Goal: Task Accomplishment & Management: Use online tool/utility

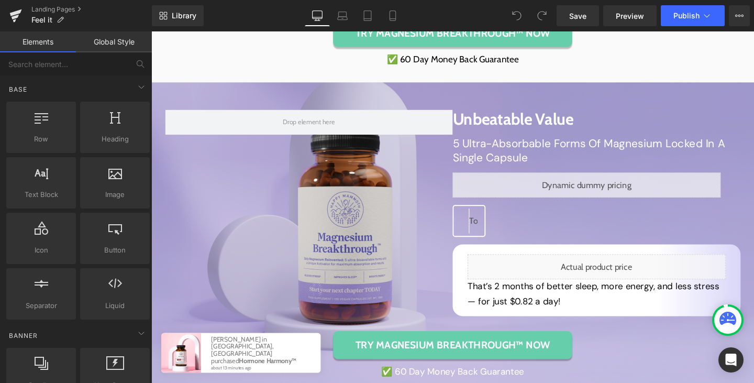
scroll to position [3949, 0]
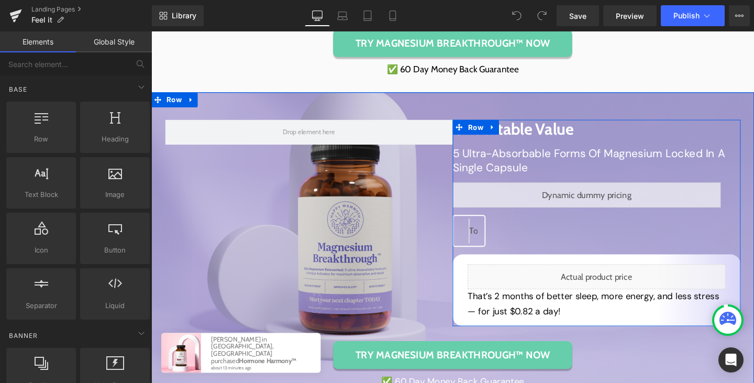
click at [618, 200] on icon at bounding box center [621, 198] width 6 height 6
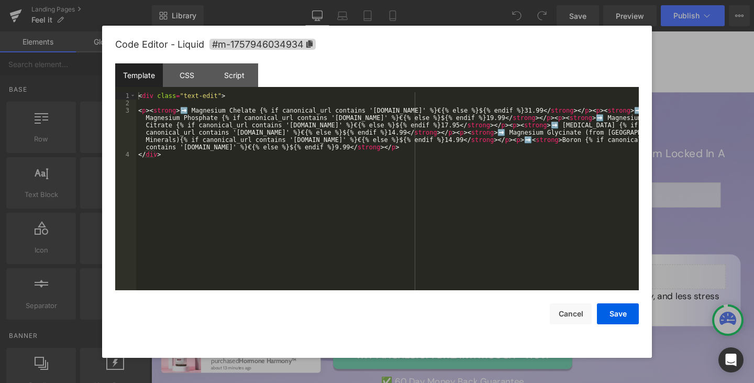
click at [260, 156] on div "< div class = "text-edit" > < p > < strong > ➡️ Magnesium Chelate {% if canonic…" at bounding box center [387, 198] width 503 height 213
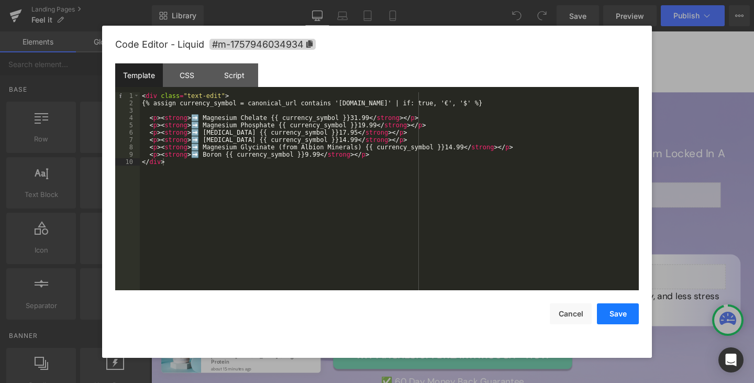
click at [612, 307] on button "Save" at bounding box center [618, 313] width 42 height 21
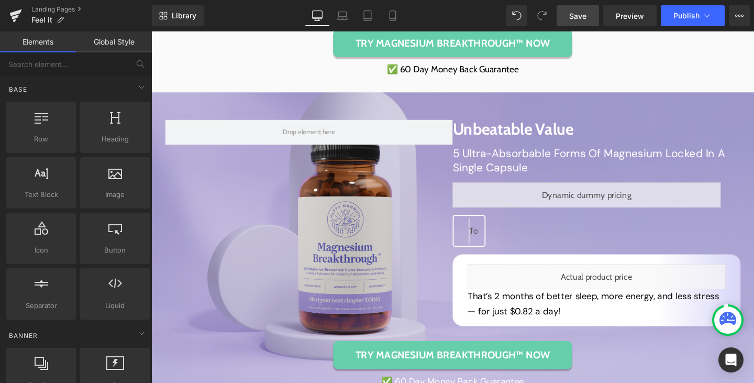
click at [589, 18] on link "Save" at bounding box center [578, 15] width 42 height 21
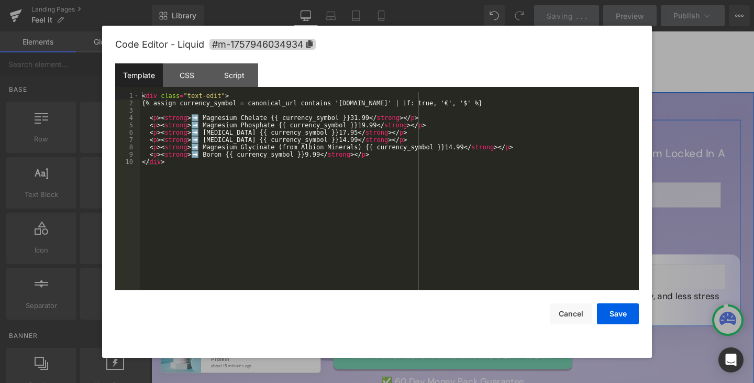
click at [618, 198] on icon at bounding box center [621, 198] width 6 height 6
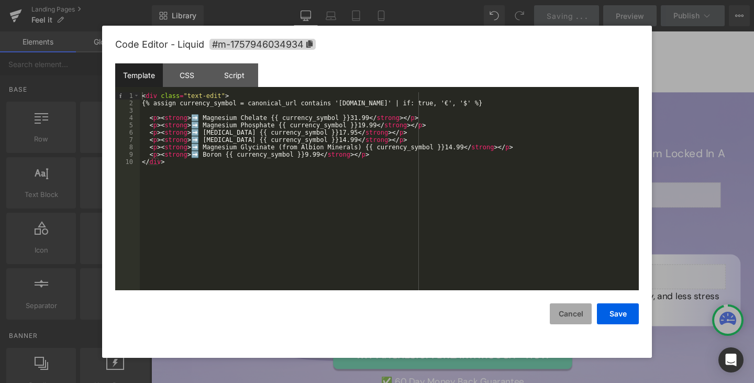
click at [577, 318] on button "Cancel" at bounding box center [571, 313] width 42 height 21
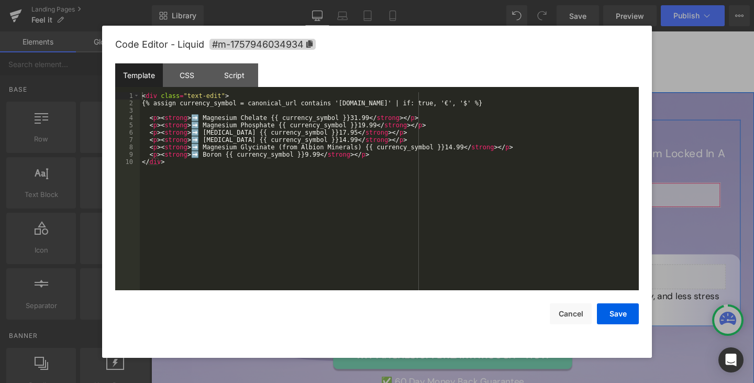
click at [622, 202] on icon at bounding box center [623, 198] width 7 height 8
click at [370, 226] on div "< div class = "text-edit" > {% assign currency_symbol = canonical_url contains …" at bounding box center [389, 198] width 499 height 213
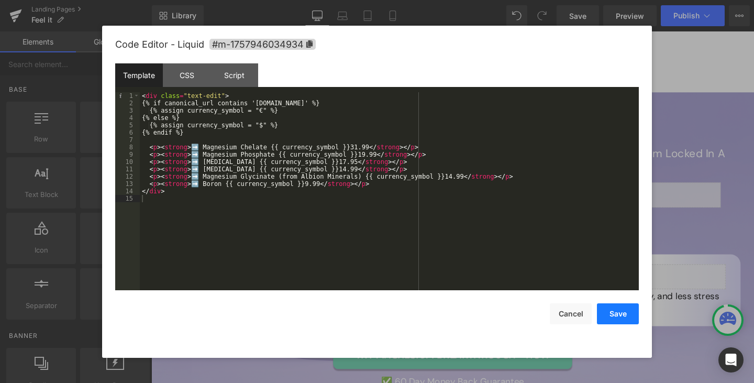
click at [614, 309] on button "Save" at bounding box center [618, 313] width 42 height 21
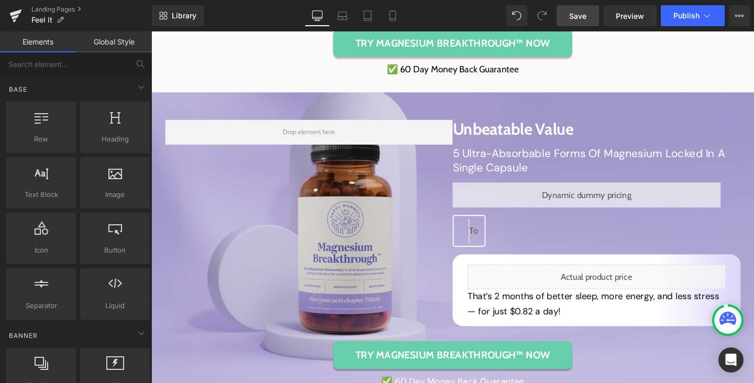
click at [590, 14] on link "Save" at bounding box center [578, 15] width 42 height 21
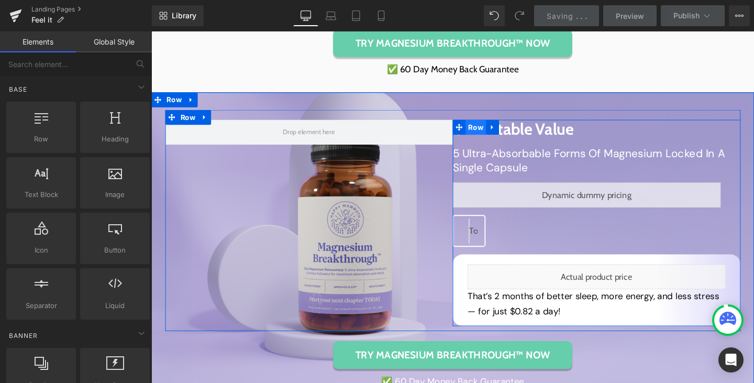
click at [490, 137] on span "Row" at bounding box center [492, 132] width 21 height 16
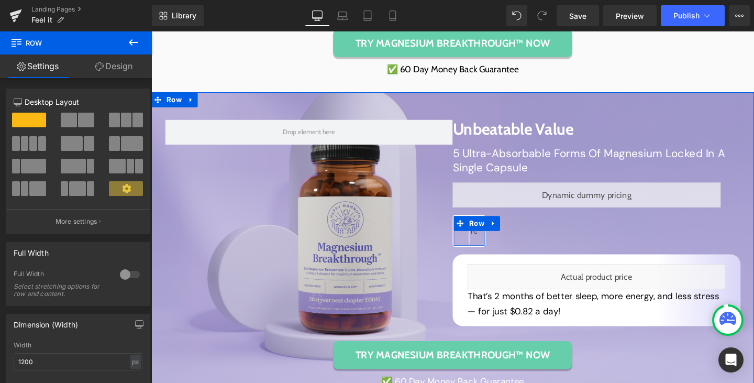
click at [491, 244] on div "Liquid Row" at bounding box center [485, 241] width 35 height 34
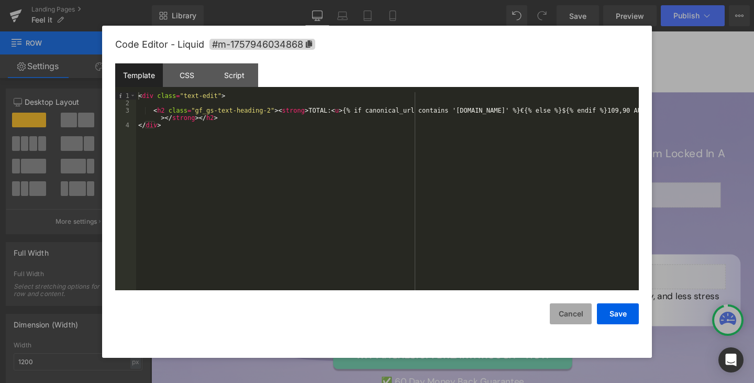
click at [573, 309] on button "Cancel" at bounding box center [571, 313] width 42 height 21
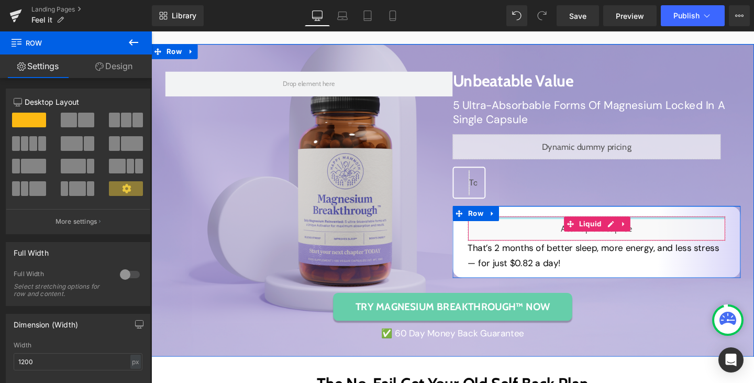
scroll to position [4002, 0]
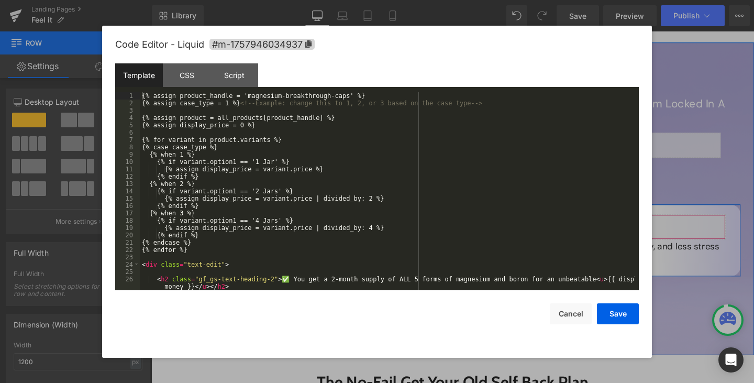
click at [631, 233] on icon at bounding box center [634, 232] width 6 height 6
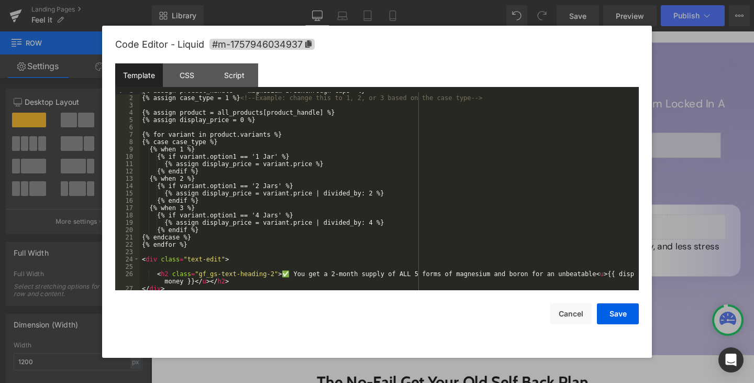
scroll to position [7, 0]
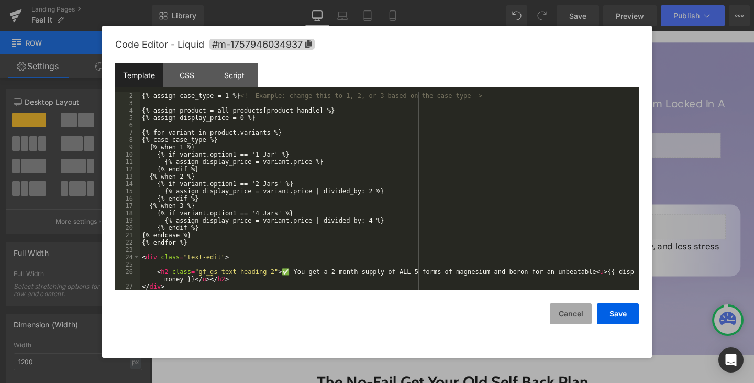
click at [568, 312] on button "Cancel" at bounding box center [571, 313] width 42 height 21
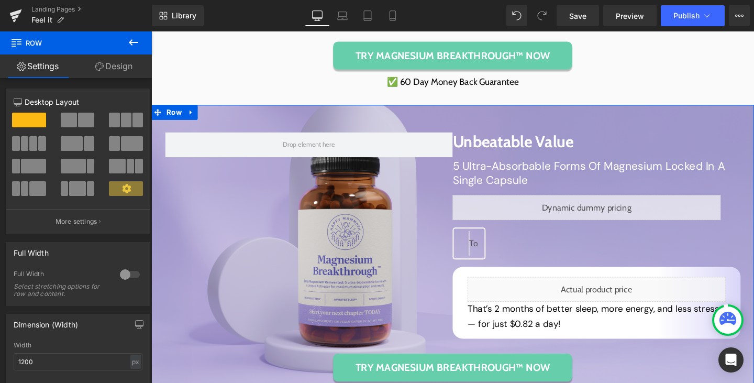
scroll to position [3935, 0]
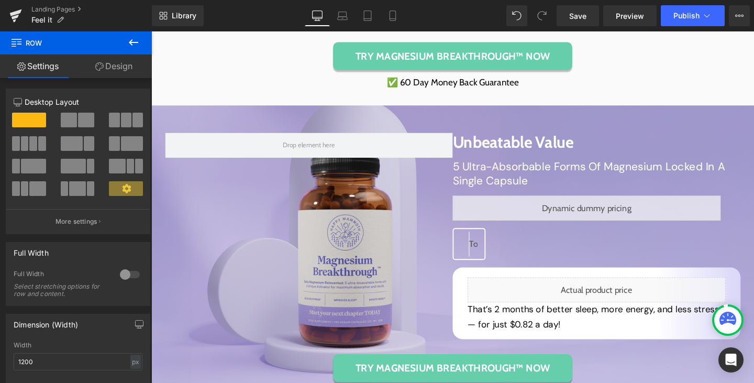
click at [130, 43] on icon at bounding box center [133, 42] width 9 height 6
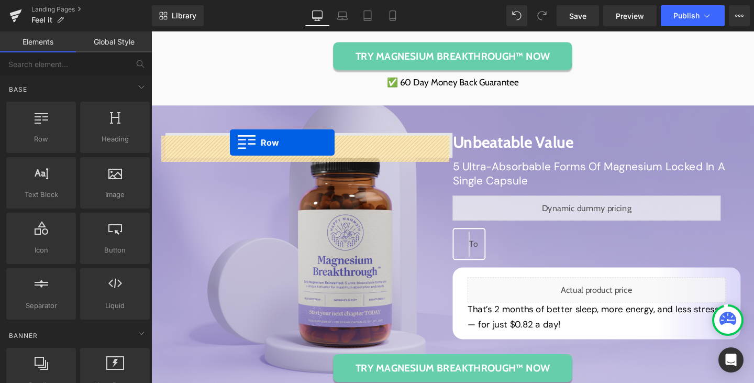
drag, startPoint x: 191, startPoint y: 149, endPoint x: 234, endPoint y: 149, distance: 42.4
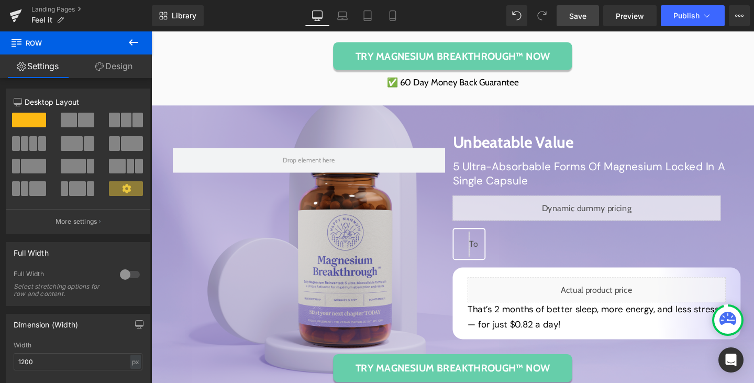
click at [585, 17] on span "Save" at bounding box center [577, 15] width 17 height 11
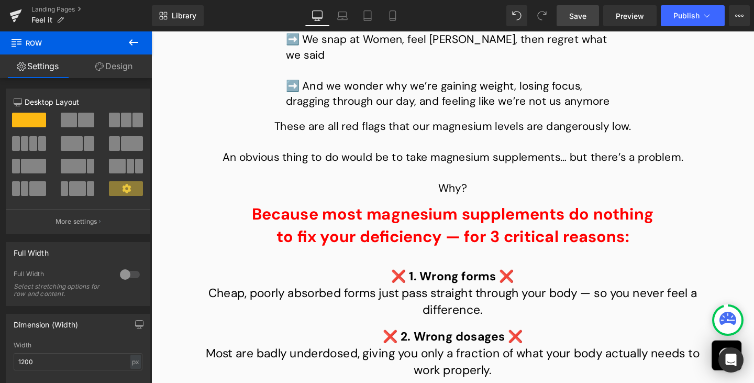
scroll to position [1842, 0]
click at [386, 12] on link "Mobile" at bounding box center [392, 15] width 25 height 21
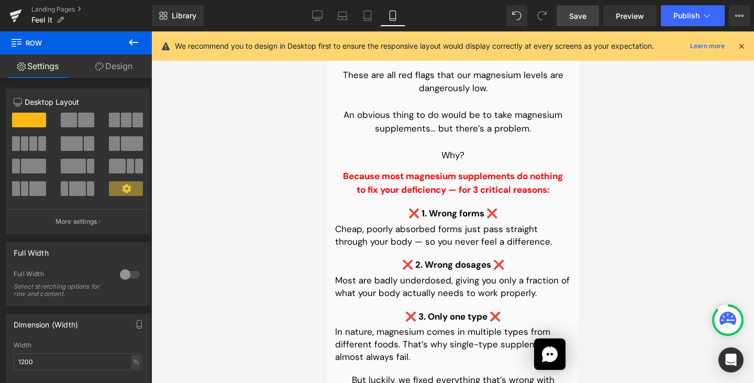
scroll to position [2427, 0]
click at [317, 21] on link "Desktop" at bounding box center [317, 15] width 25 height 21
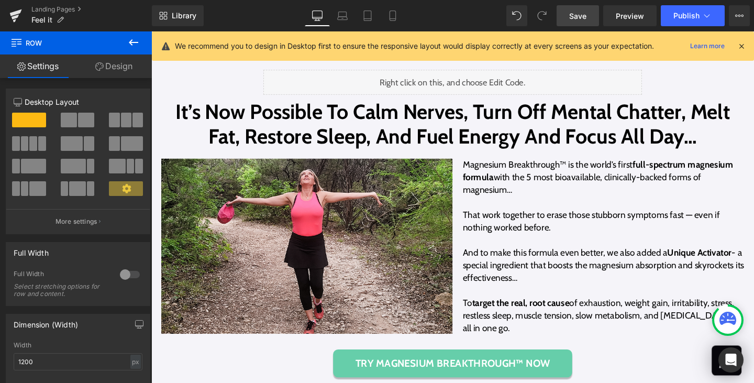
scroll to position [998, 0]
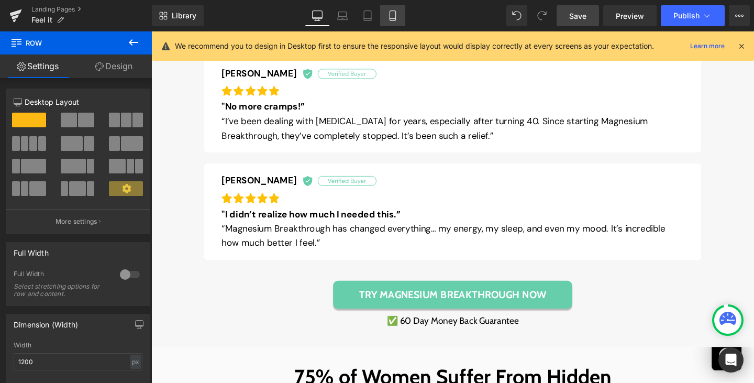
click at [392, 20] on icon at bounding box center [393, 15] width 10 height 10
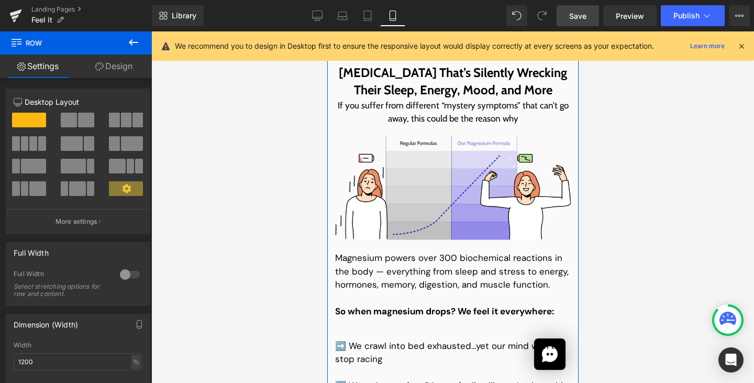
scroll to position [1980, 0]
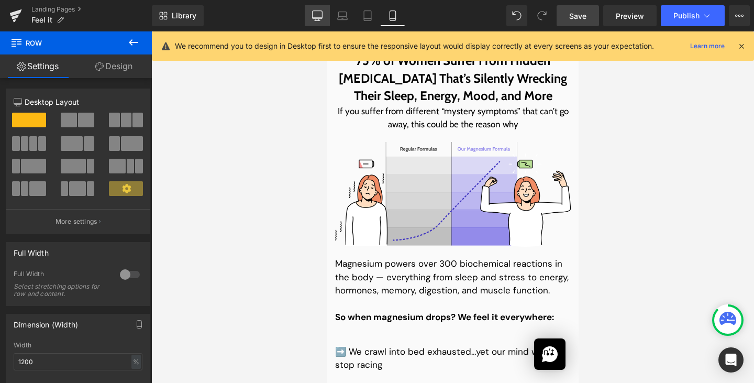
drag, startPoint x: 315, startPoint y: 16, endPoint x: 255, endPoint y: 121, distance: 121.3
click at [315, 16] on icon at bounding box center [317, 15] width 10 height 10
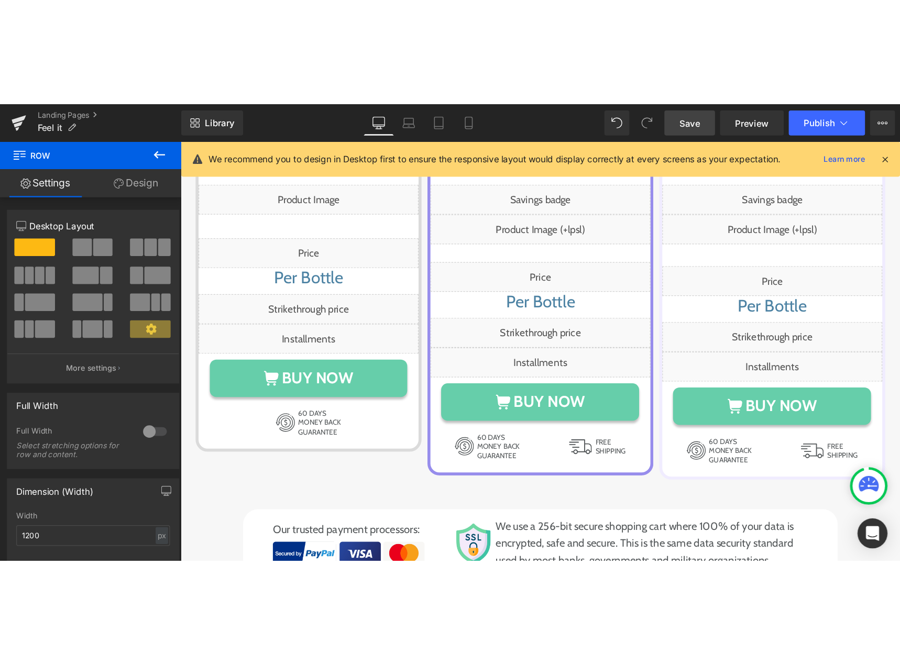
scroll to position [5838, 0]
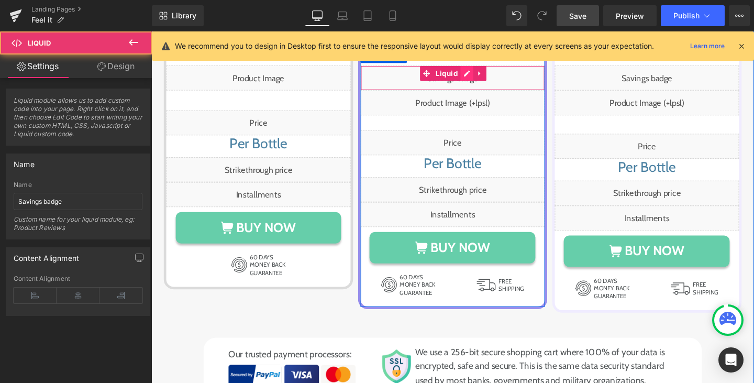
click at [472, 82] on div "Liquid" at bounding box center [468, 80] width 194 height 26
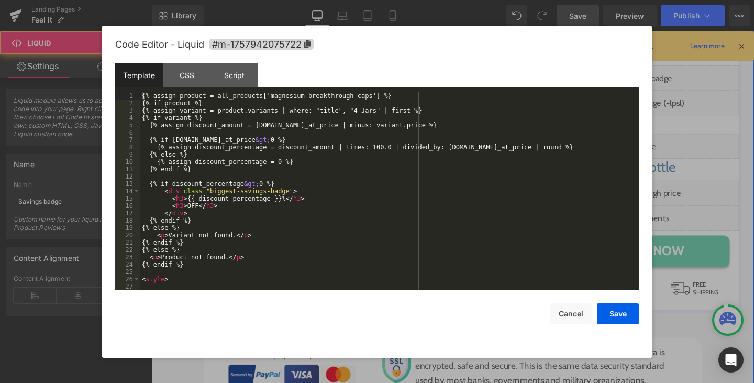
click at [476, 81] on link at bounding box center [483, 76] width 14 height 16
click at [565, 315] on button "Cancel" at bounding box center [571, 313] width 42 height 21
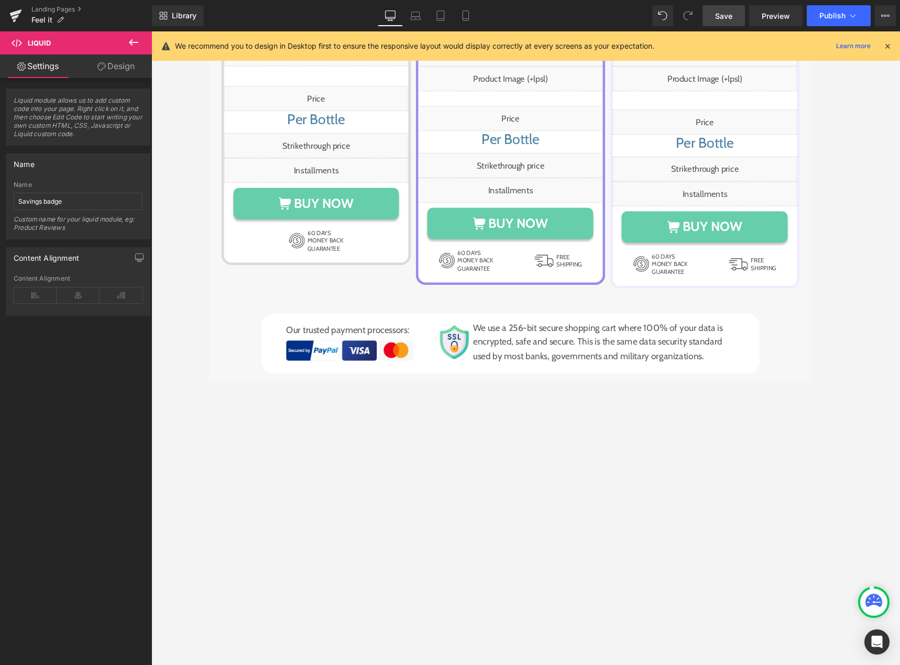
scroll to position [5891, 0]
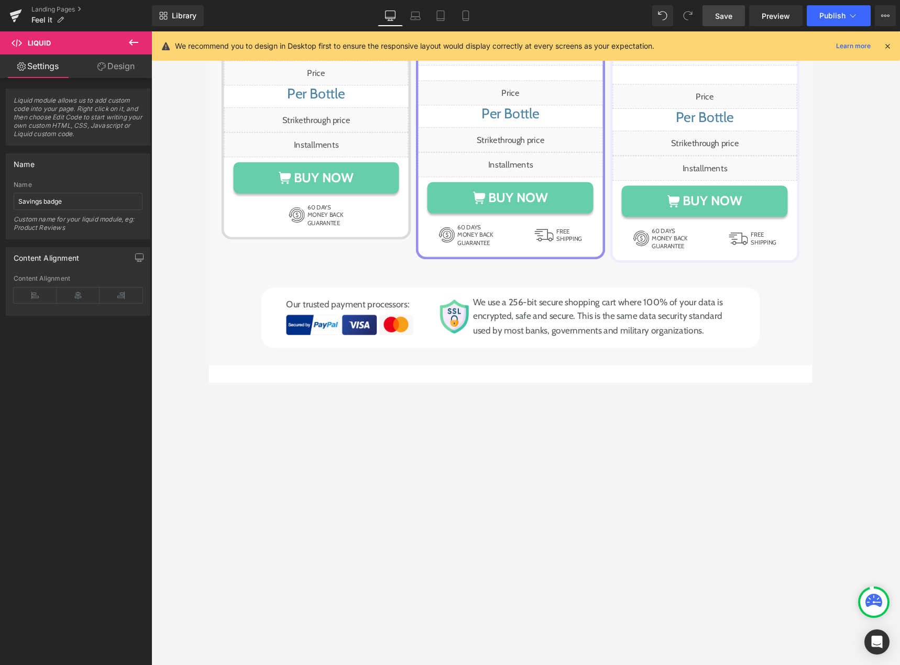
click at [128, 45] on icon at bounding box center [133, 42] width 13 height 13
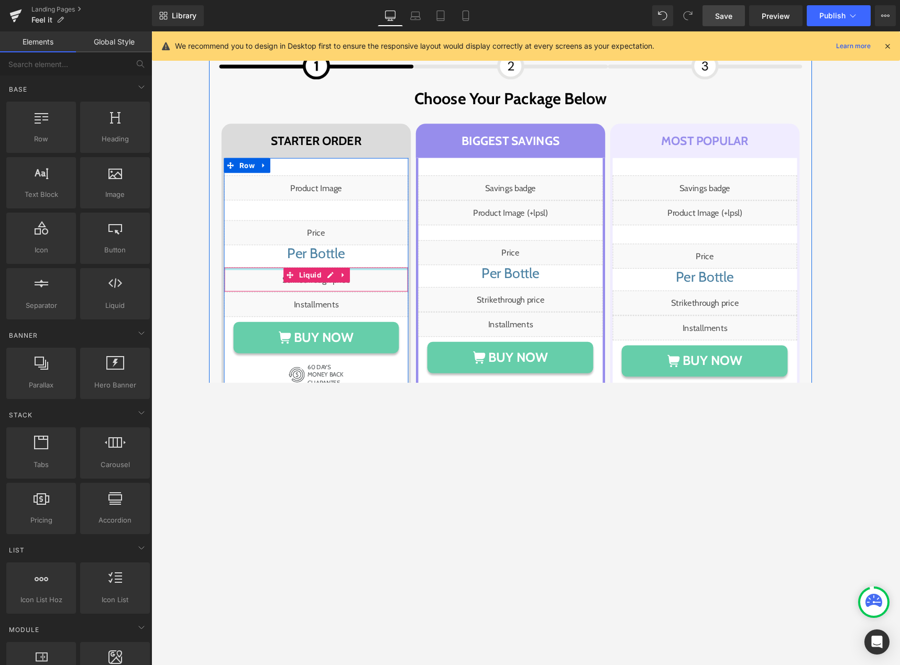
scroll to position [5681, 0]
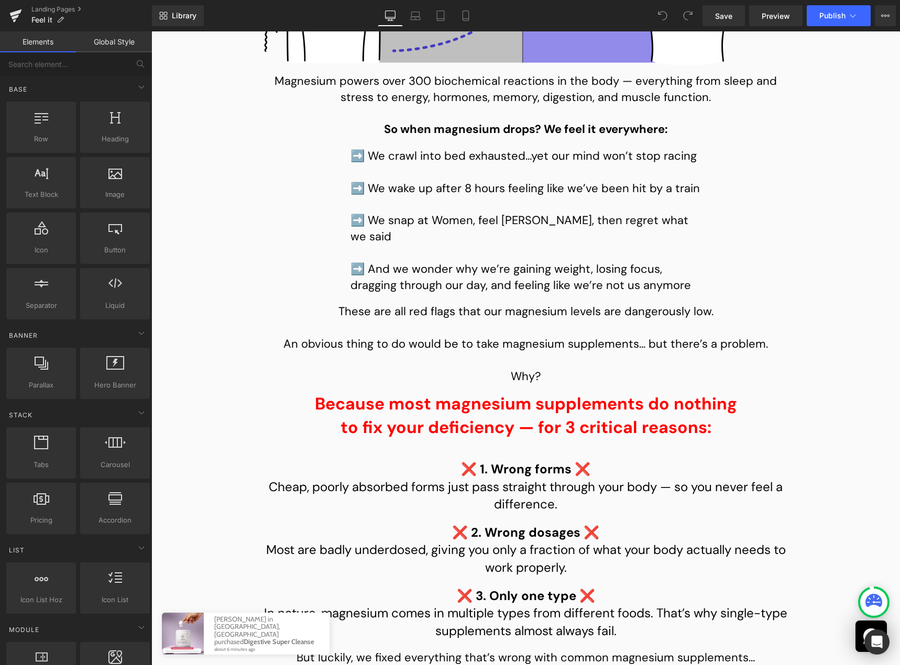
scroll to position [1780, 0]
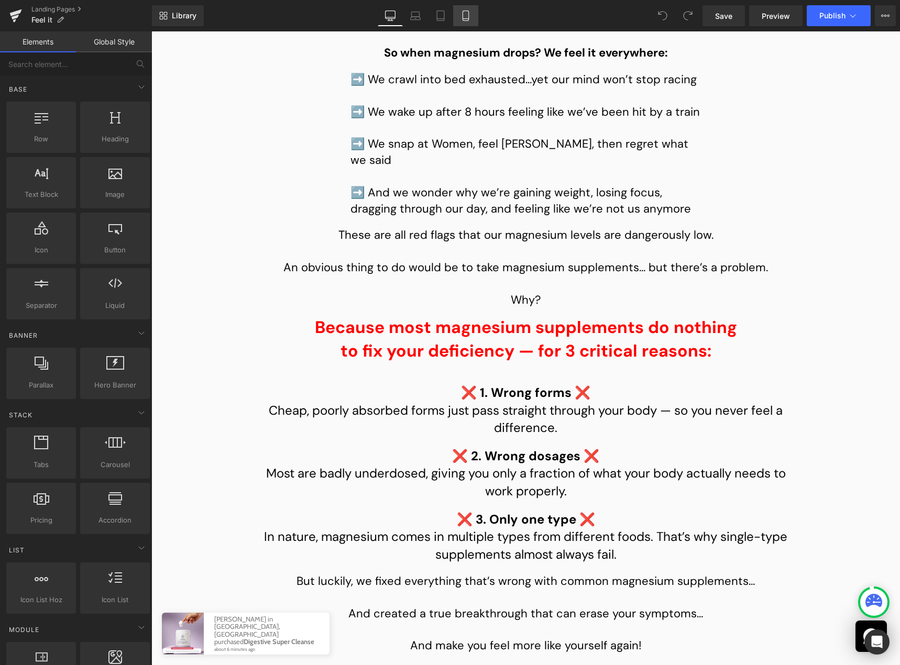
click at [463, 18] on icon at bounding box center [465, 15] width 10 height 10
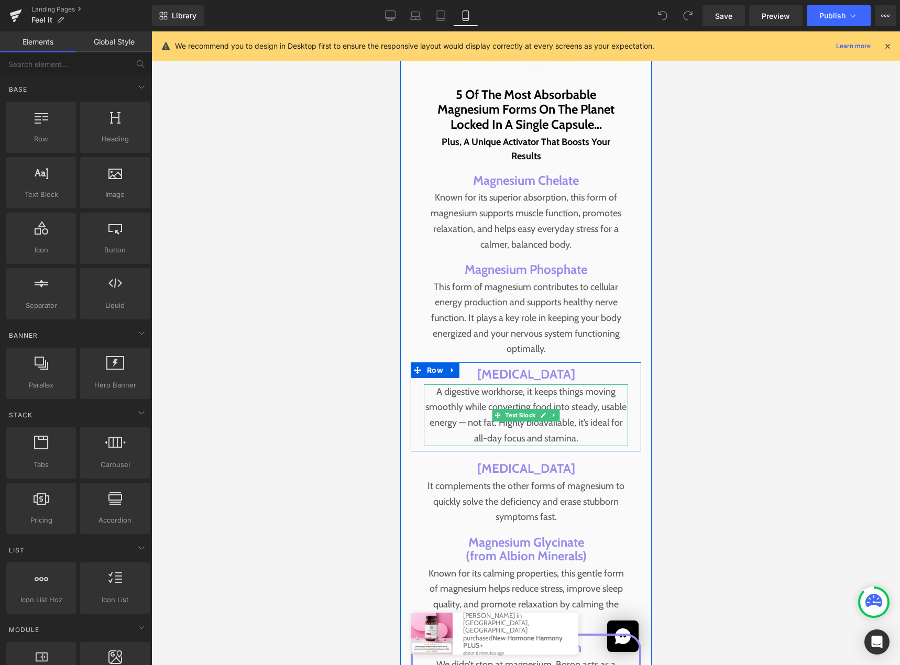
scroll to position [4451, 0]
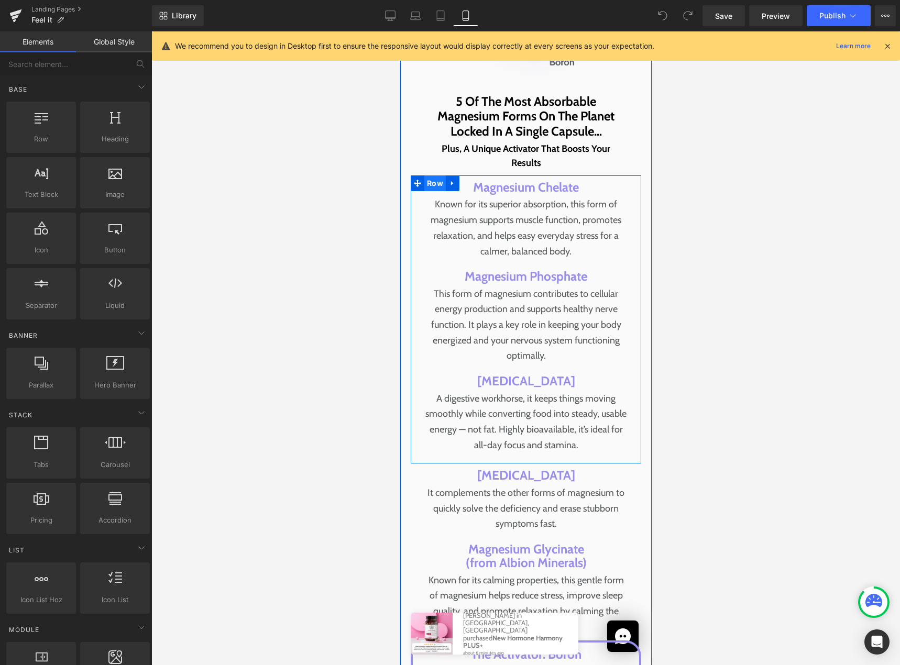
click at [426, 187] on span "Row" at bounding box center [434, 183] width 21 height 16
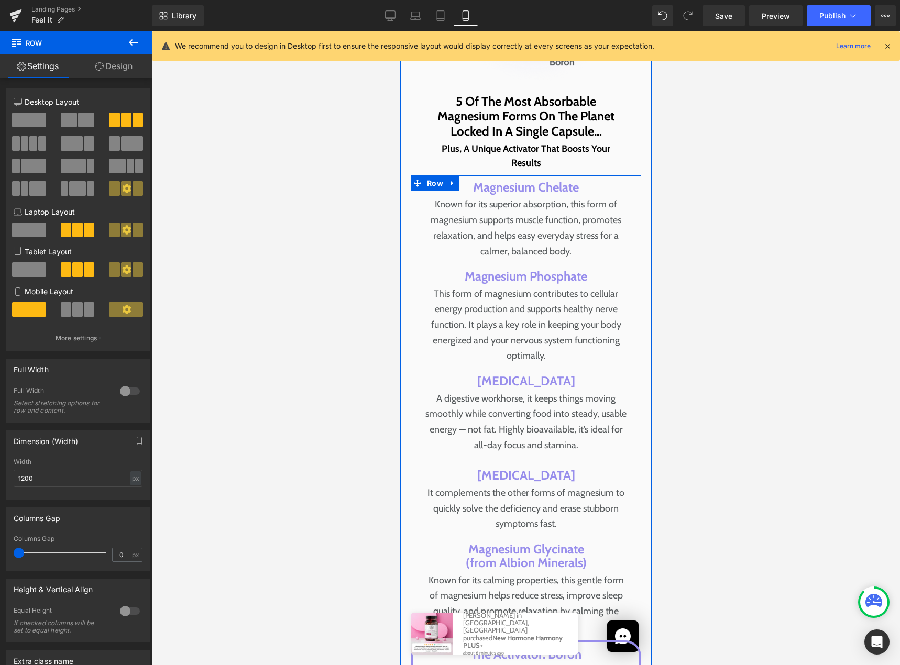
click at [415, 239] on div "Magnesium Chelate Text Block Known for its superior absorption, this form of ma…" at bounding box center [525, 220] width 220 height 79
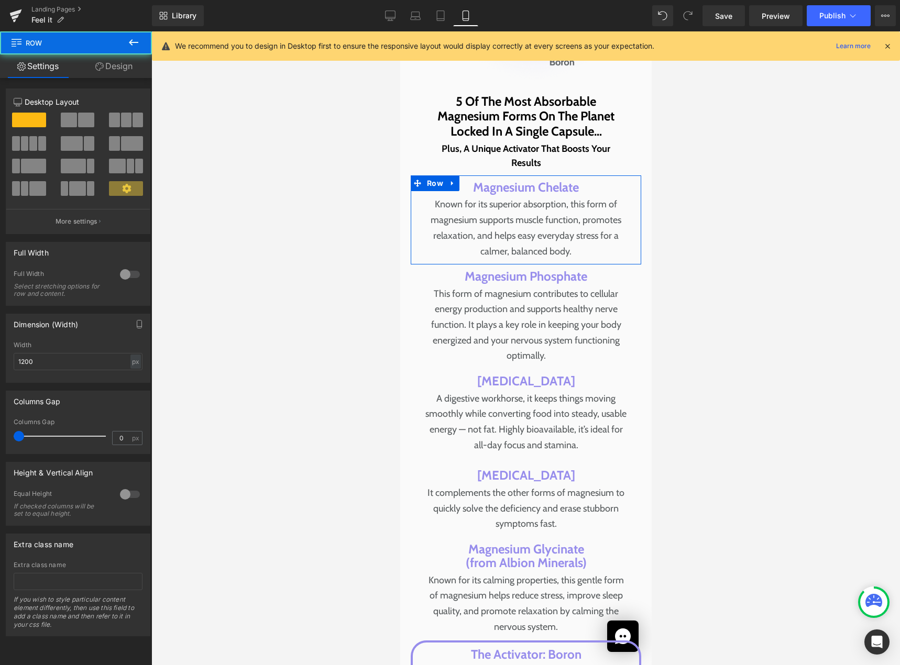
click at [113, 69] on link "Design" at bounding box center [114, 66] width 76 height 24
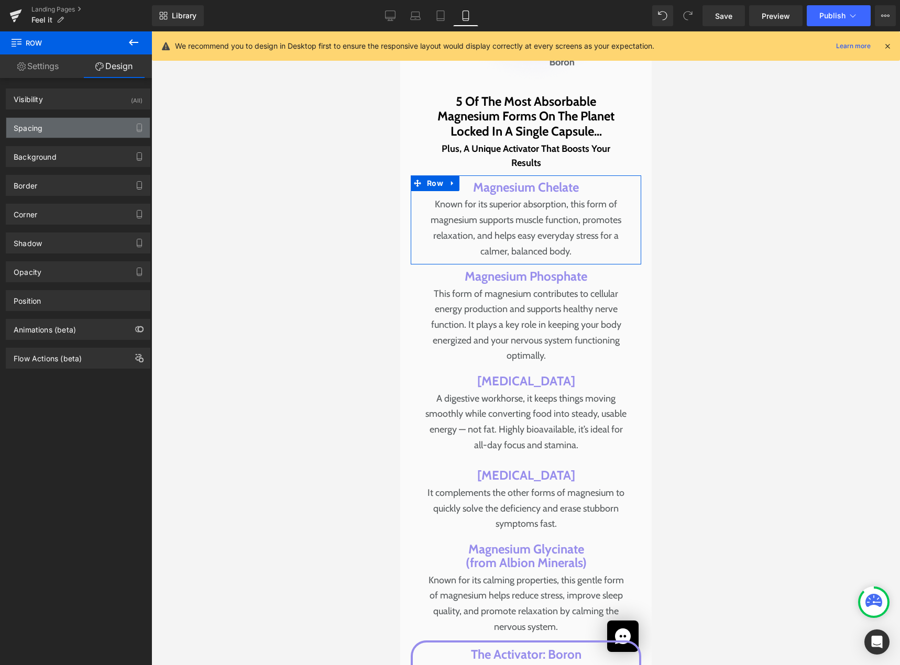
click at [68, 125] on div "Spacing" at bounding box center [77, 128] width 143 height 20
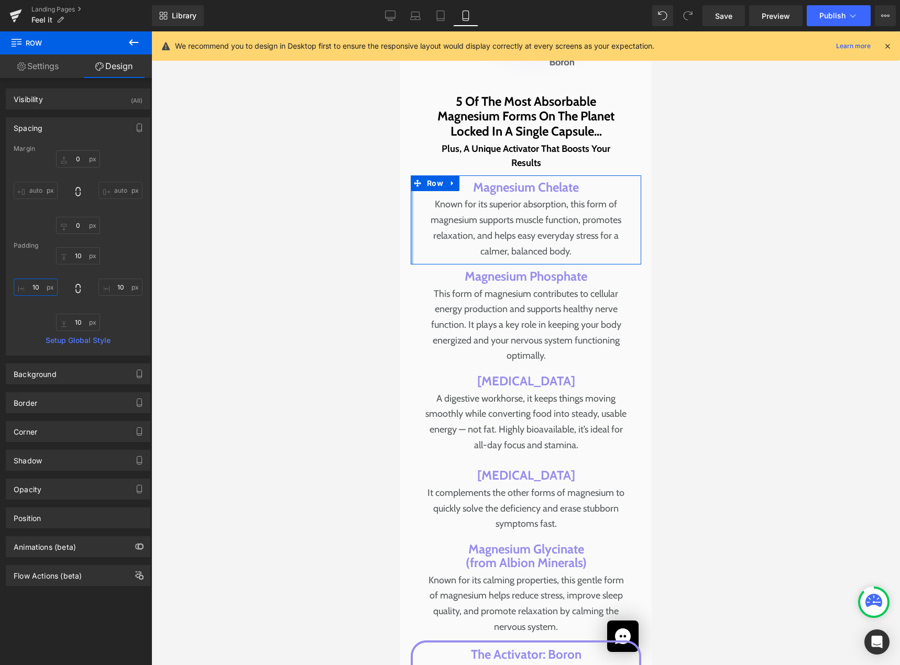
click at [43, 290] on input "10" at bounding box center [36, 287] width 44 height 17
type input "0"
click at [120, 290] on input "10" at bounding box center [120, 287] width 44 height 17
type input "0"
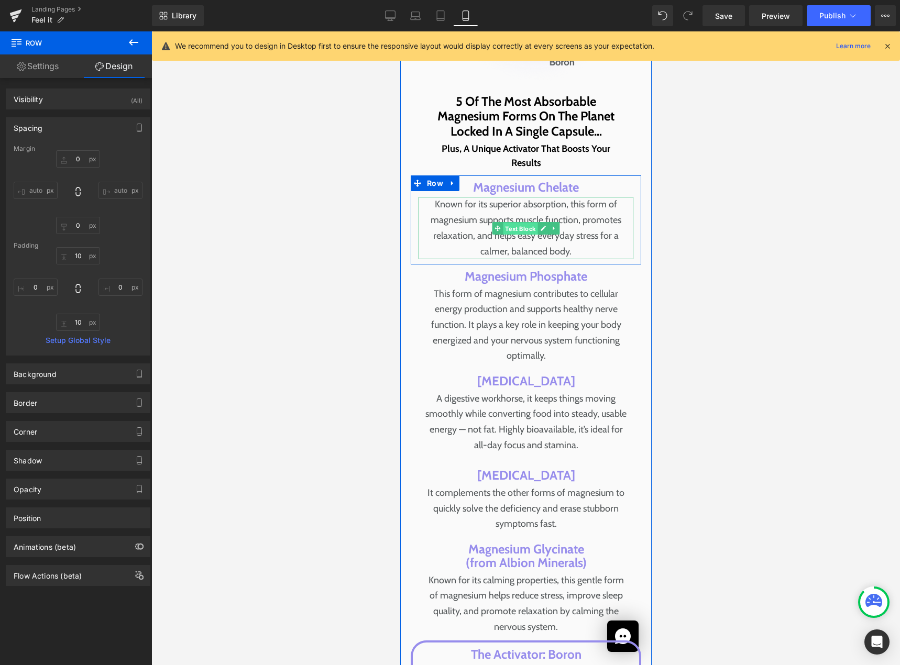
click at [517, 229] on span "Text Block" at bounding box center [519, 229] width 35 height 13
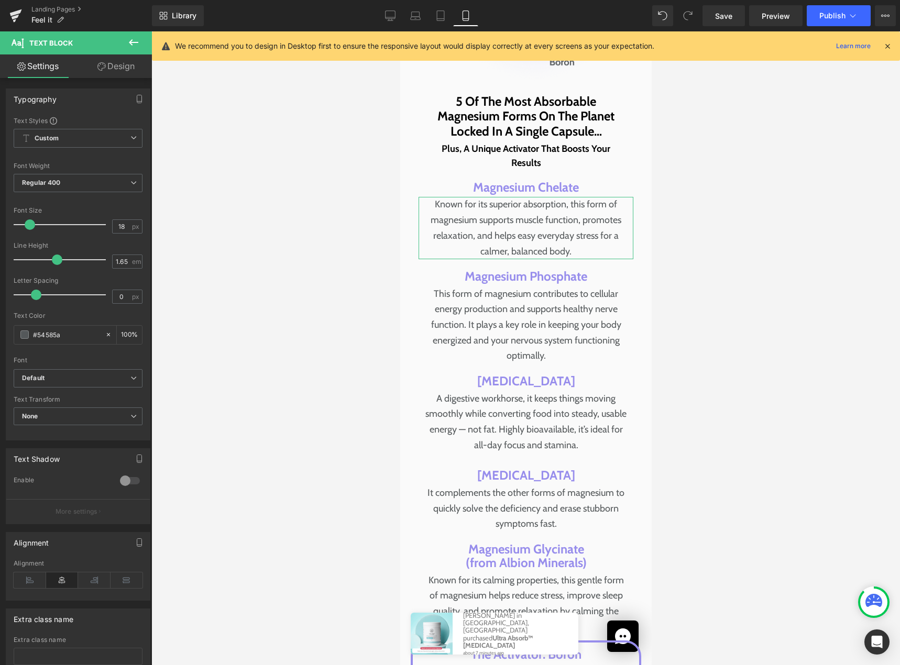
click at [113, 62] on link "Design" at bounding box center [116, 66] width 76 height 24
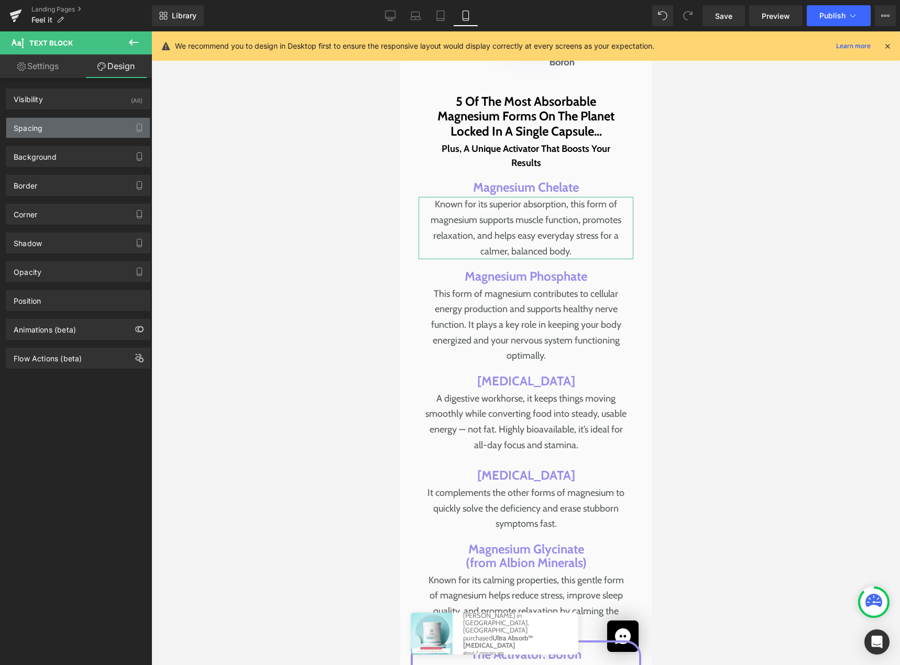
click at [60, 134] on div "Spacing" at bounding box center [77, 128] width 143 height 20
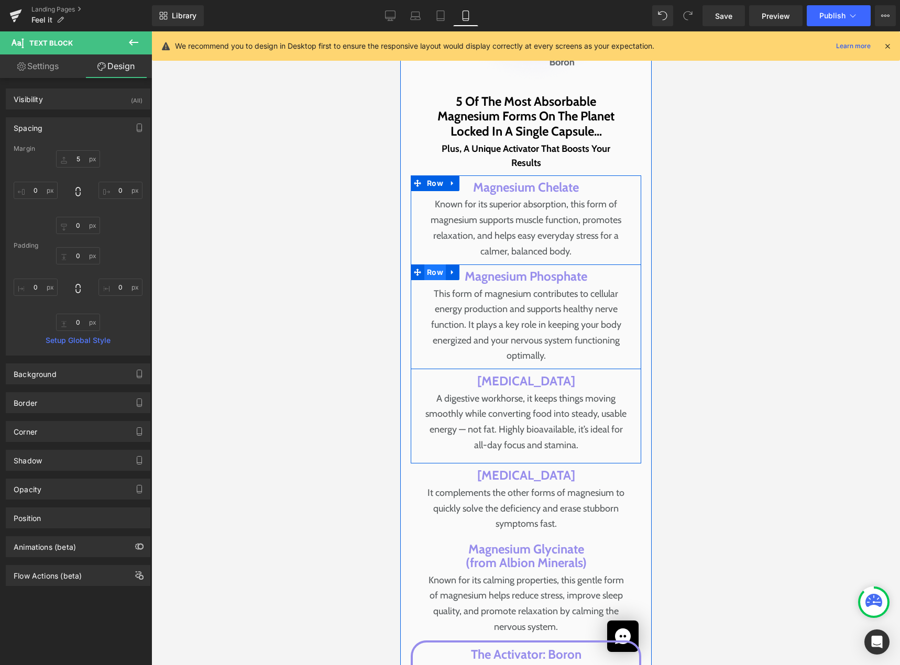
click at [426, 275] on span "Row" at bounding box center [434, 272] width 21 height 16
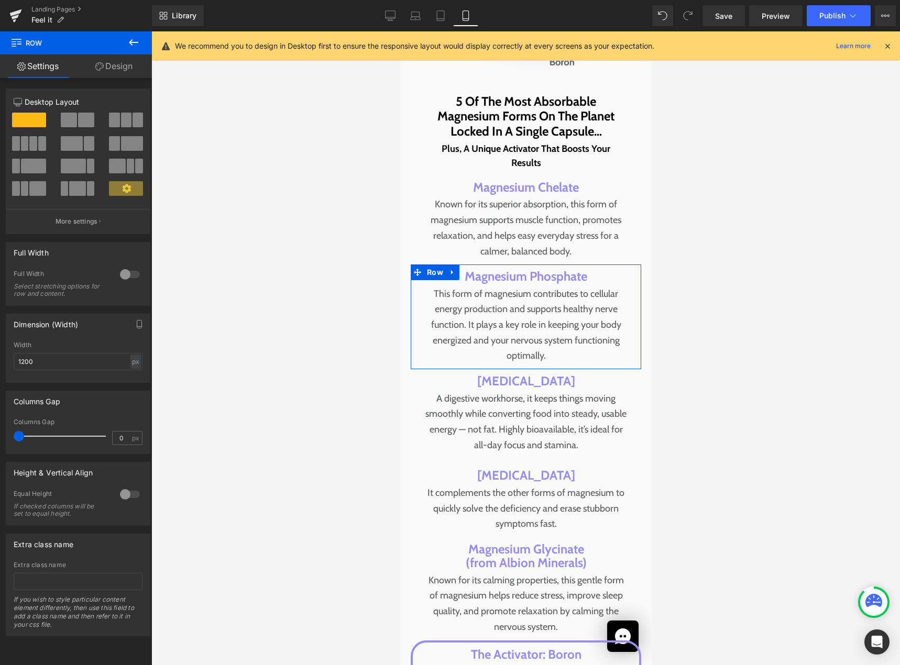
click at [132, 76] on link "Design" at bounding box center [114, 66] width 76 height 24
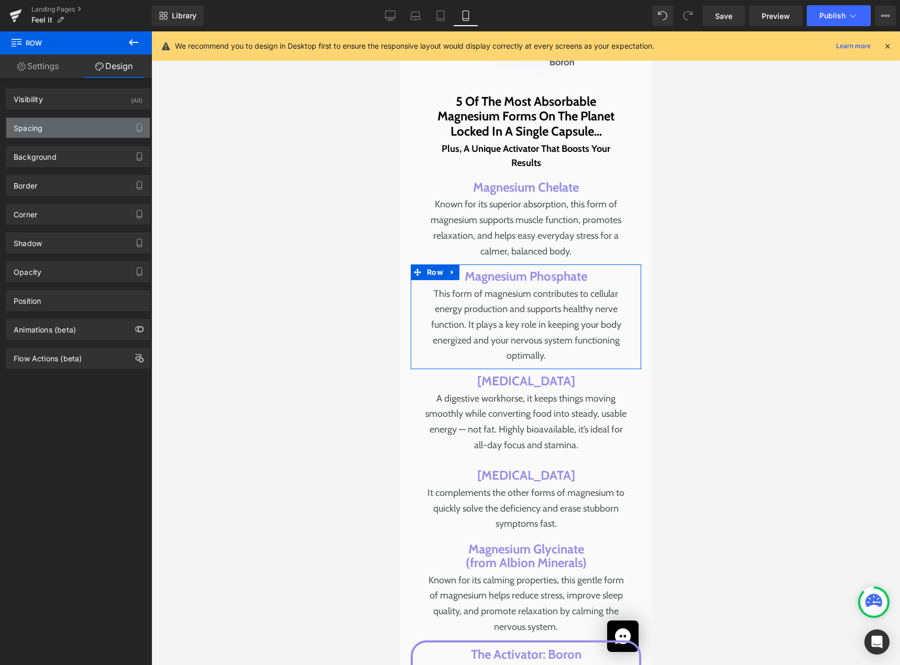
click at [75, 135] on div "Spacing" at bounding box center [77, 128] width 143 height 20
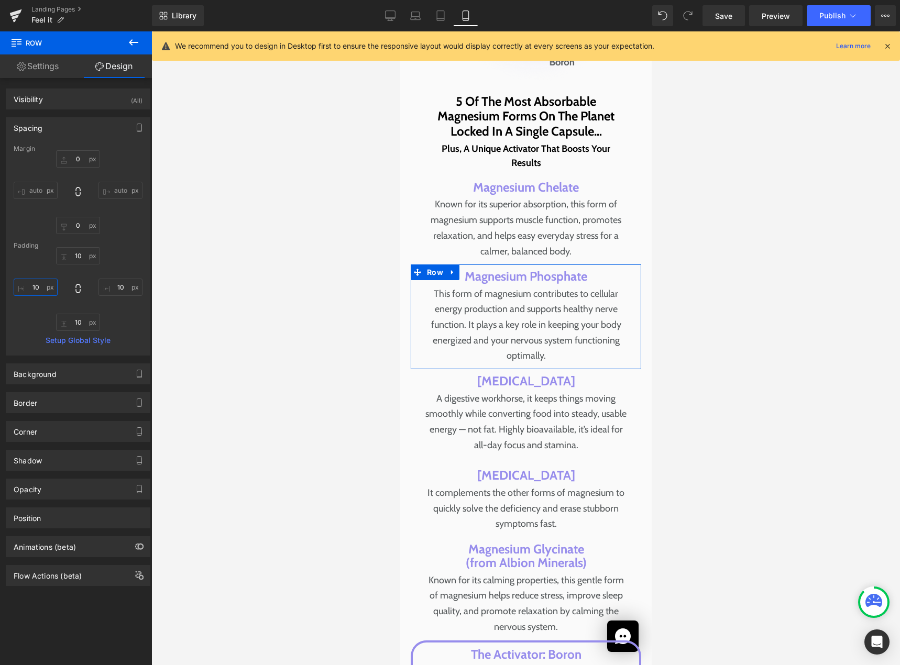
click at [41, 289] on input "10" at bounding box center [36, 287] width 44 height 17
type input "0"
click at [110, 288] on input "10" at bounding box center [120, 287] width 44 height 17
type input "0"
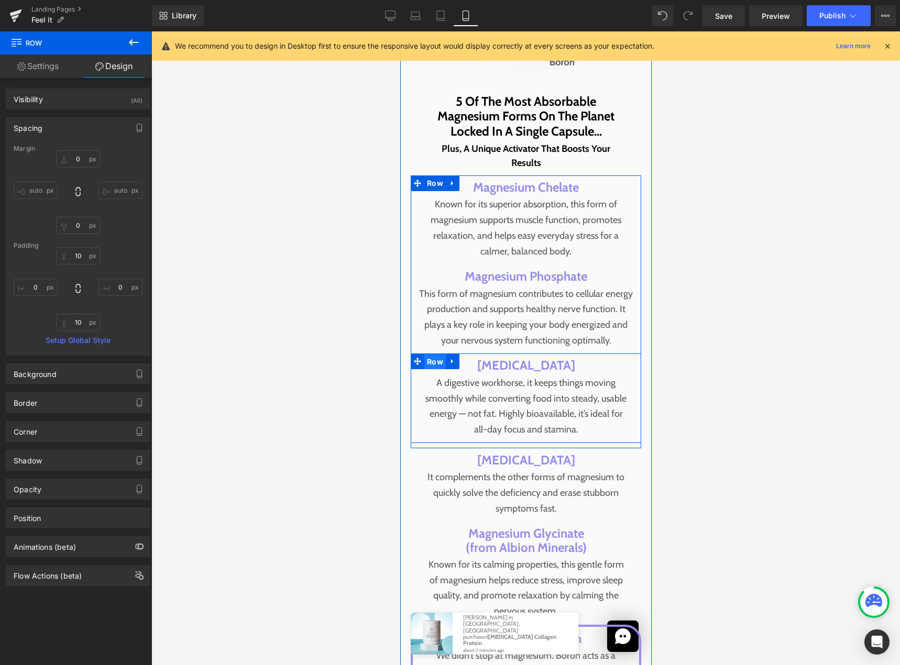
click at [428, 367] on span "Row" at bounding box center [434, 362] width 21 height 16
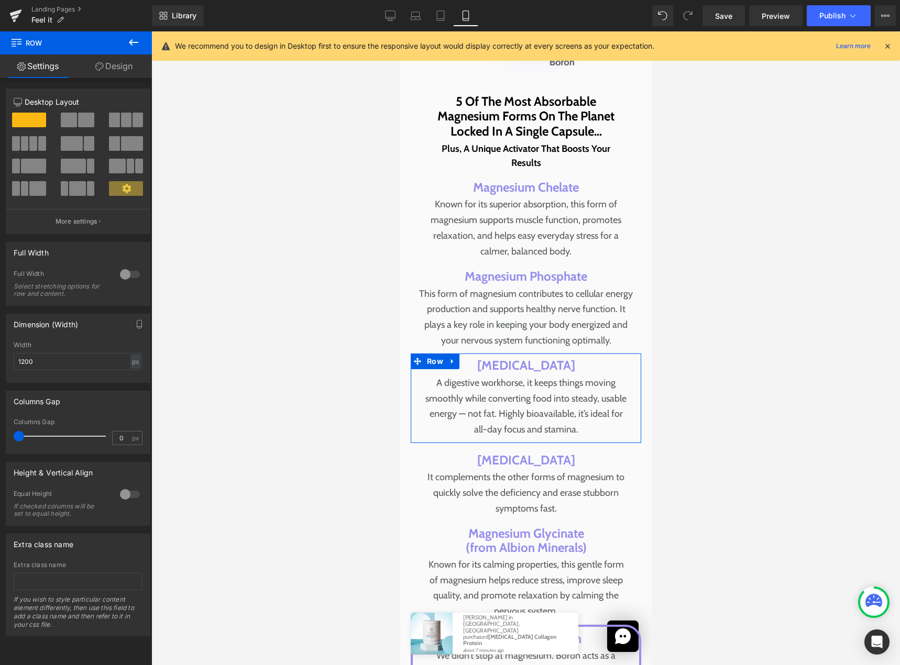
click at [117, 67] on link "Design" at bounding box center [114, 66] width 76 height 24
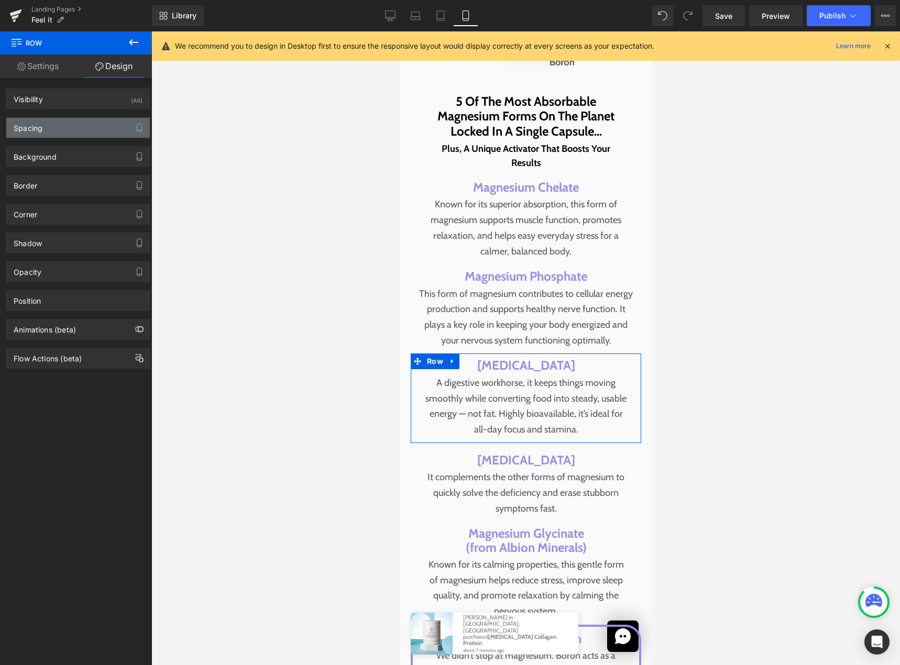
click at [83, 137] on div "Spacing" at bounding box center [77, 128] width 143 height 20
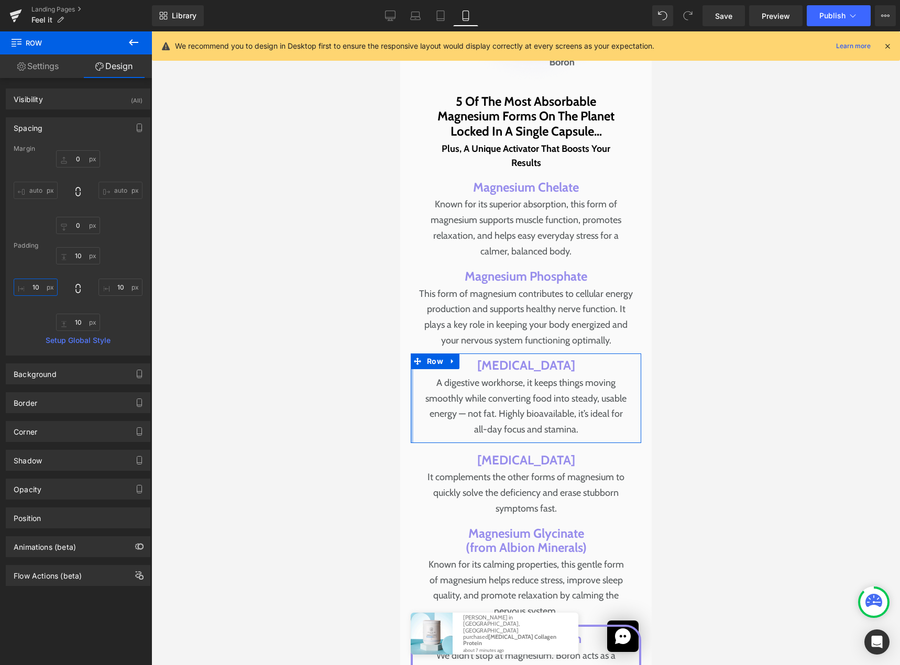
click at [32, 290] on input "10" at bounding box center [36, 287] width 44 height 17
type input "0"
click at [113, 288] on input "10" at bounding box center [120, 287] width 44 height 17
type input "0"
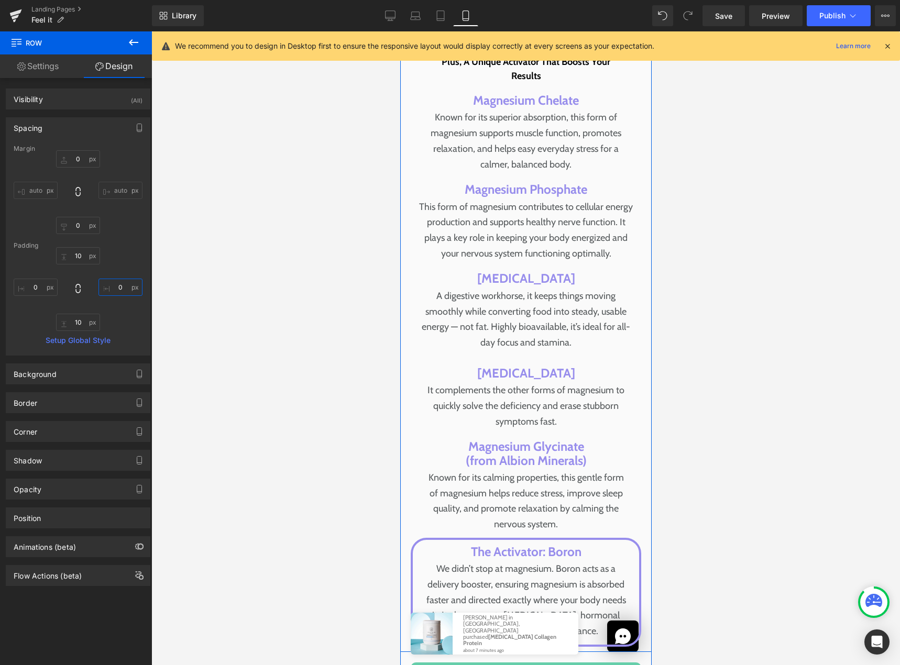
scroll to position [4556, 0]
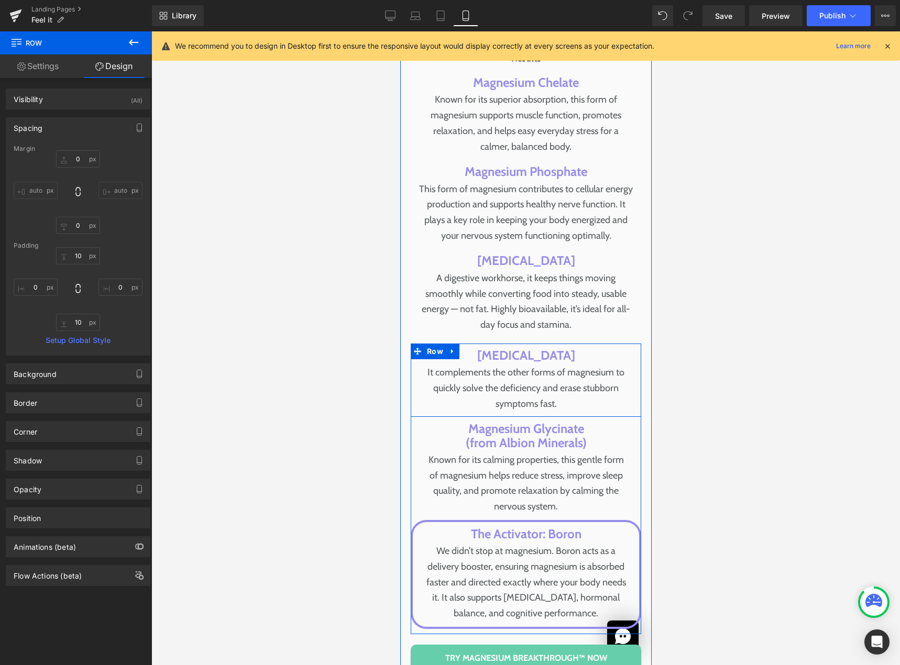
click at [415, 383] on div "Magnesium Oxide Text Block It complements the other forms of magnesium to quick…" at bounding box center [525, 380] width 220 height 63
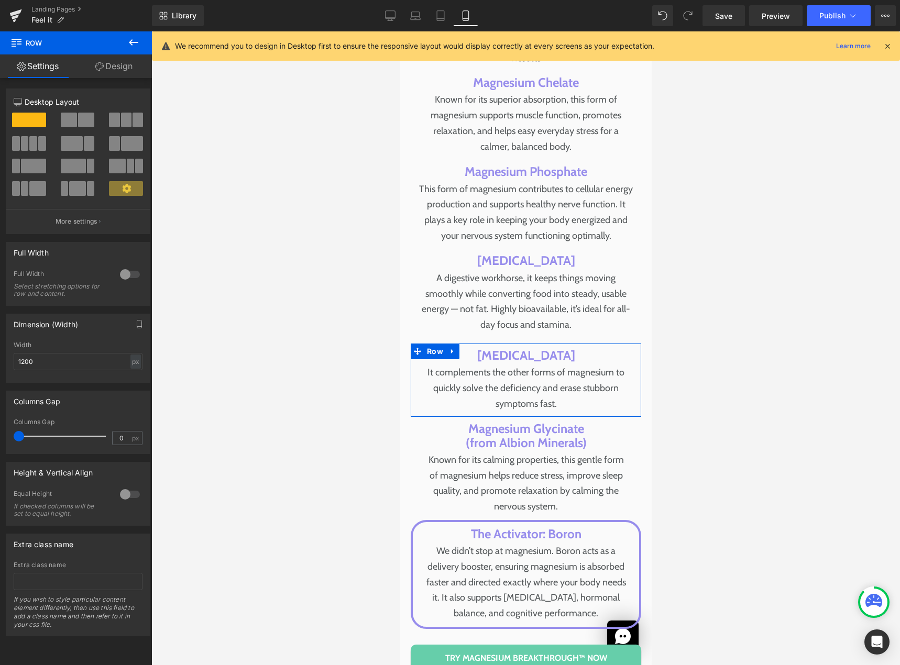
click at [118, 73] on link "Design" at bounding box center [114, 66] width 76 height 24
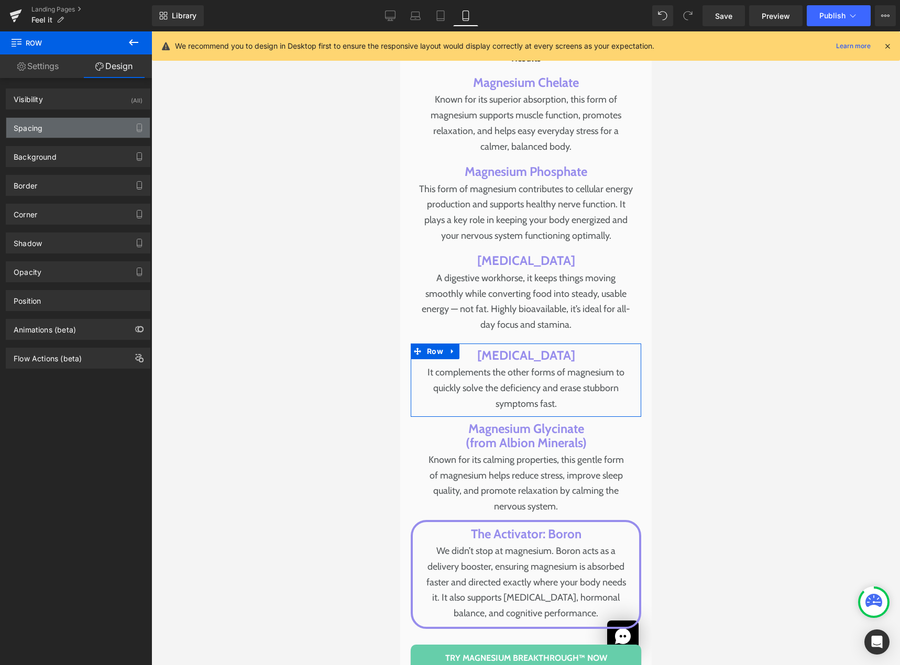
click at [67, 124] on div "Spacing" at bounding box center [77, 128] width 143 height 20
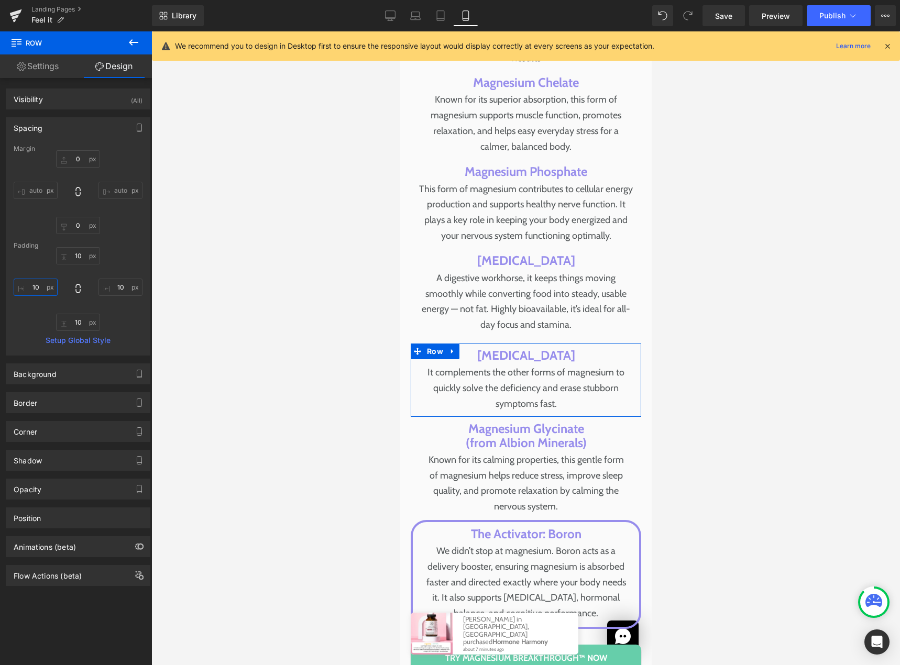
click at [41, 281] on input "10" at bounding box center [36, 287] width 44 height 17
type input "0"
click at [102, 293] on input "10" at bounding box center [120, 287] width 44 height 17
type input "0"
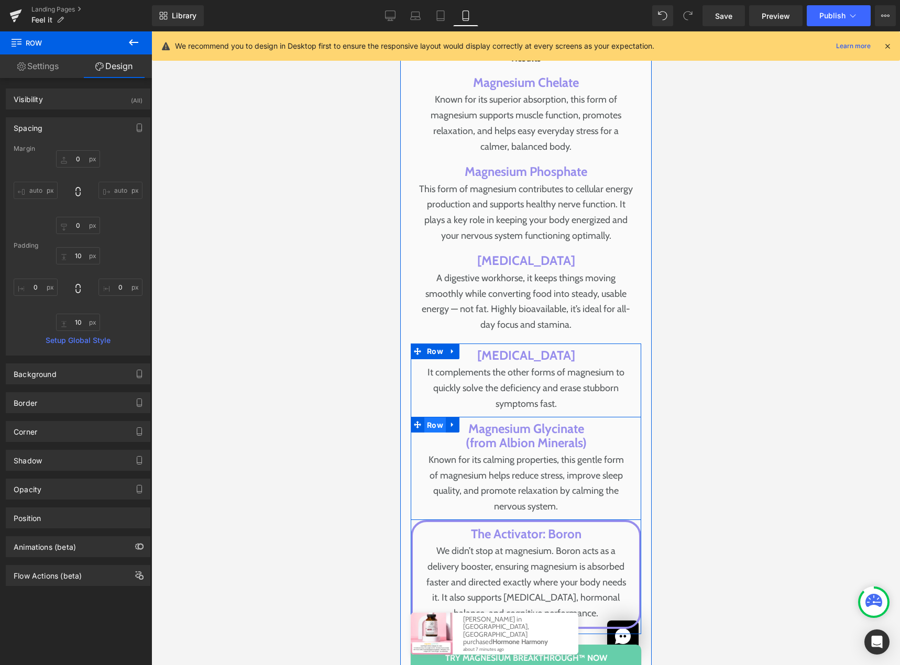
click at [434, 427] on span "Row" at bounding box center [434, 425] width 21 height 16
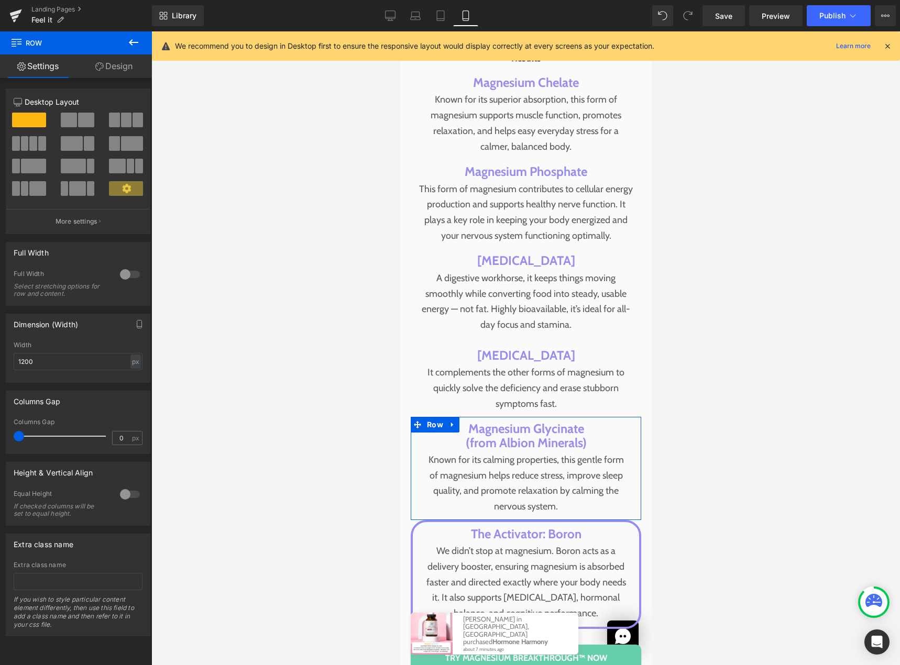
click at [123, 60] on link "Design" at bounding box center [114, 66] width 76 height 24
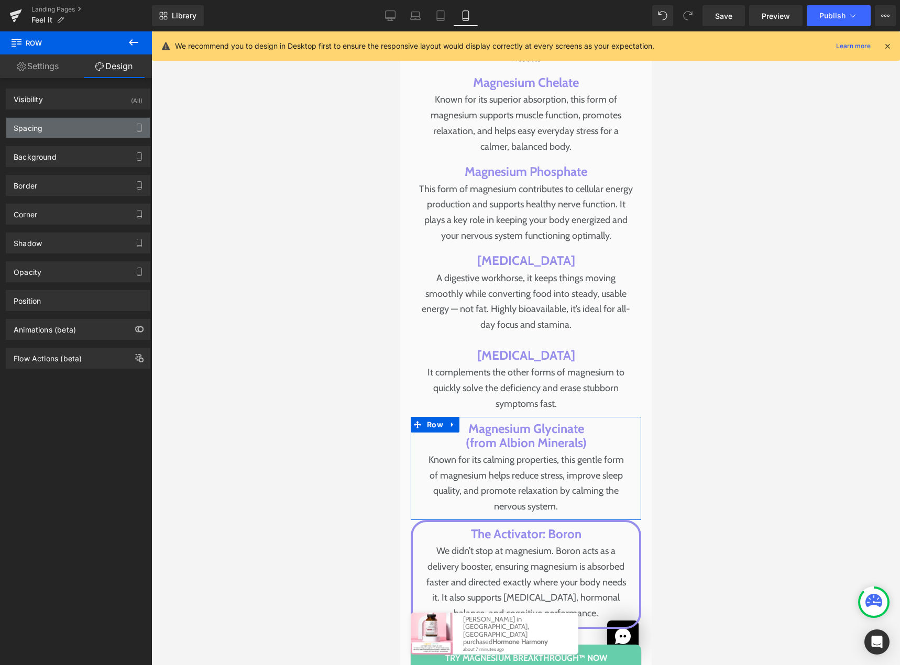
click at [74, 134] on div "Spacing" at bounding box center [77, 128] width 143 height 20
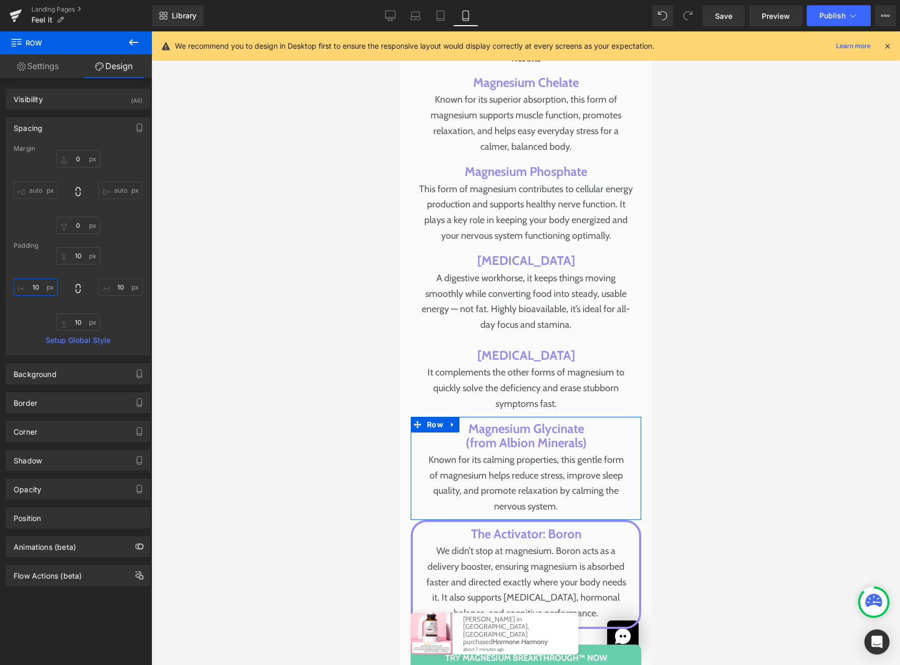
click at [45, 286] on input "10" at bounding box center [36, 287] width 44 height 17
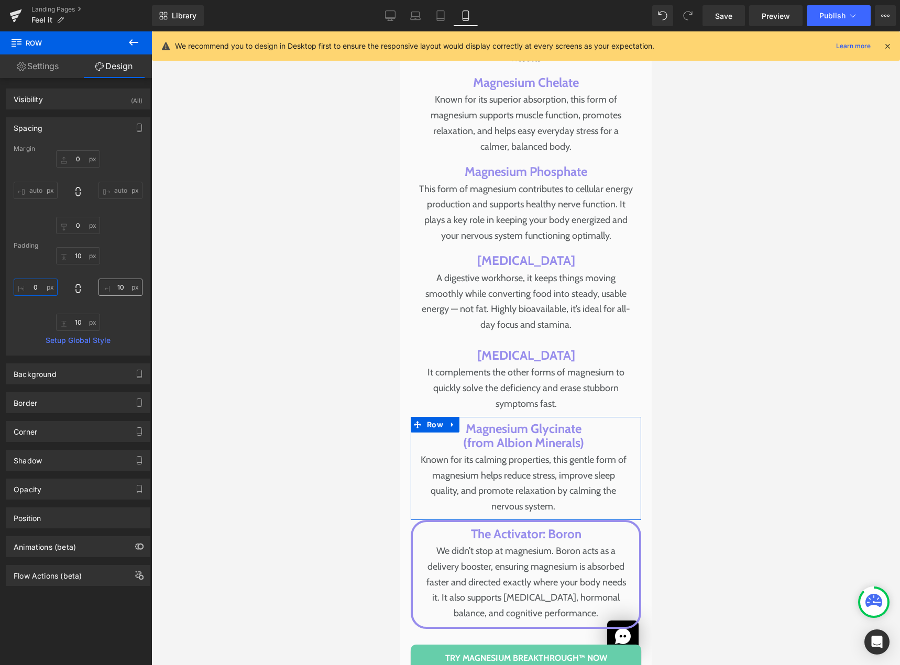
type input "0"
click at [109, 286] on input "10" at bounding box center [120, 287] width 44 height 17
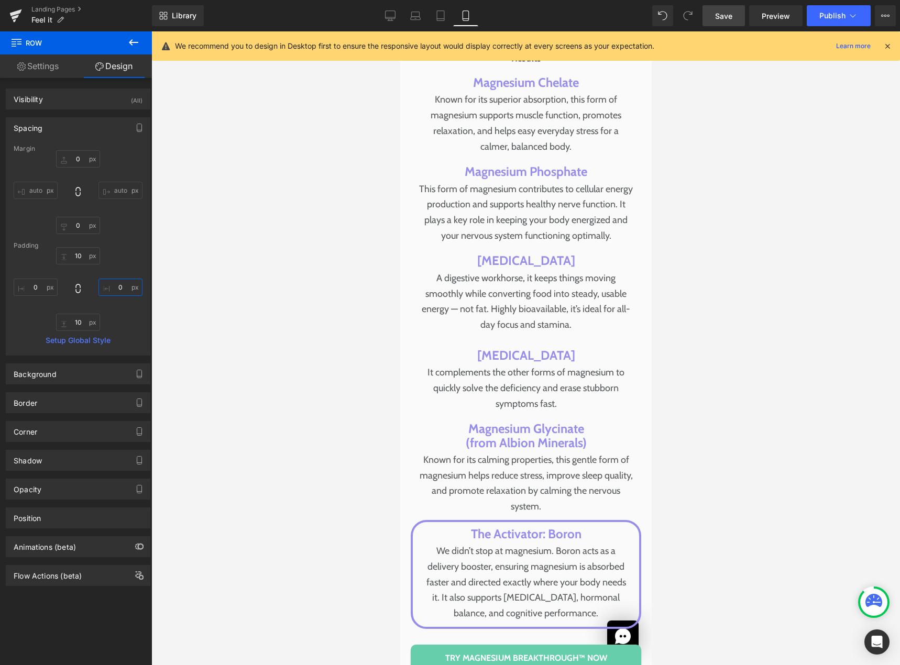
type input "0"
click at [719, 16] on span "Save" at bounding box center [723, 15] width 17 height 11
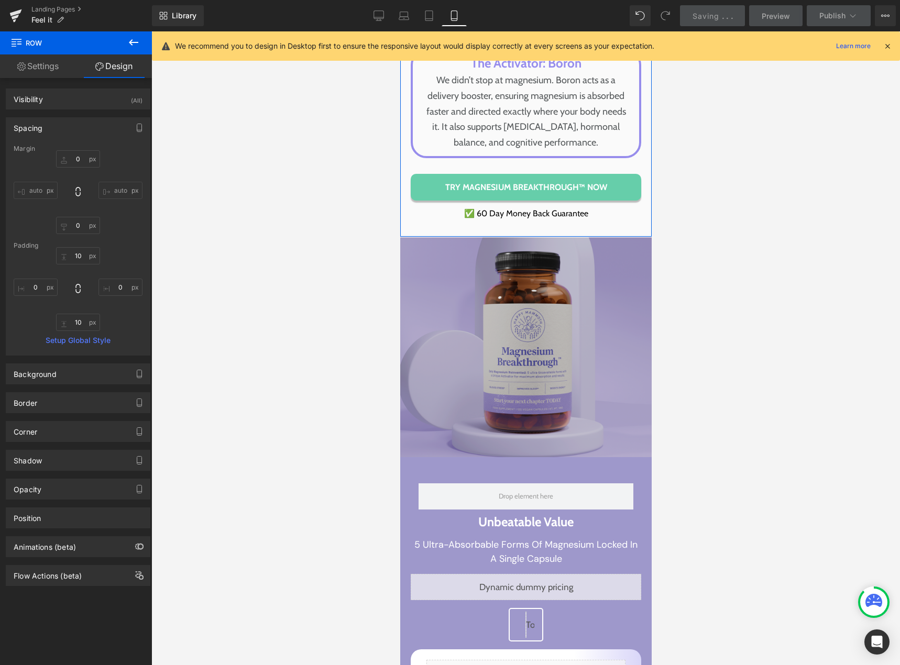
scroll to position [5027, 0]
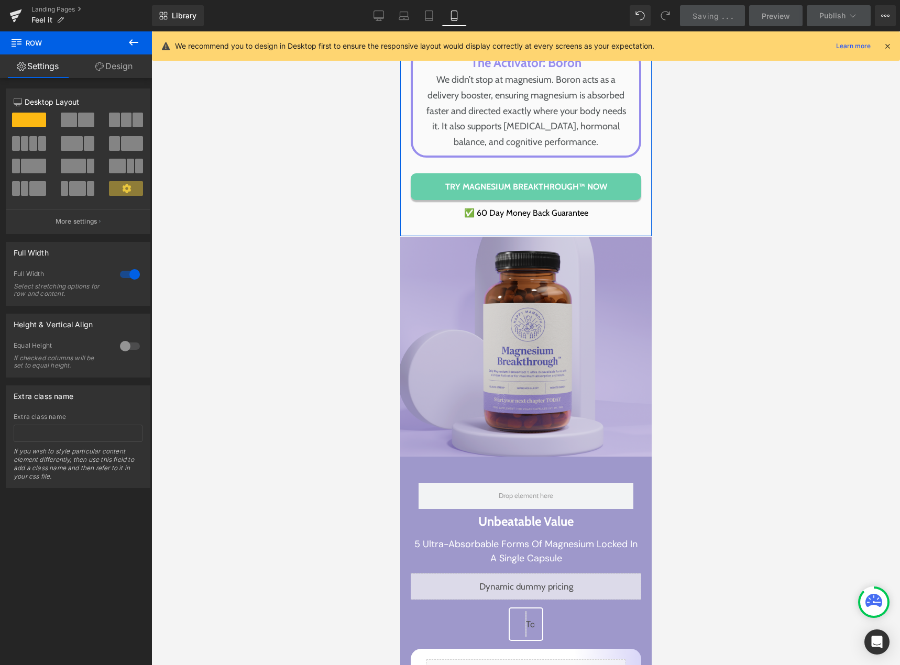
drag, startPoint x: 131, startPoint y: 71, endPoint x: 76, endPoint y: 116, distance: 70.7
click at [131, 71] on link "Design" at bounding box center [114, 66] width 76 height 24
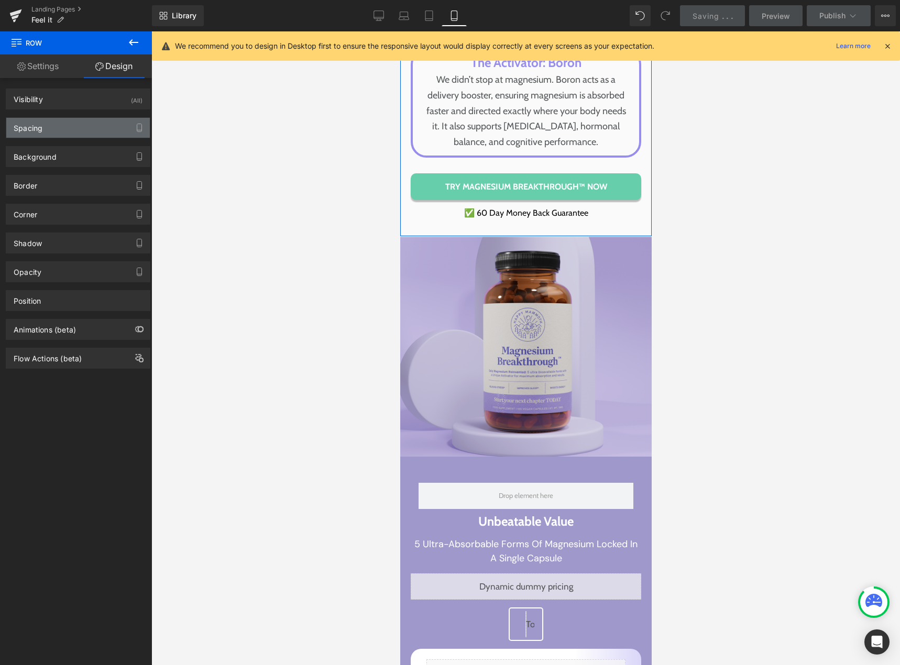
click at [66, 130] on div "Spacing" at bounding box center [77, 128] width 143 height 20
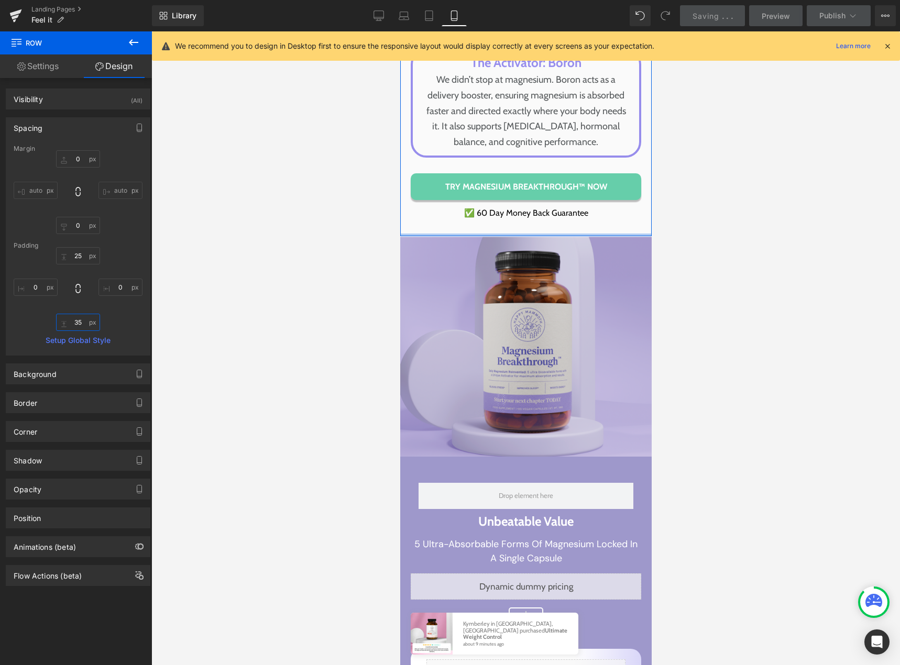
click at [78, 321] on input "35" at bounding box center [78, 322] width 44 height 17
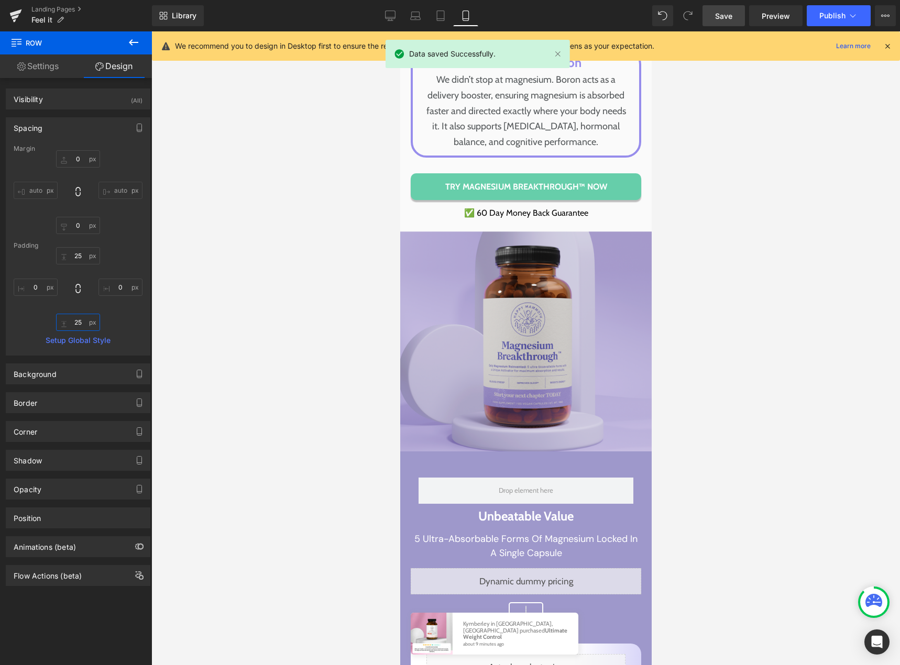
type input "25"
click at [721, 18] on span "Save" at bounding box center [723, 15] width 17 height 11
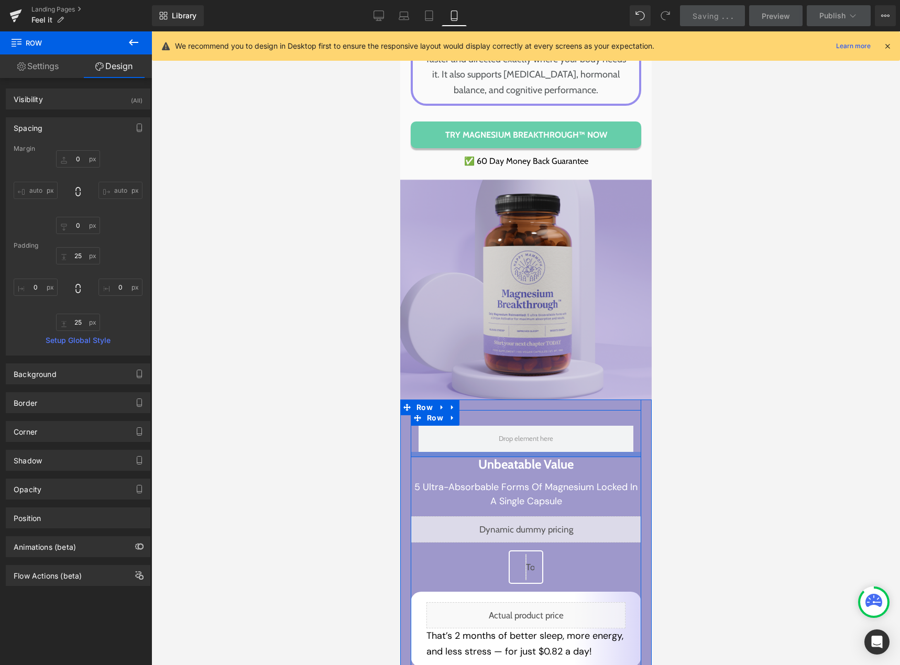
scroll to position [5080, 0]
click at [632, 441] on div at bounding box center [525, 438] width 230 height 26
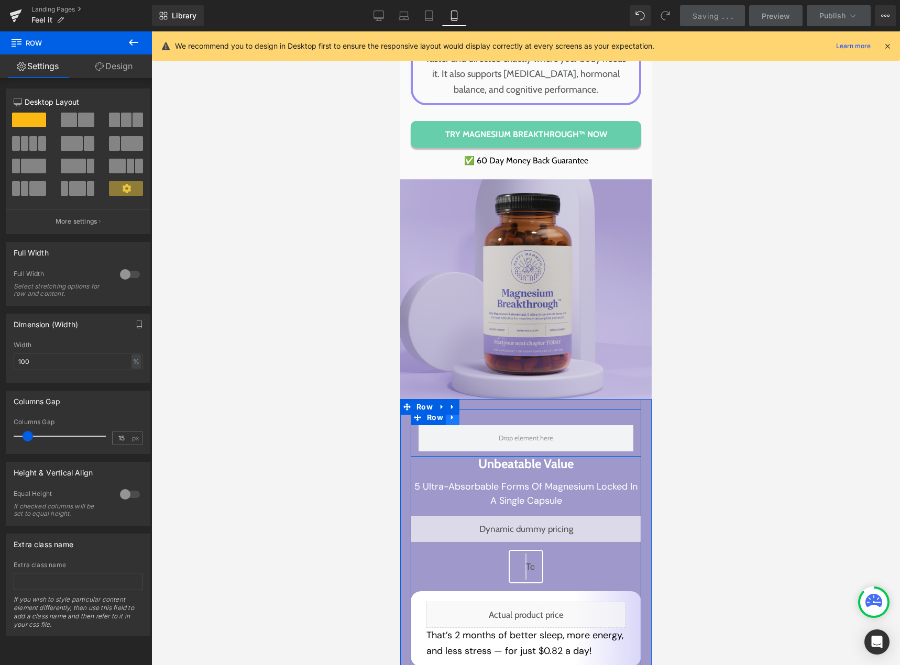
click at [451, 414] on link at bounding box center [452, 418] width 14 height 16
click at [462, 414] on icon at bounding box center [465, 417] width 7 height 7
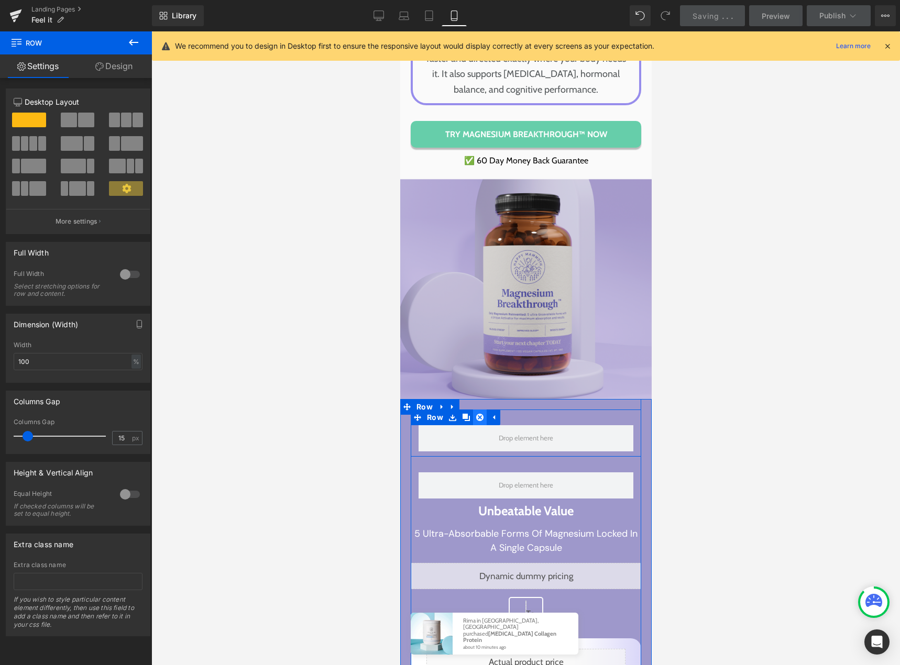
click at [475, 414] on icon at bounding box center [478, 417] width 7 height 7
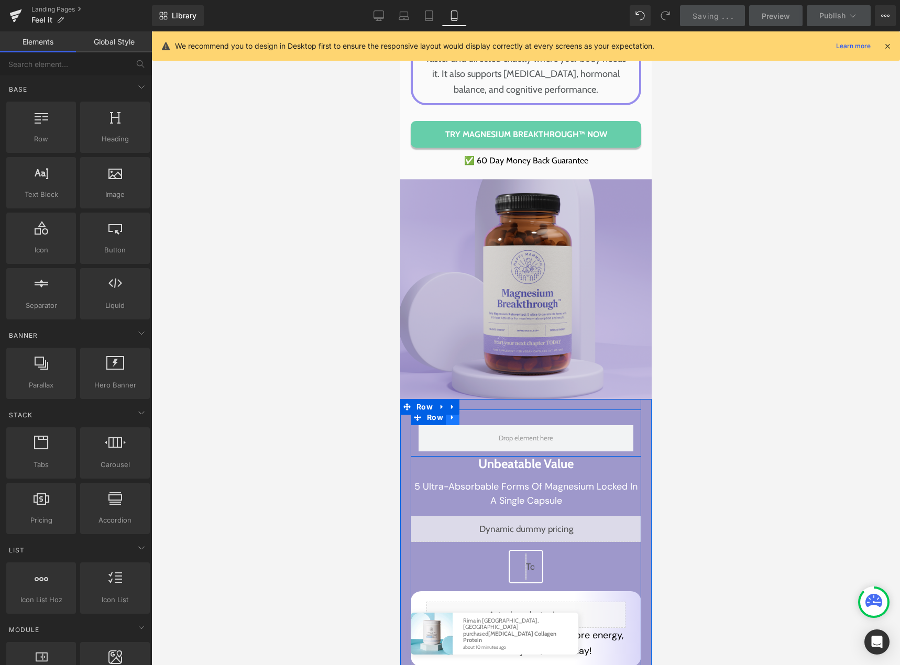
click at [451, 413] on link at bounding box center [452, 418] width 14 height 16
click at [475, 414] on icon at bounding box center [478, 418] width 7 height 8
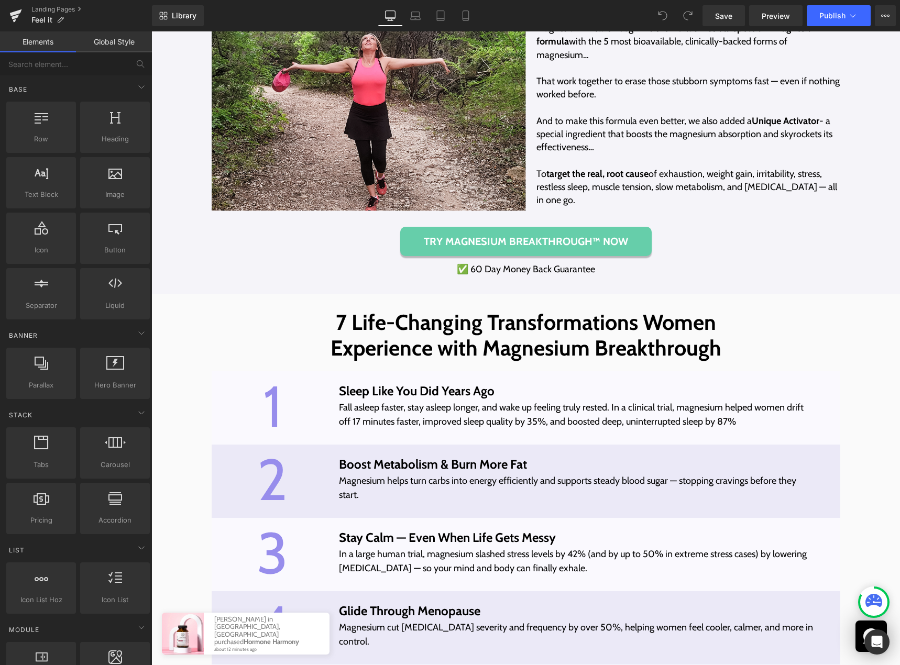
scroll to position [2775, 0]
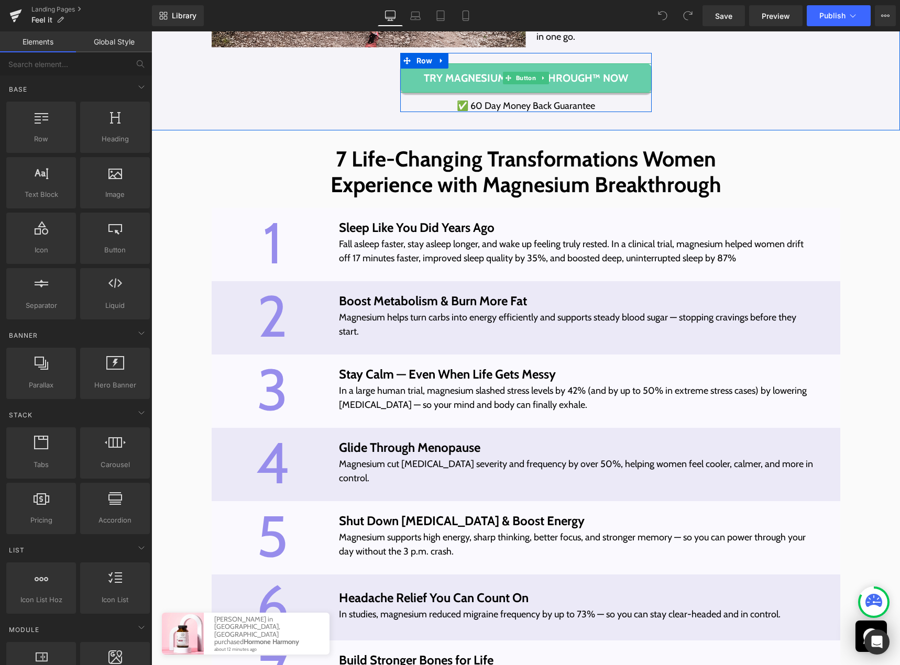
click at [582, 84] on span "Try Magnesium Breakthrough™ NOW" at bounding box center [526, 78] width 204 height 13
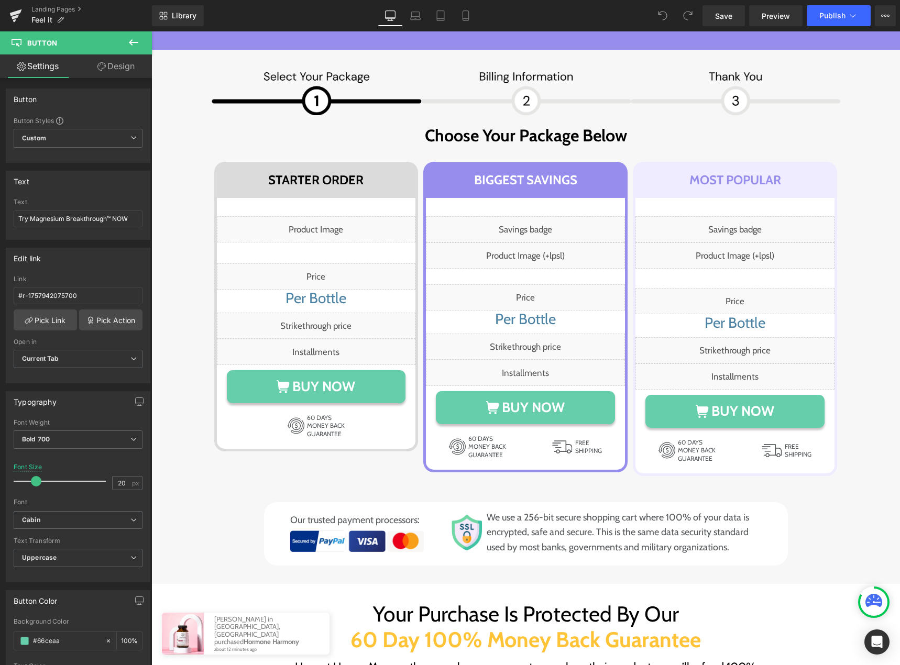
scroll to position [5742, 0]
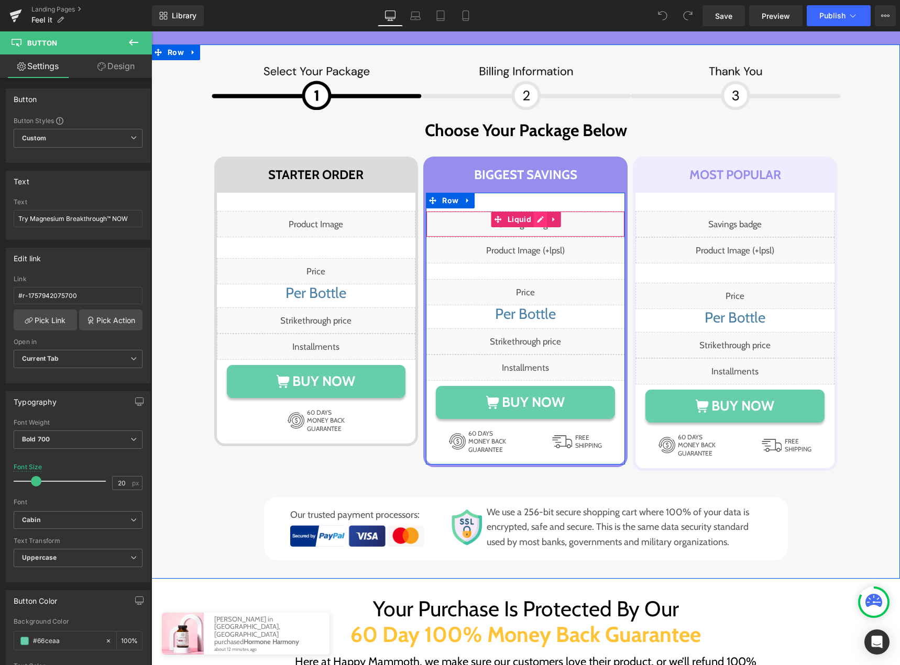
click at [538, 225] on div "Liquid" at bounding box center [525, 224] width 199 height 26
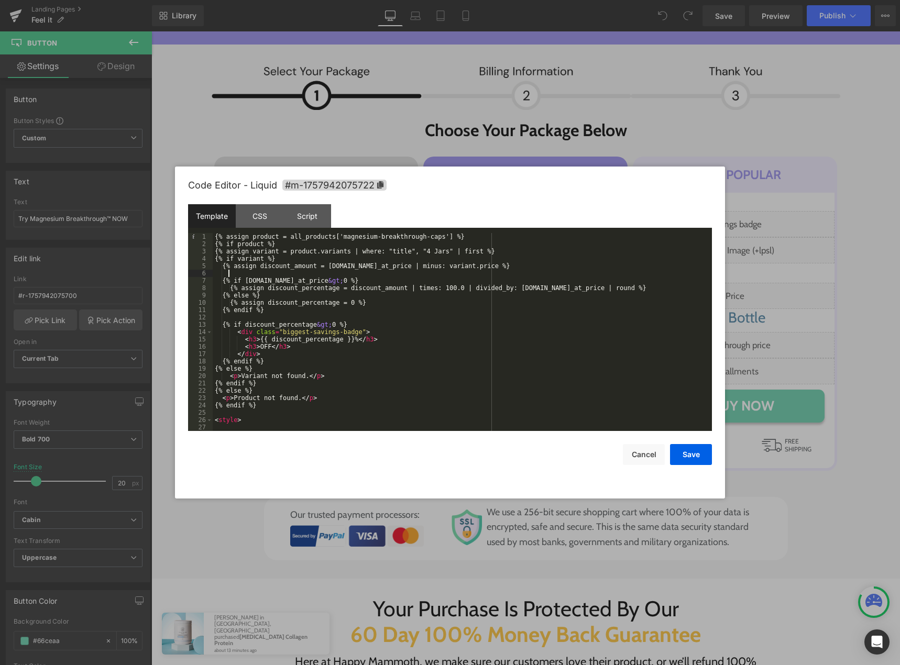
click at [248, 271] on div "{% assign product = all_products['magnesium-breakthrough-caps'] %} {% if produc…" at bounding box center [460, 339] width 495 height 213
click at [286, 258] on div "{% assign product = all_products['magnesium-breakthrough-caps'] %} {% if produc…" at bounding box center [460, 339] width 495 height 213
drag, startPoint x: 338, startPoint y: 280, endPoint x: 348, endPoint y: 280, distance: 10.0
click at [348, 280] on div "{% assign product = all_products['magnesium-breakthrough-caps'] %} {% if produc…" at bounding box center [460, 339] width 495 height 213
click at [700, 457] on button "Save" at bounding box center [691, 454] width 42 height 21
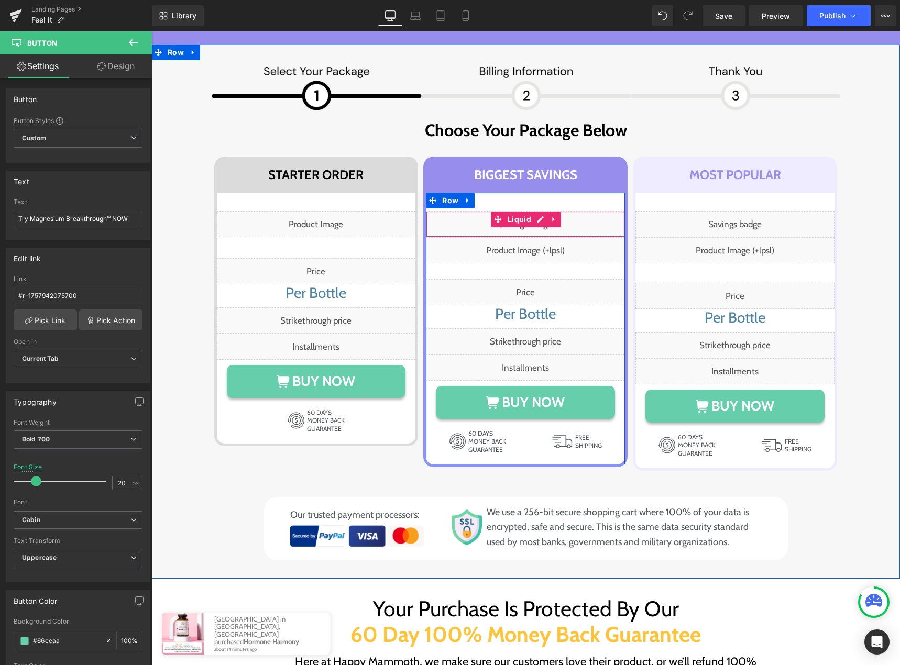
click at [535, 223] on div "Liquid" at bounding box center [525, 224] width 199 height 26
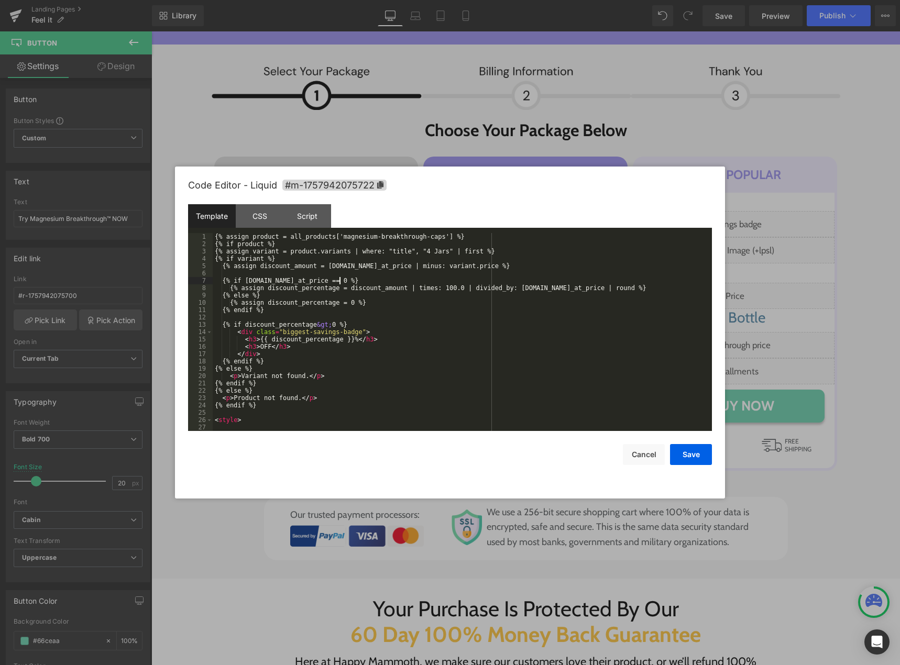
click at [338, 280] on div "{% assign product = all_products['magnesium-breakthrough-caps'] %} {% if produc…" at bounding box center [460, 339] width 495 height 213
click at [689, 458] on button "Save" at bounding box center [691, 454] width 42 height 21
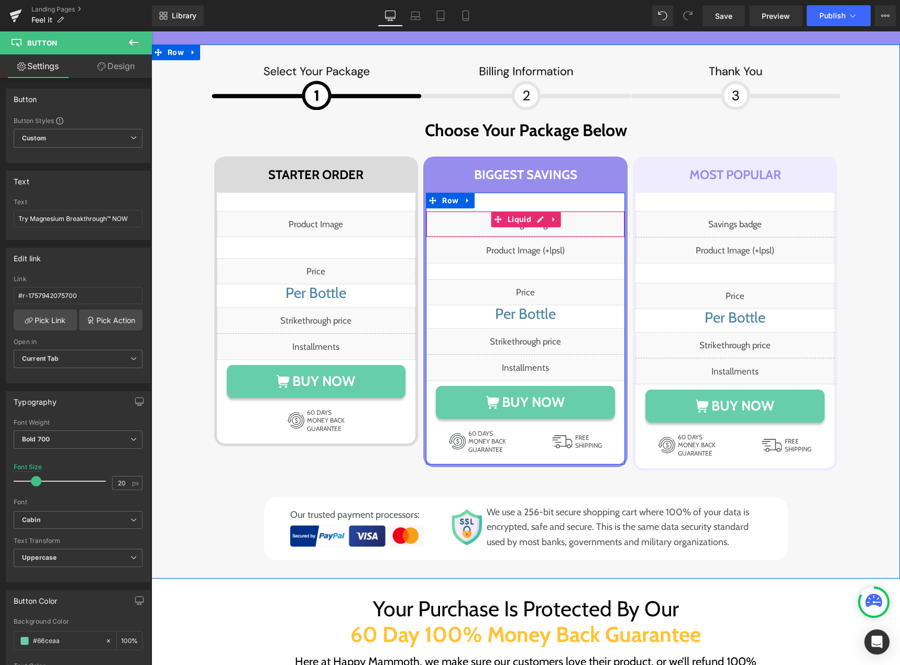
click at [534, 224] on div "Liquid" at bounding box center [525, 224] width 199 height 26
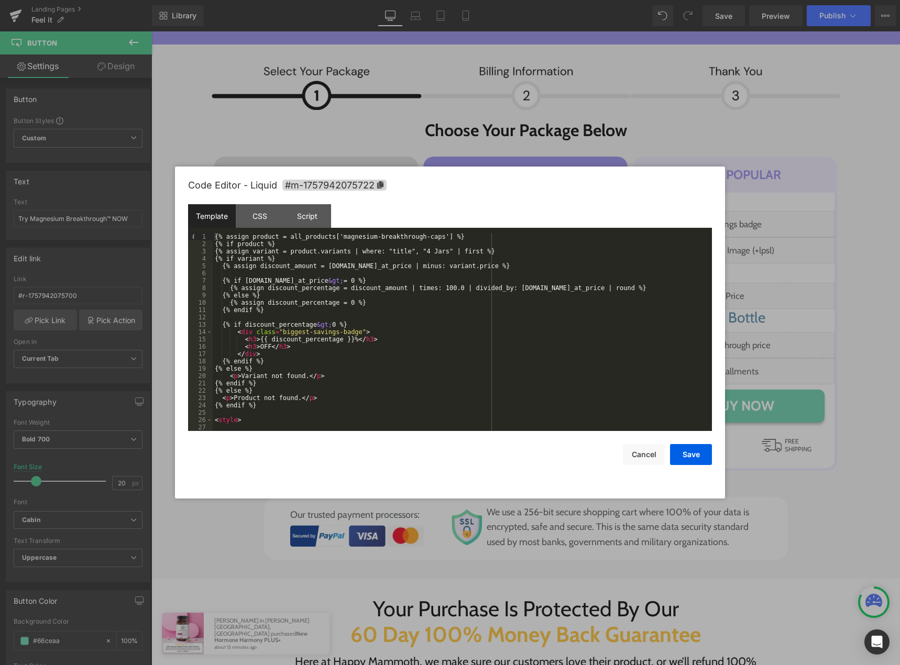
click at [345, 282] on div "{% assign product = all_products['magnesium-breakthrough-caps'] %} {% if produc…" at bounding box center [460, 339] width 495 height 213
click at [337, 282] on div "{% assign product = all_products['magnesium-breakthrough-caps'] %} {% if produc…" at bounding box center [460, 339] width 495 height 213
click at [337, 282] on div "{% assign product = all_products['magnesium-breakthrough-caps'] %} {% if produc…" at bounding box center [460, 332] width 495 height 198
click at [350, 279] on div "{% assign product = all_products['magnesium-breakthrough-caps'] %} {% if produc…" at bounding box center [460, 339] width 495 height 213
click at [687, 455] on button "Save" at bounding box center [691, 454] width 42 height 21
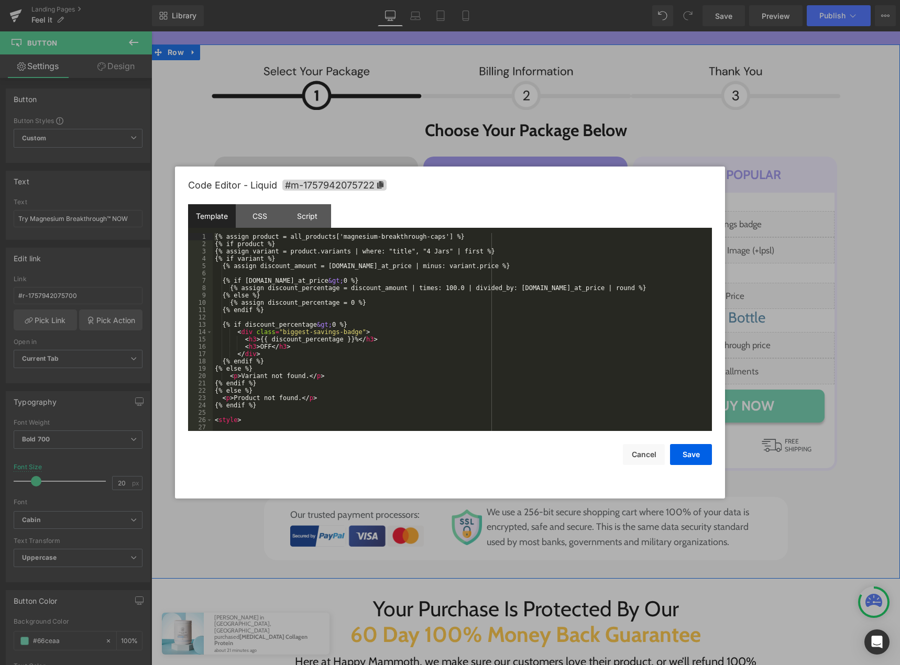
click at [536, 223] on div "Liquid" at bounding box center [525, 224] width 199 height 26
click at [240, 280] on div "{% assign product = all_products['magnesium-breakthrough-caps'] %} {% if produc…" at bounding box center [460, 339] width 495 height 213
drag, startPoint x: 363, startPoint y: 280, endPoint x: 350, endPoint y: 280, distance: 13.1
click at [350, 280] on div "{% assign product = all_products['magnesium-breakthrough-caps'] %} {% if produc…" at bounding box center [460, 339] width 495 height 213
drag, startPoint x: 248, startPoint y: 309, endPoint x: 255, endPoint y: 309, distance: 6.8
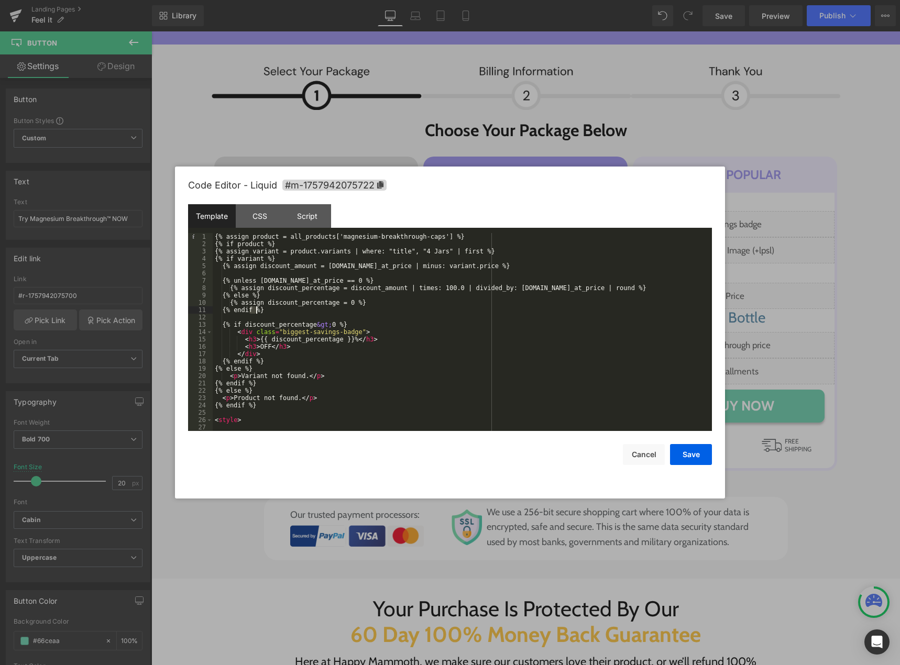
click at [255, 309] on div "{% assign product = all_products['magnesium-breakthrough-caps'] %} {% if produc…" at bounding box center [460, 339] width 495 height 213
drag, startPoint x: 245, startPoint y: 323, endPoint x: 238, endPoint y: 324, distance: 6.5
click at [238, 324] on div "{% assign product = all_products['magnesium-breakthrough-caps'] %} {% if produc…" at bounding box center [460, 339] width 495 height 213
drag, startPoint x: 330, startPoint y: 326, endPoint x: 345, endPoint y: 323, distance: 14.9
click at [345, 323] on div "{% assign product = all_products['magnesium-breakthrough-caps'] %} {% if produc…" at bounding box center [460, 339] width 495 height 213
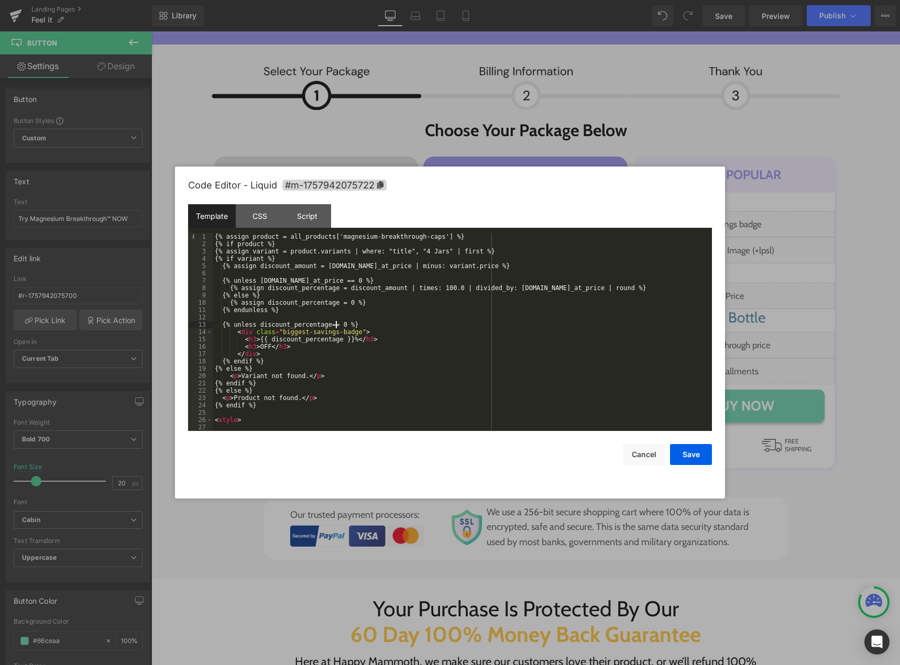
click at [328, 325] on div "{% assign product = all_products['magnesium-breakthrough-caps'] %} {% if produc…" at bounding box center [460, 339] width 495 height 213
drag, startPoint x: 257, startPoint y: 361, endPoint x: 250, endPoint y: 362, distance: 6.5
click at [250, 362] on div "{% assign product = all_products['magnesium-breakthrough-caps'] %} {% if produc…" at bounding box center [460, 339] width 495 height 213
click at [680, 450] on button "Save" at bounding box center [691, 454] width 42 height 21
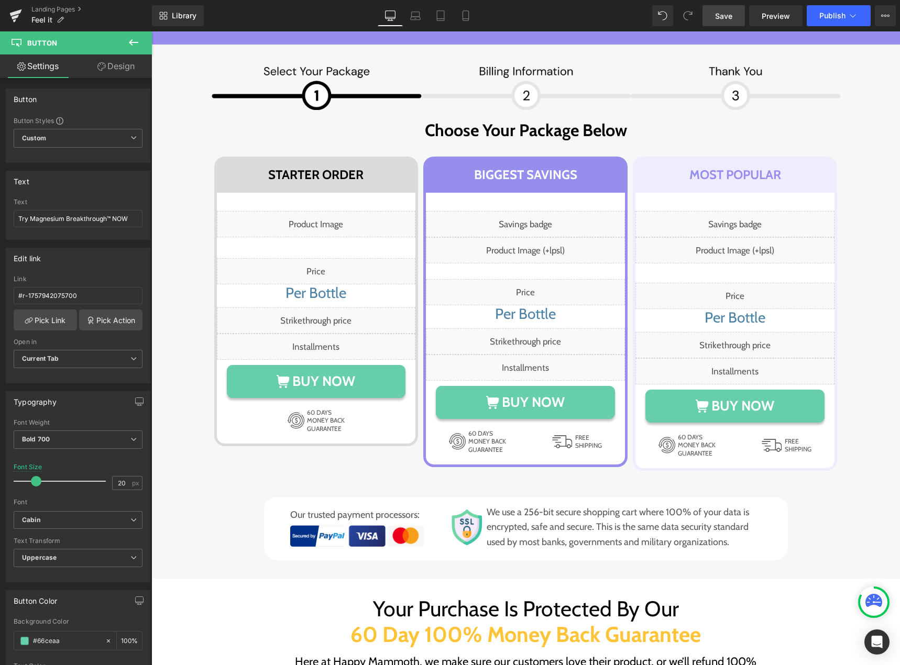
click at [719, 21] on span "Save" at bounding box center [723, 15] width 17 height 11
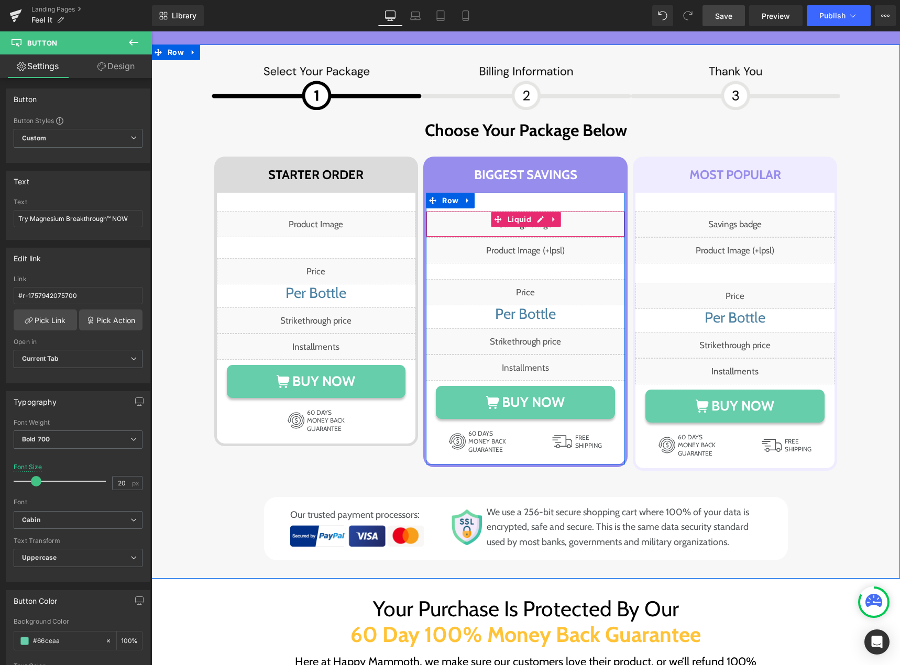
click at [536, 225] on div "Liquid" at bounding box center [525, 224] width 199 height 26
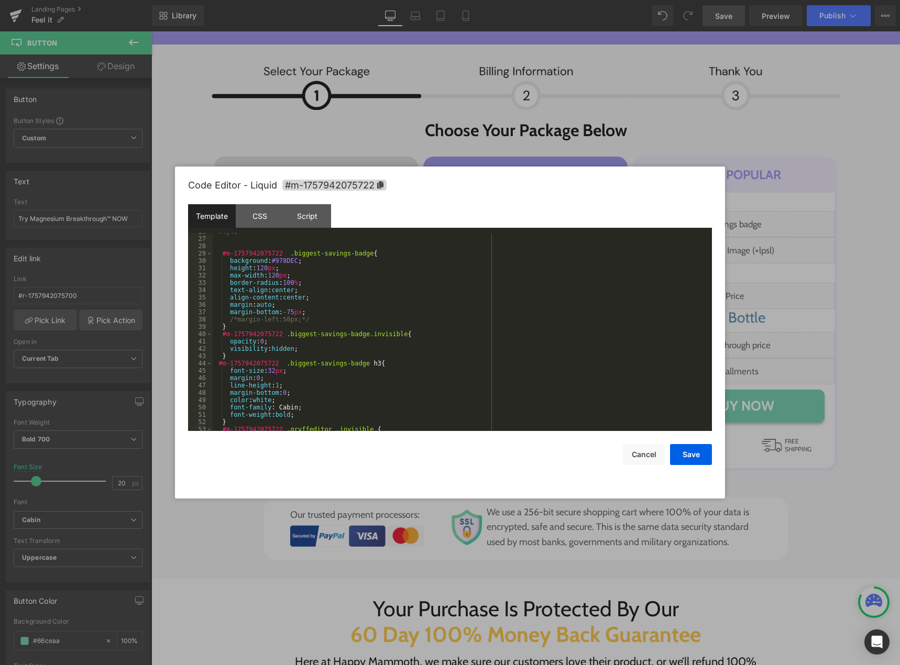
scroll to position [220, 0]
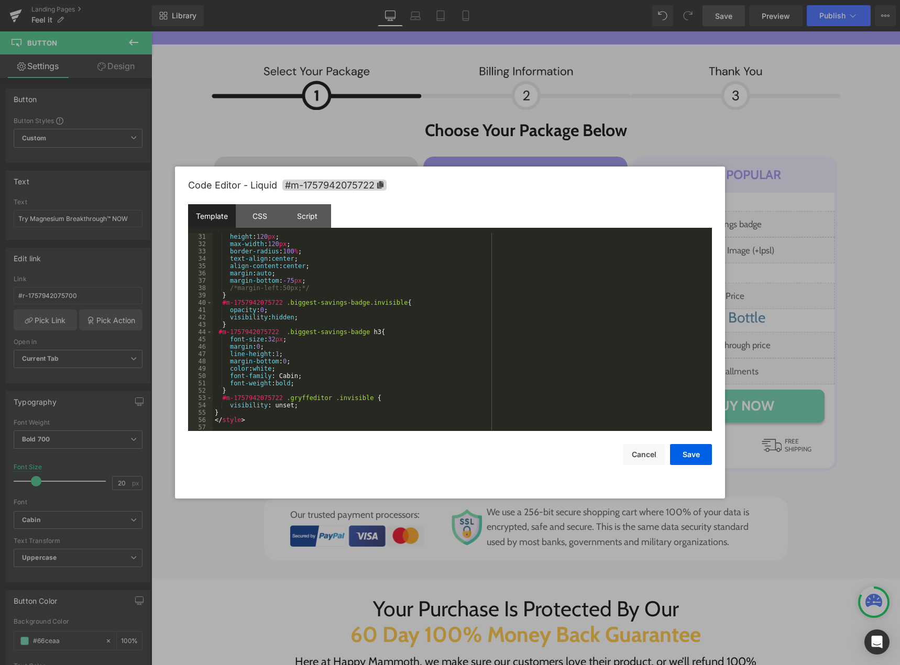
click at [336, 357] on div "height : 120 px ; max-width : 120 px ; border-radius : 100 % ; text-align : cen…" at bounding box center [460, 339] width 495 height 213
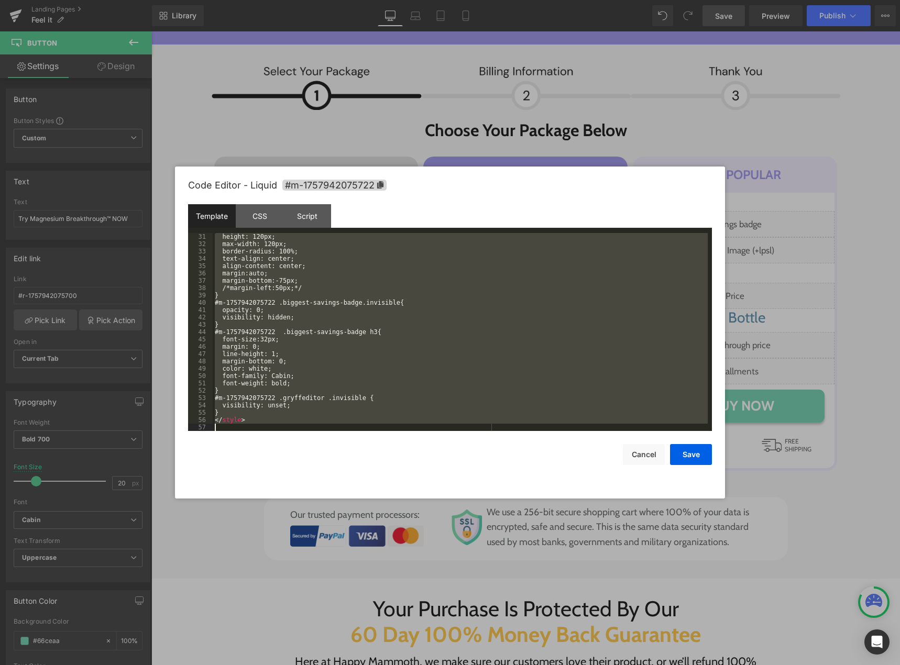
click at [333, 354] on div "height: 120px; max-width: 120px; border-radius: 100%; text-align: center; align…" at bounding box center [460, 332] width 495 height 198
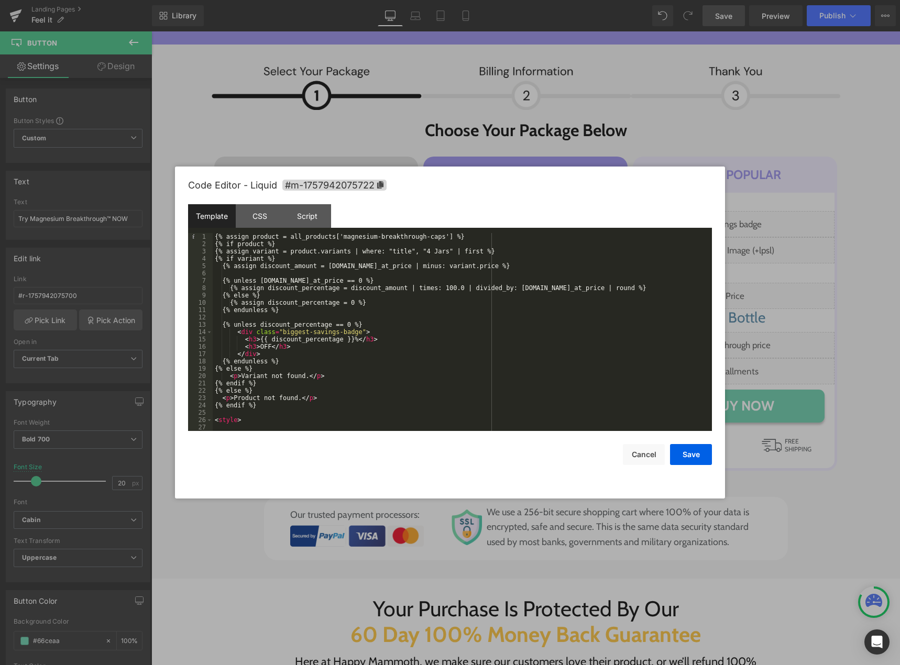
scroll to position [0, 0]
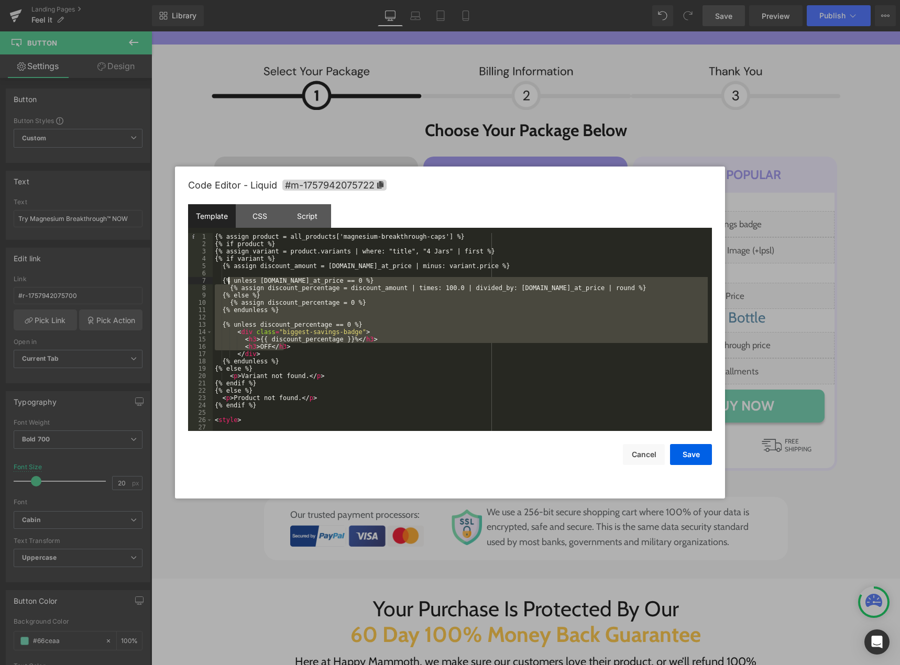
drag, startPoint x: 285, startPoint y: 345, endPoint x: 227, endPoint y: 284, distance: 84.1
click at [227, 284] on div "{% assign product = all_products['magnesium-breakthrough-caps'] %} {% if produc…" at bounding box center [460, 339] width 495 height 213
click at [249, 277] on div "{% assign product = all_products['magnesium-breakthrough-caps'] %} {% if produc…" at bounding box center [460, 332] width 495 height 198
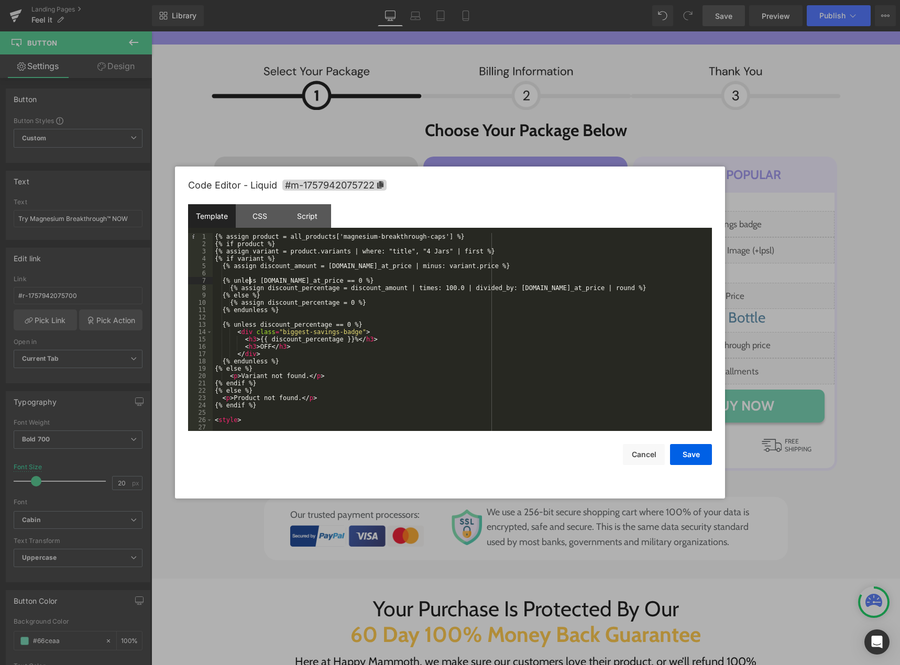
click at [249, 277] on div "{% assign product = all_products['magnesium-breakthrough-caps'] %} {% if produc…" at bounding box center [460, 339] width 495 height 213
click at [638, 452] on button "Cancel" at bounding box center [644, 454] width 42 height 21
click at [750, 224] on div "Liquid" at bounding box center [734, 224] width 199 height 26
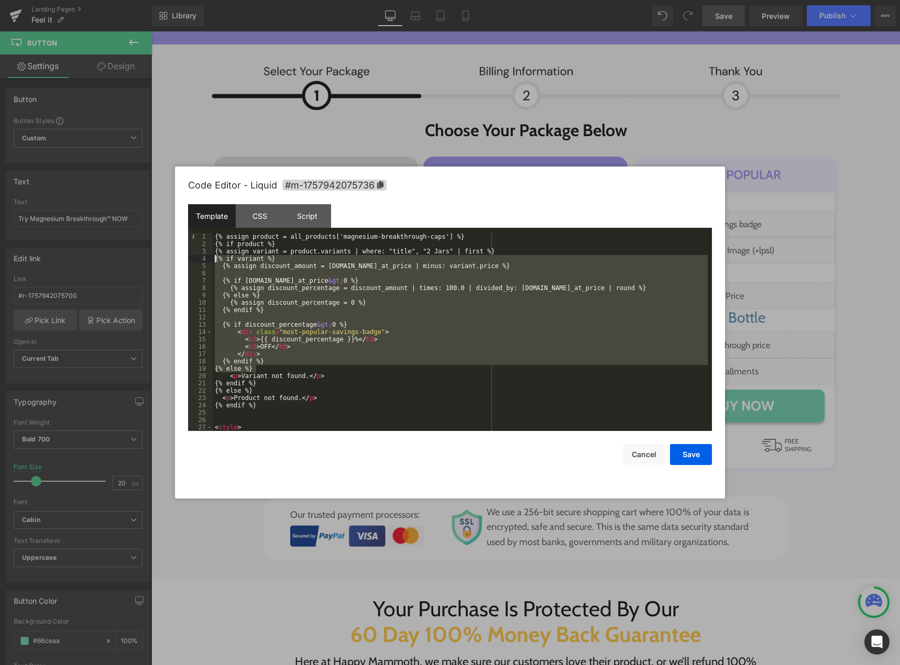
drag, startPoint x: 257, startPoint y: 369, endPoint x: 205, endPoint y: 260, distance: 120.6
click at [205, 260] on pre "1 2 3 4 5 6 7 8 9 10 11 12 13 14 15 16 17 18 19 20 21 22 23 24 25 26 27 28 {% a…" at bounding box center [450, 332] width 524 height 198
click at [637, 457] on button "Cancel" at bounding box center [644, 454] width 42 height 21
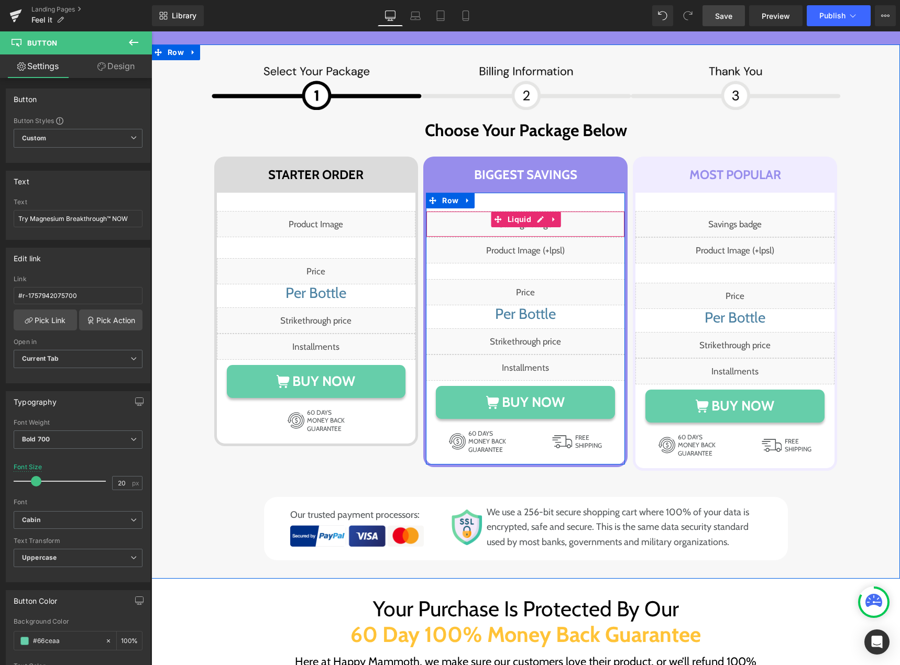
click at [537, 226] on div "Liquid" at bounding box center [525, 224] width 199 height 26
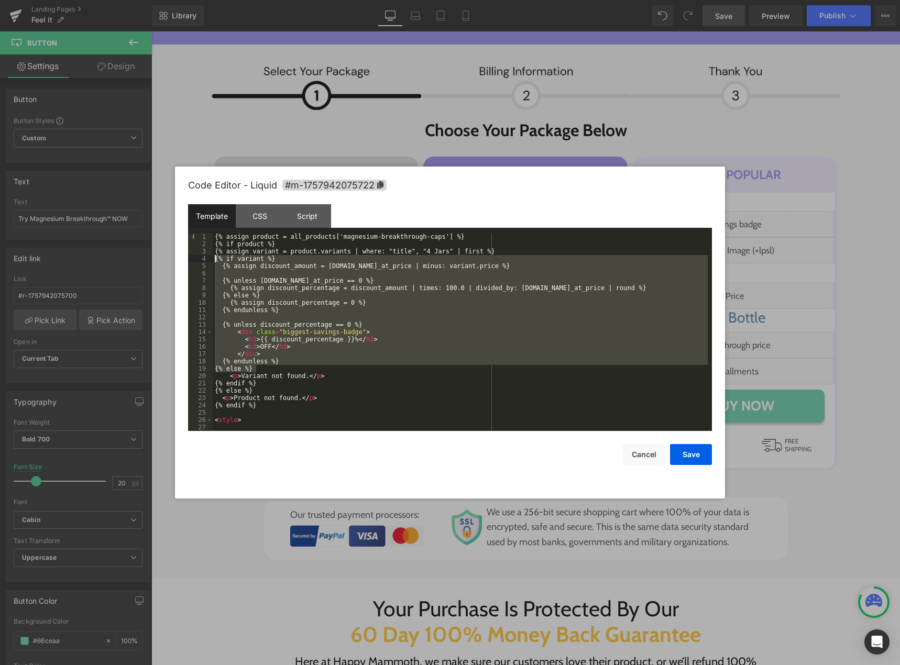
drag, startPoint x: 255, startPoint y: 369, endPoint x: 197, endPoint y: 258, distance: 125.1
click at [197, 258] on pre "1 2 3 4 5 6 7 8 9 10 11 12 13 14 15 16 17 18 19 20 21 22 23 24 25 26 27 28 {% a…" at bounding box center [450, 332] width 524 height 198
paste textarea
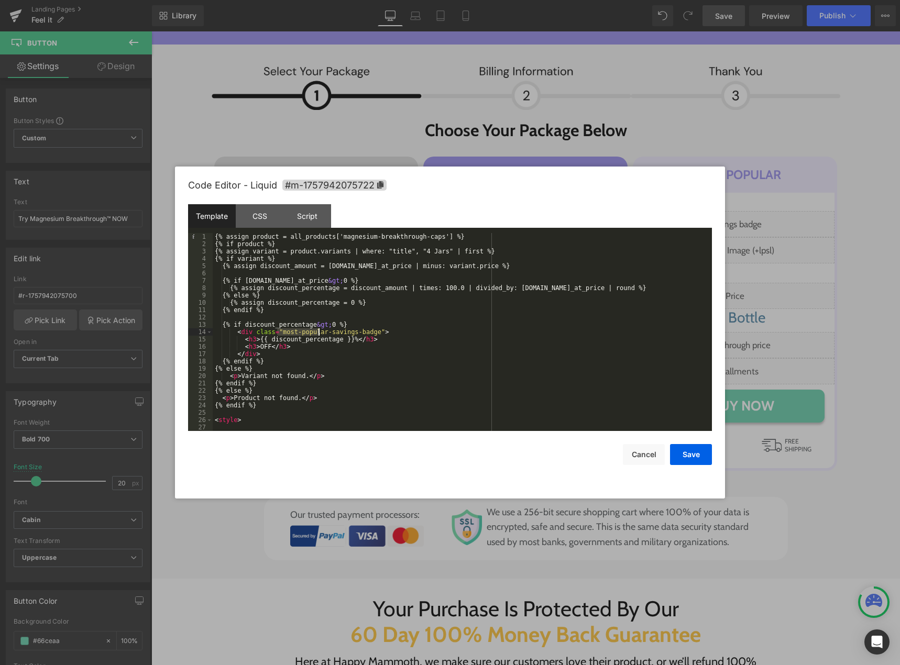
drag, startPoint x: 276, startPoint y: 331, endPoint x: 317, endPoint y: 331, distance: 41.4
click at [317, 331] on div "{% assign product = all_products['magnesium-breakthrough-caps'] %} {% if produc…" at bounding box center [460, 339] width 495 height 213
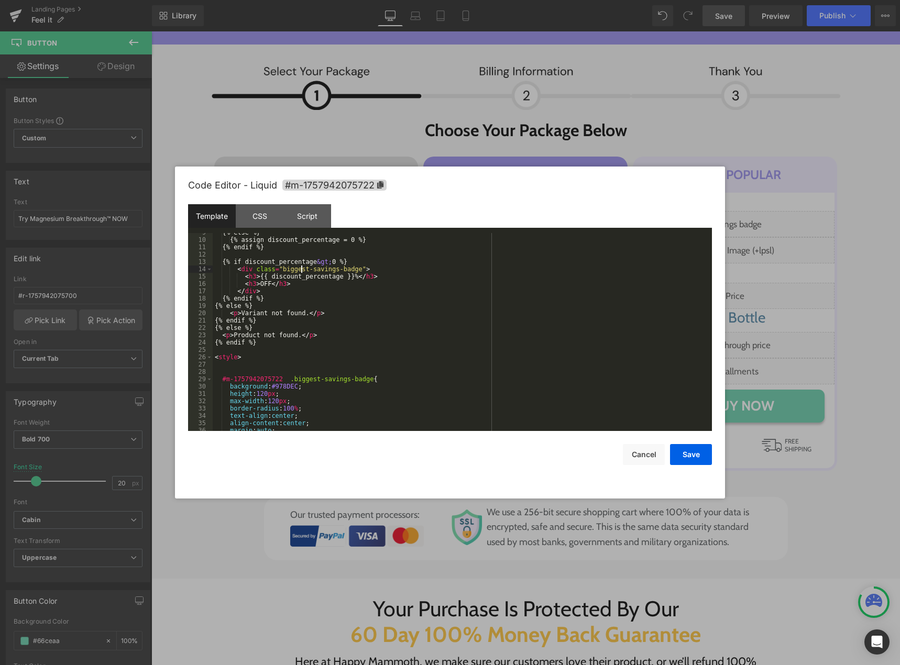
scroll to position [63, 0]
click at [680, 457] on button "Save" at bounding box center [691, 454] width 42 height 21
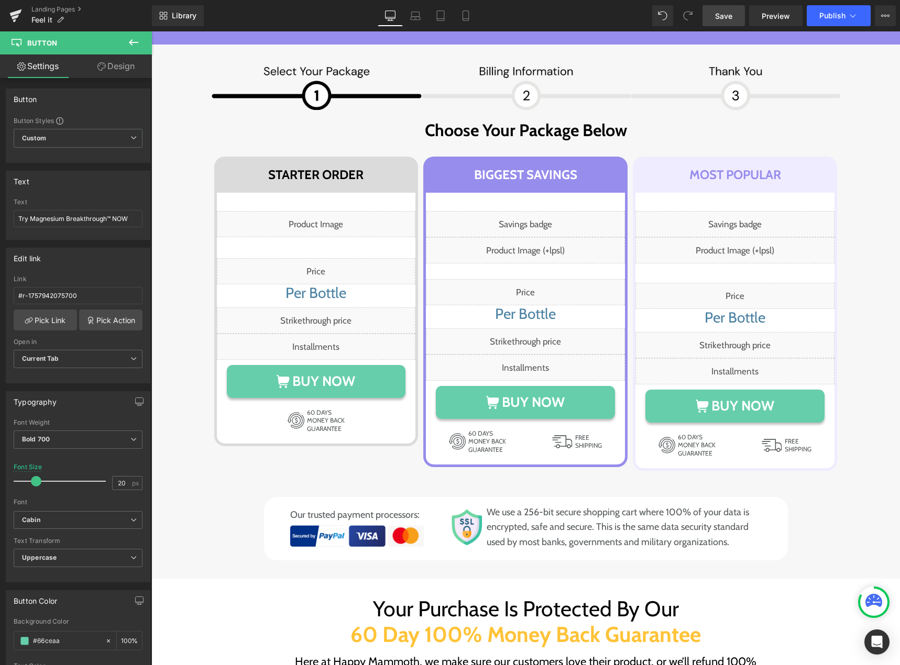
click at [732, 21] on link "Save" at bounding box center [723, 15] width 42 height 21
click at [531, 225] on div "Liquid" at bounding box center [525, 224] width 199 height 26
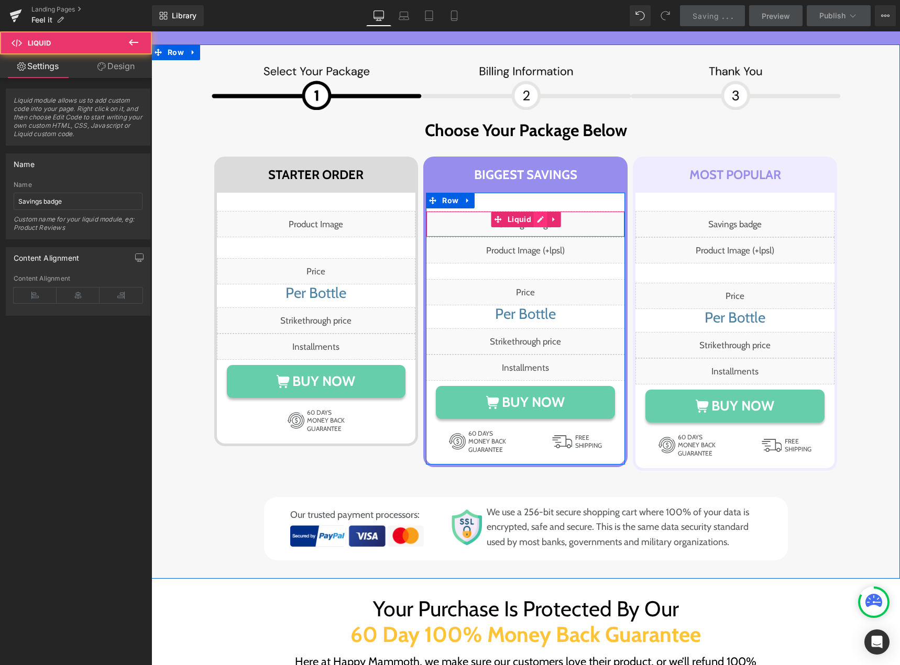
click at [535, 223] on div "Liquid" at bounding box center [525, 224] width 199 height 26
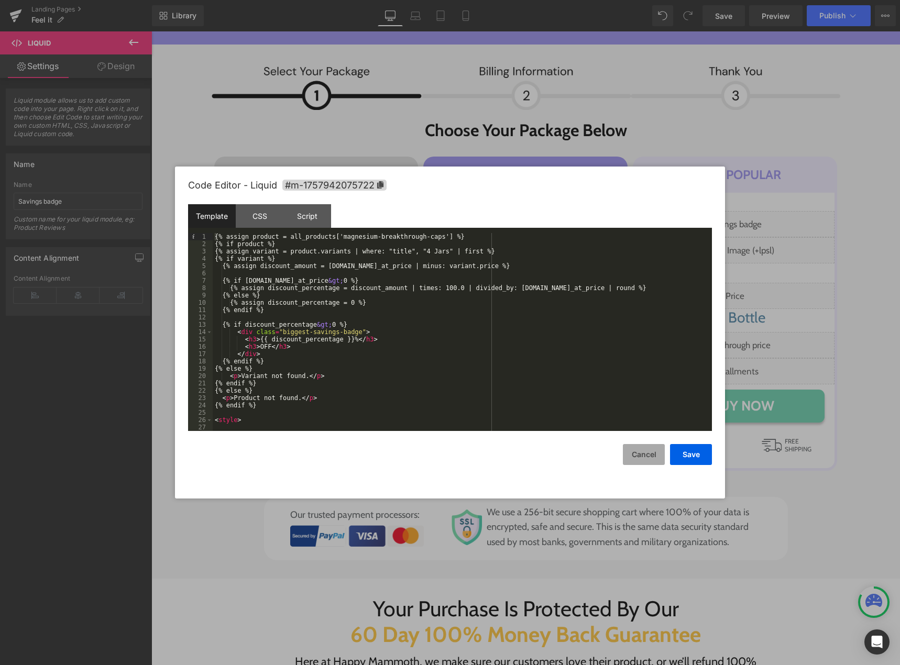
click at [637, 454] on button "Cancel" at bounding box center [644, 454] width 42 height 21
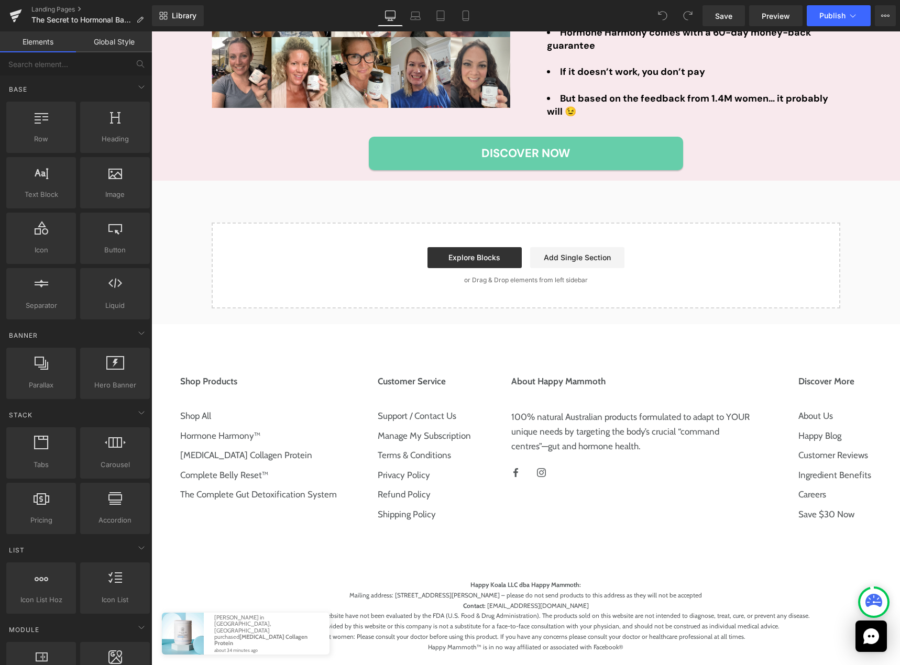
scroll to position [2252, 0]
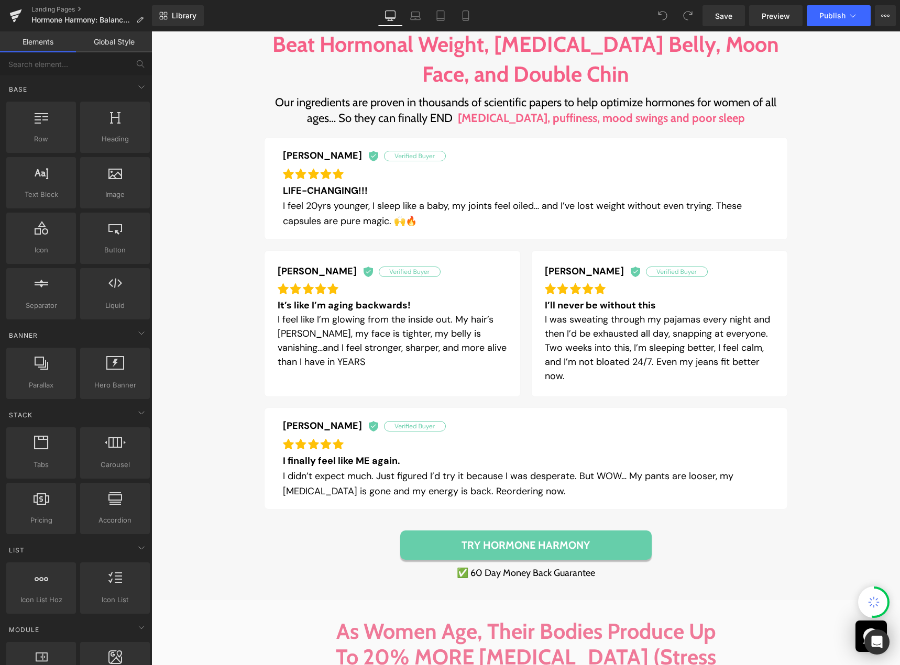
scroll to position [1100, 0]
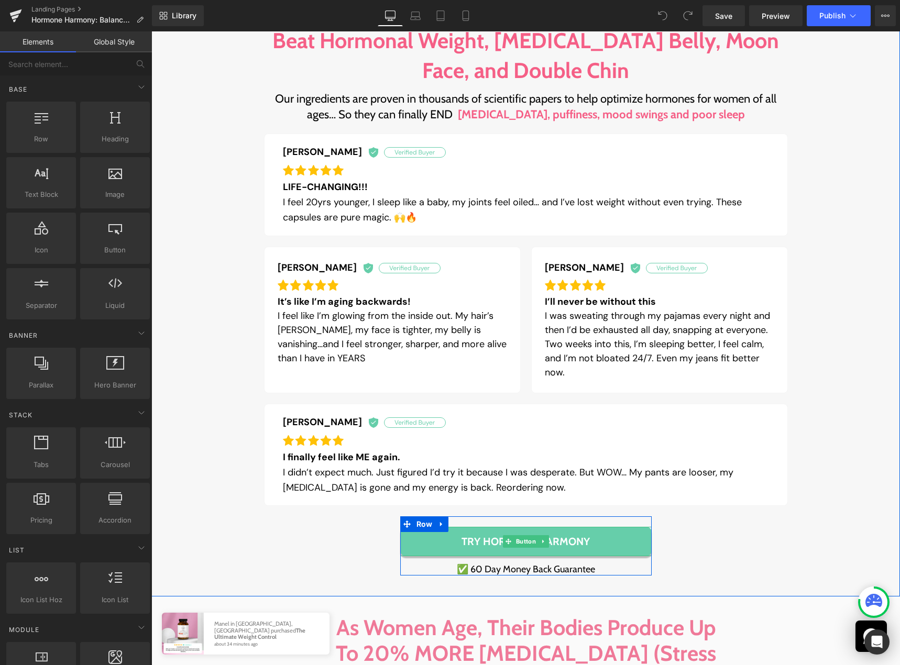
click at [630, 527] on link "TRY HORMONE HARMONY" at bounding box center [525, 541] width 251 height 29
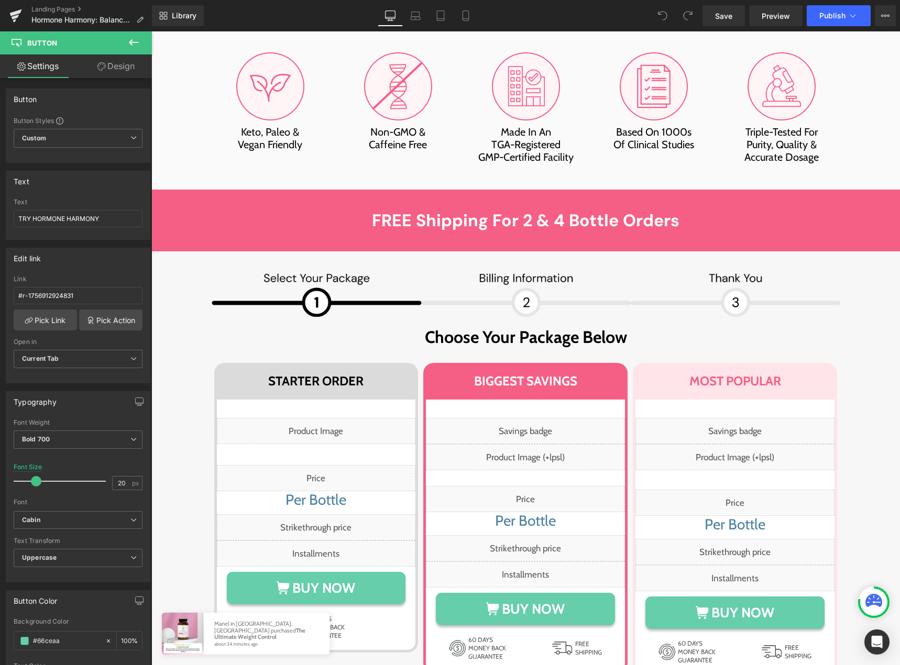
scroll to position [7171, 0]
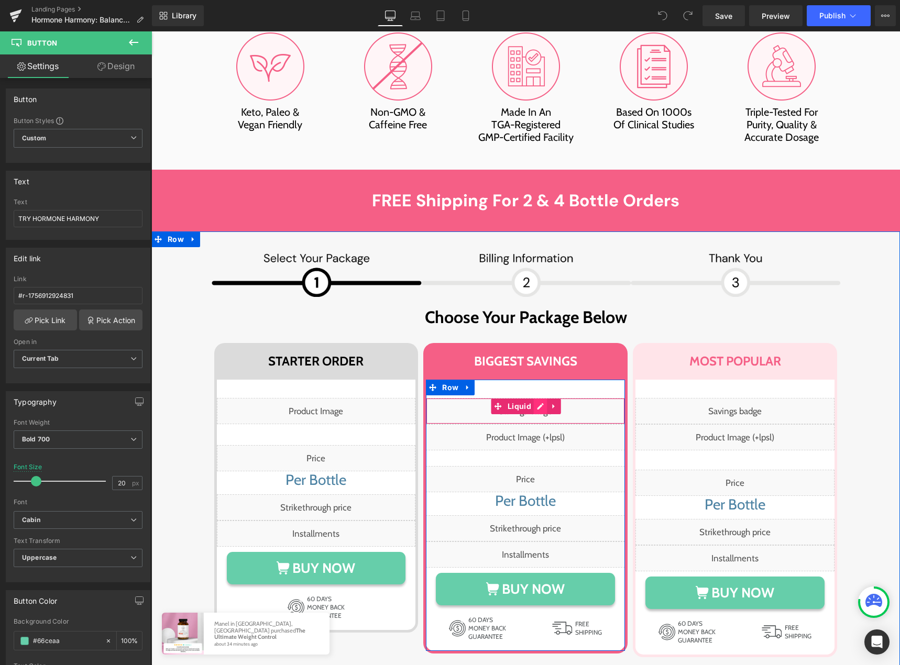
click at [537, 398] on div "Liquid" at bounding box center [525, 411] width 199 height 26
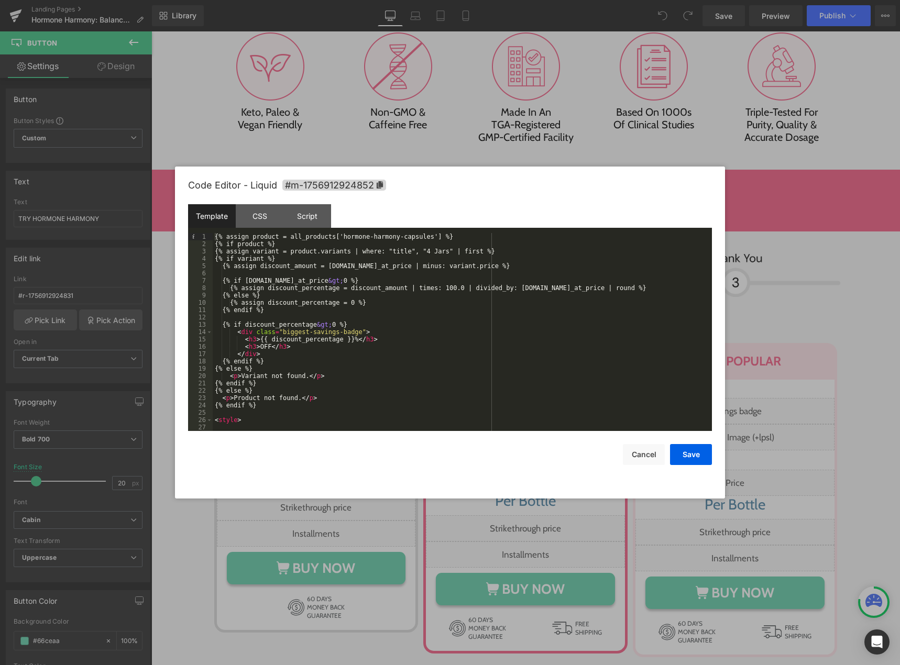
click at [705, 128] on div at bounding box center [450, 332] width 900 height 665
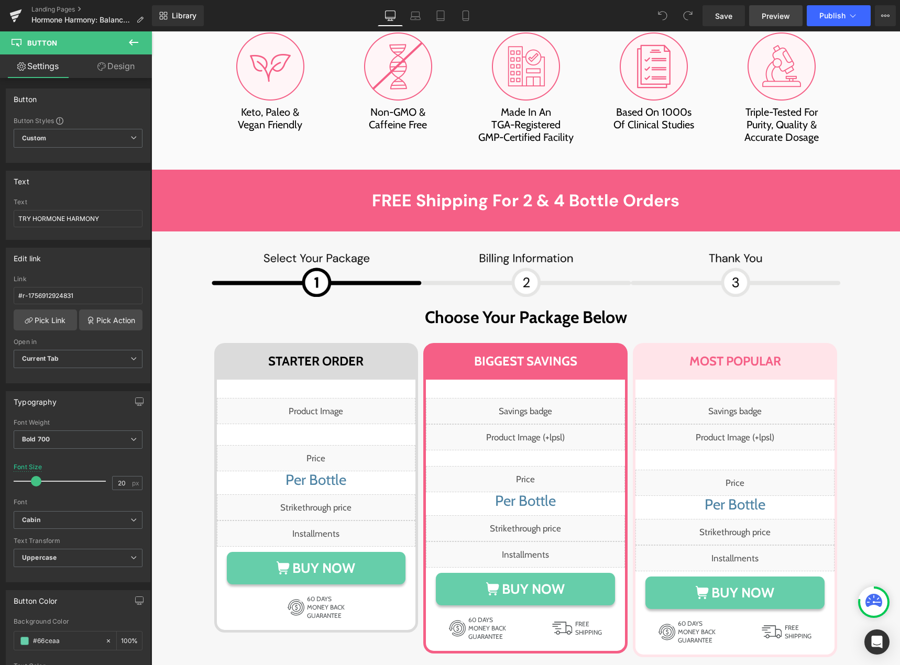
click at [772, 16] on span "Preview" at bounding box center [775, 15] width 28 height 11
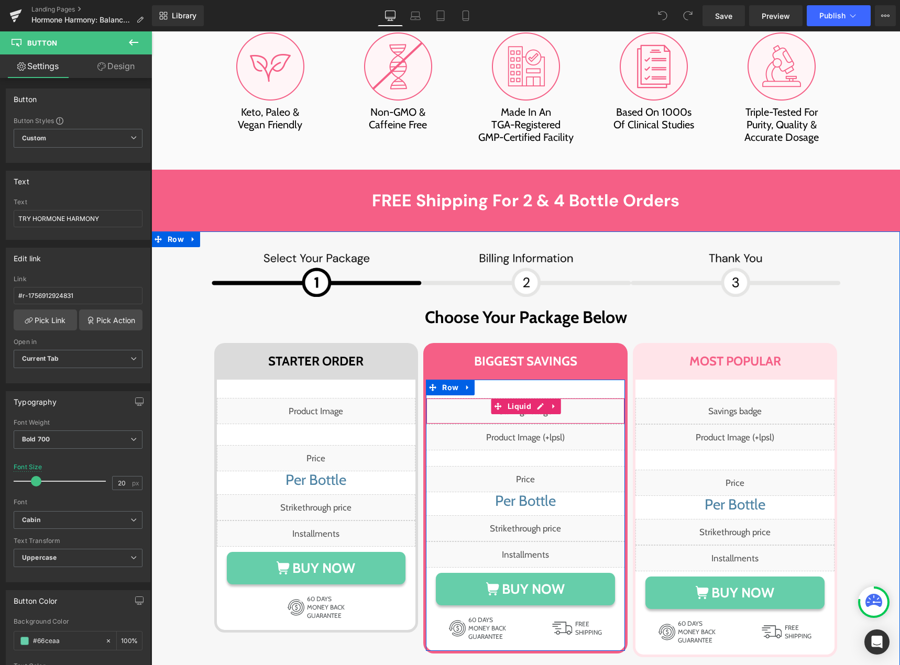
click at [539, 398] on div "Liquid" at bounding box center [525, 411] width 199 height 26
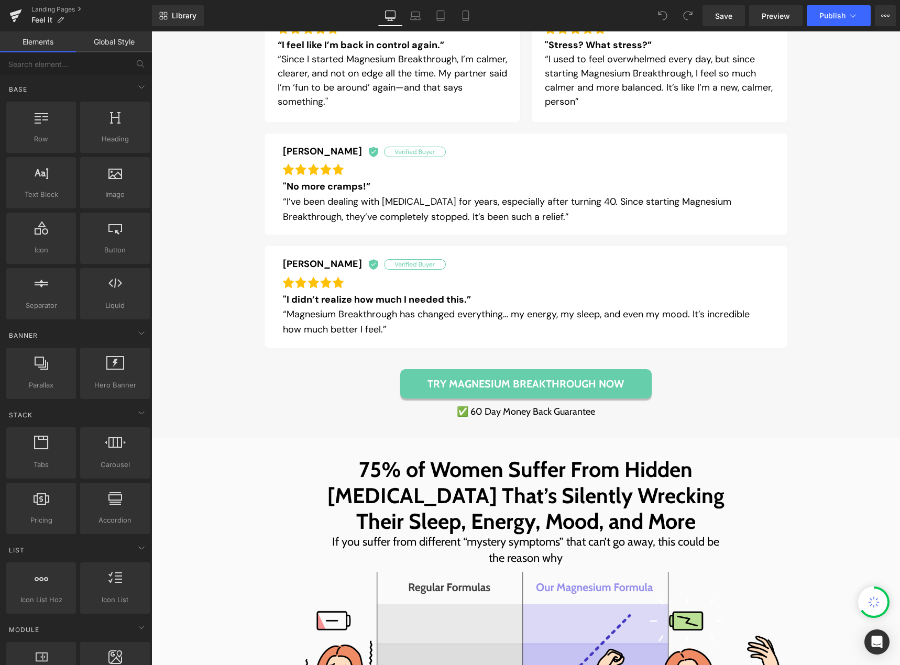
scroll to position [1152, 0]
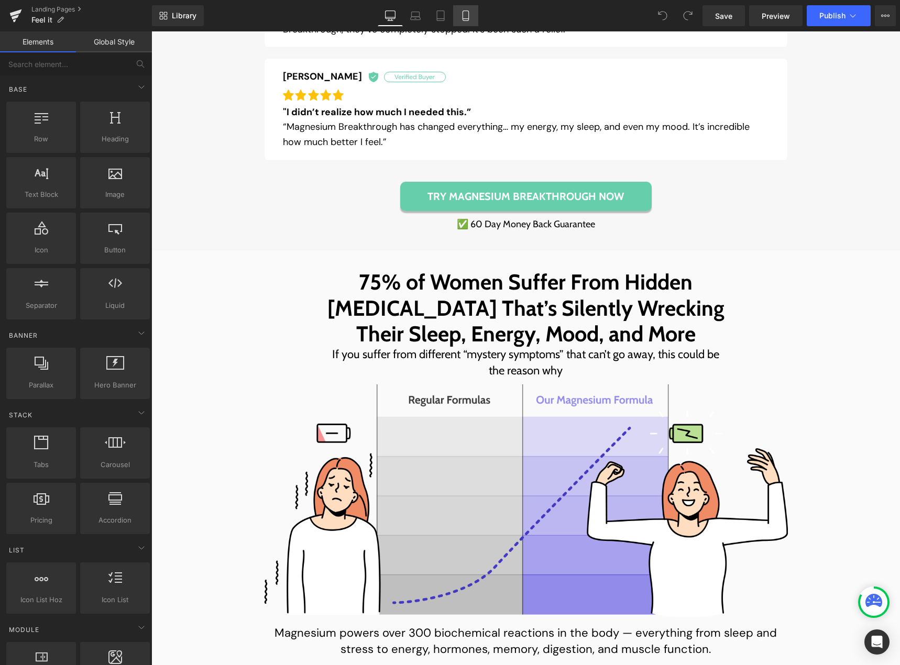
drag, startPoint x: 472, startPoint y: 20, endPoint x: 114, endPoint y: 186, distance: 394.6
click at [472, 20] on link "Mobile" at bounding box center [465, 15] width 25 height 21
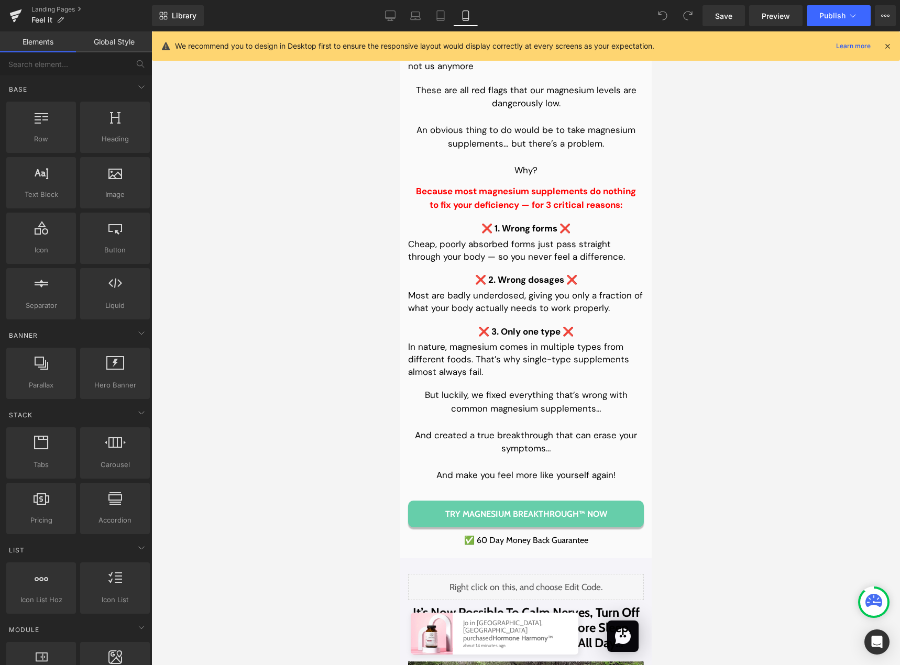
scroll to position [2409, 0]
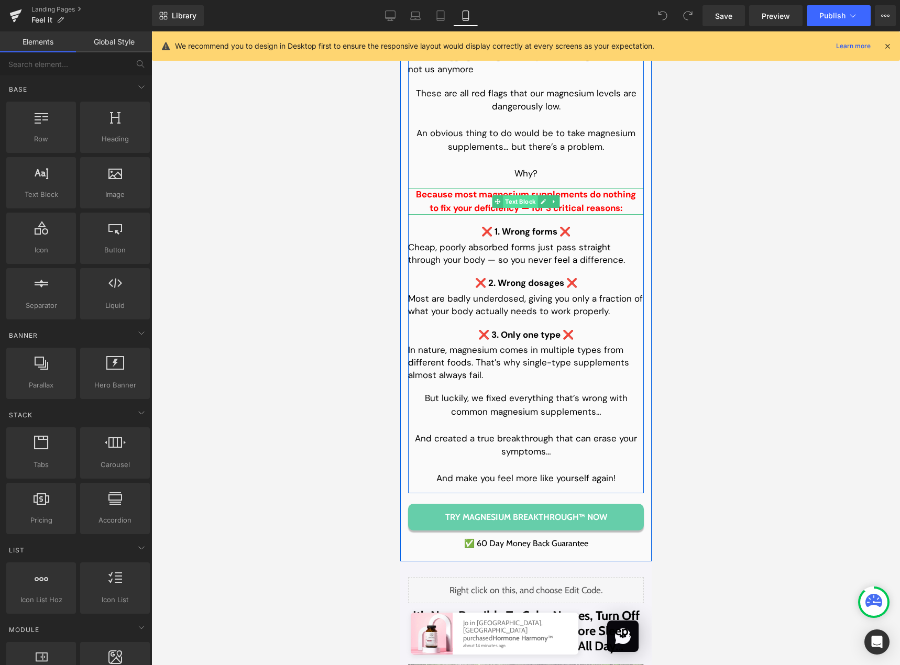
click at [528, 208] on span "Text Block" at bounding box center [519, 201] width 35 height 13
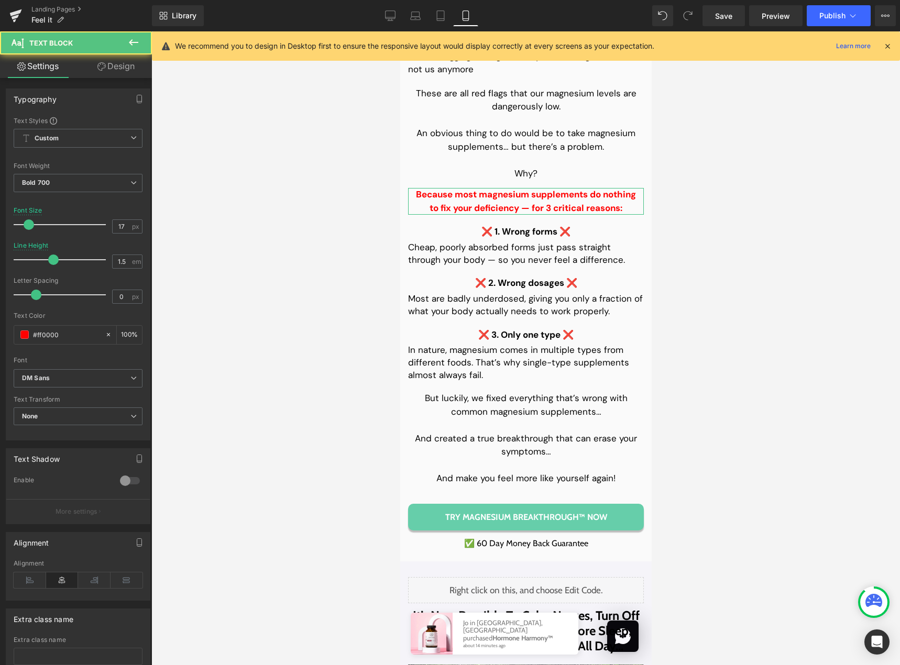
click at [110, 67] on link "Design" at bounding box center [116, 66] width 76 height 24
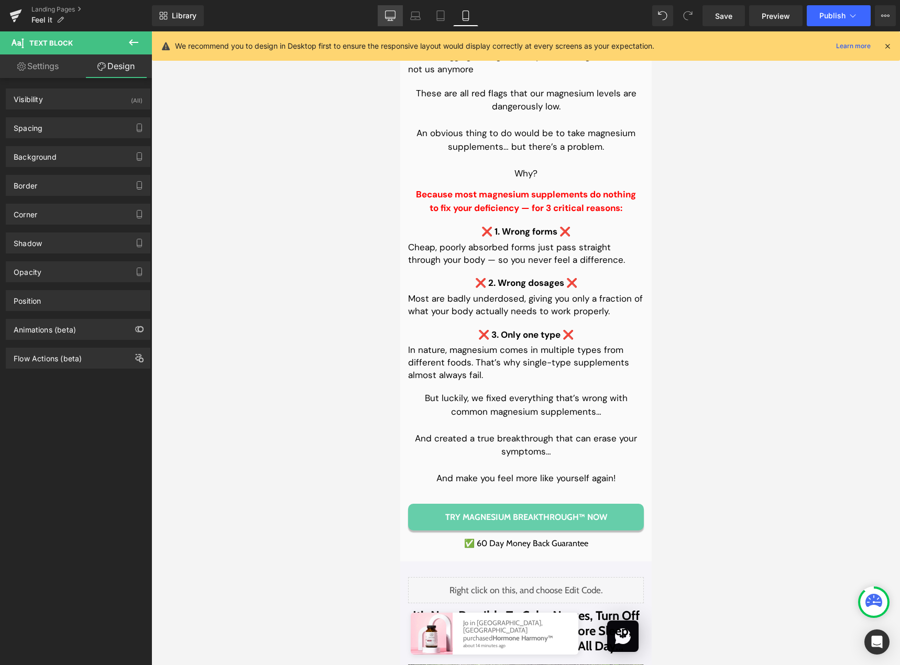
click at [385, 19] on icon at bounding box center [390, 15] width 10 height 10
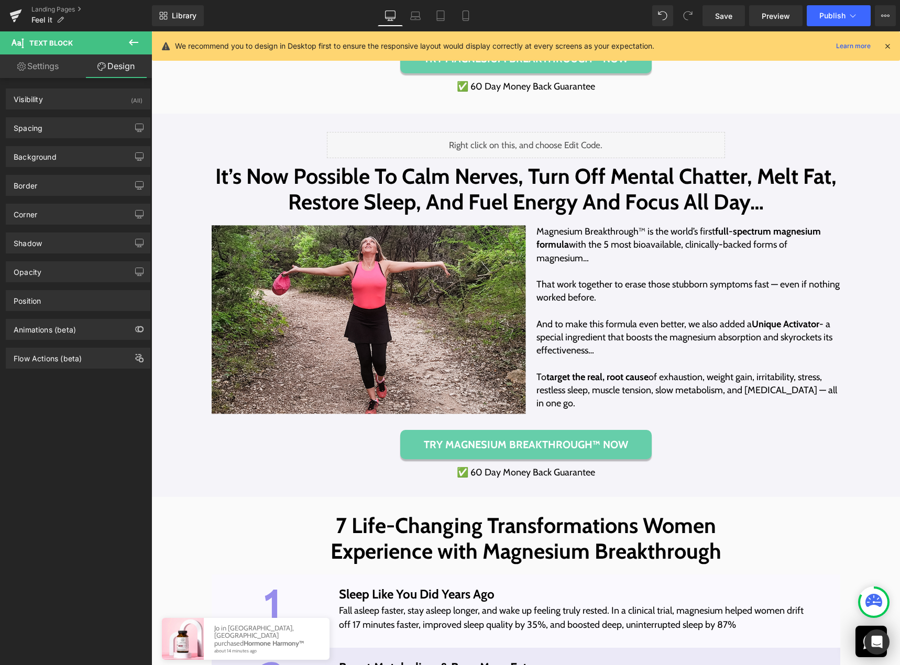
scroll to position [1900, 0]
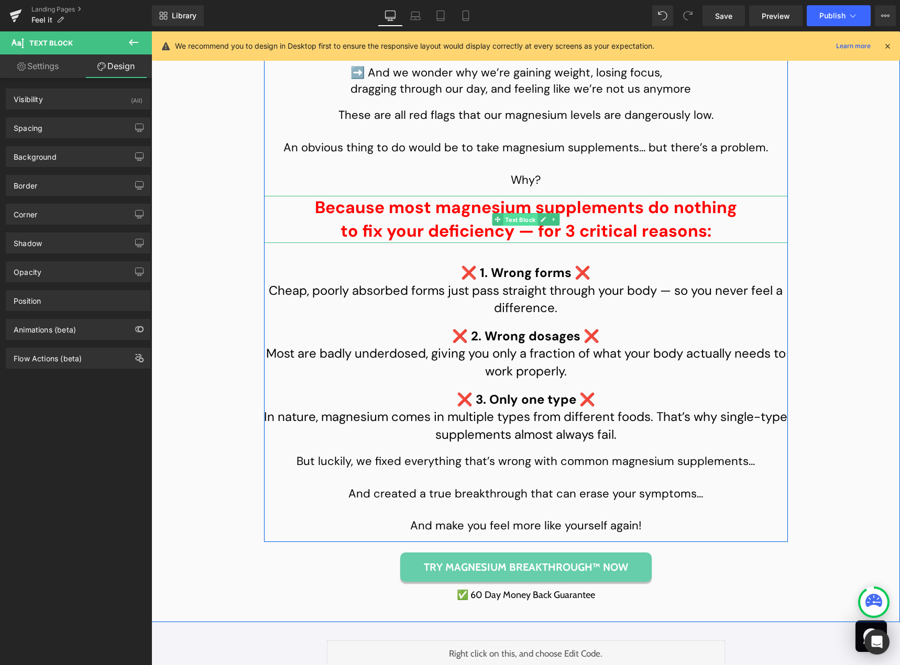
click at [523, 226] on span "Text Block" at bounding box center [520, 220] width 35 height 13
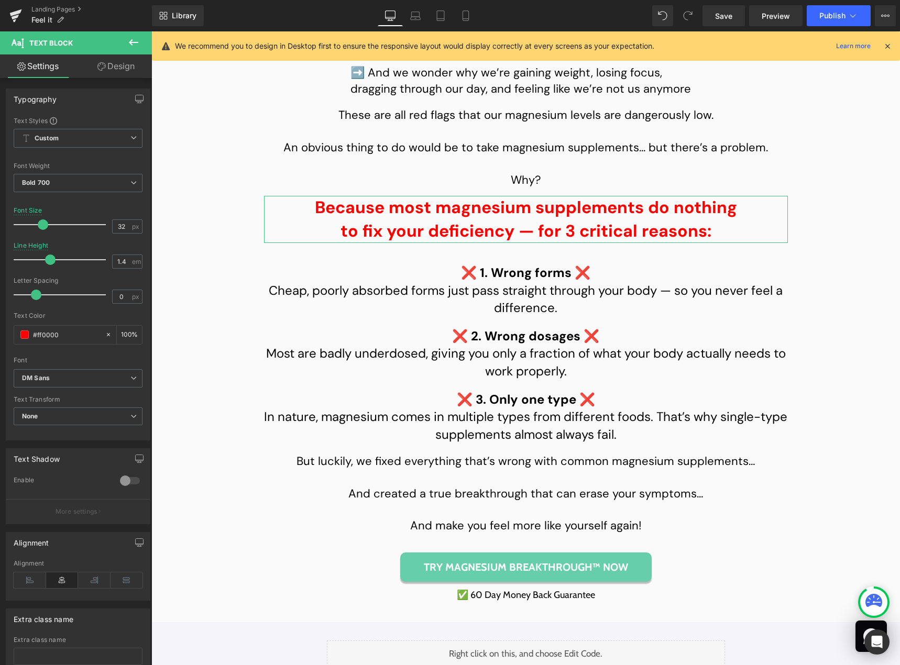
click at [112, 66] on link "Design" at bounding box center [116, 66] width 76 height 24
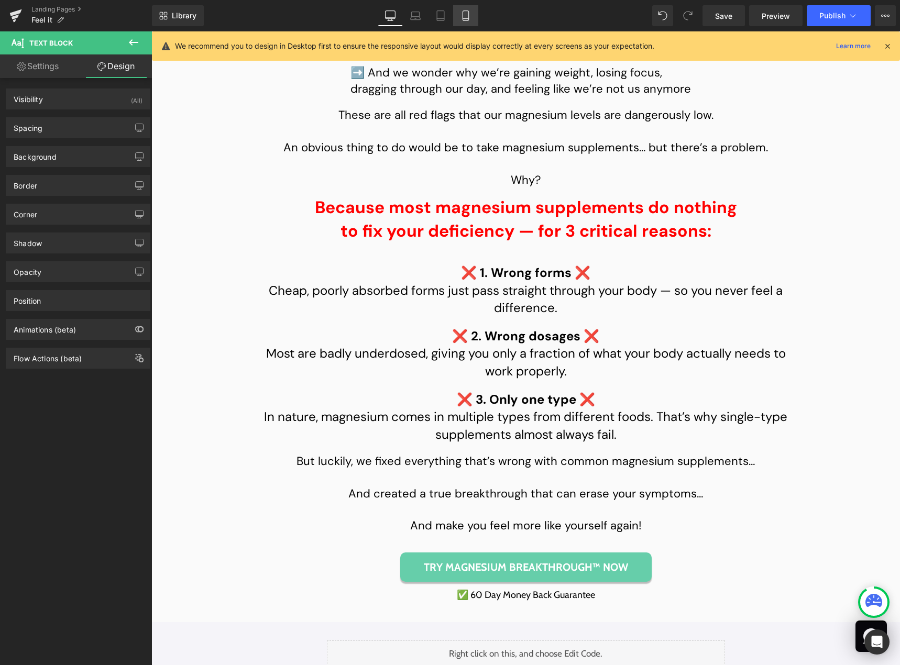
click at [461, 15] on icon at bounding box center [465, 15] width 10 height 10
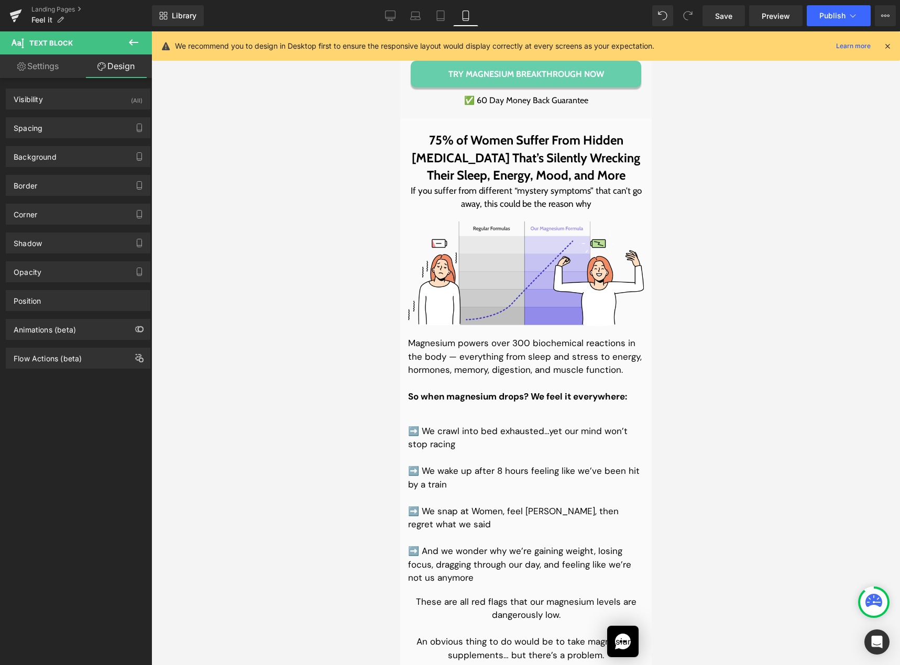
scroll to position [2409, 0]
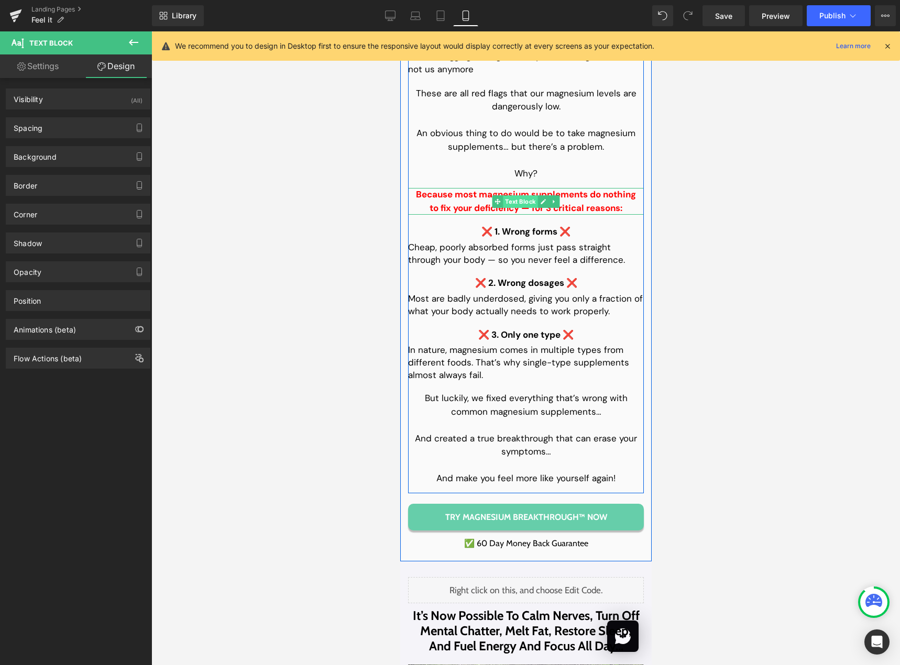
click at [519, 208] on span "Text Block" at bounding box center [519, 201] width 35 height 13
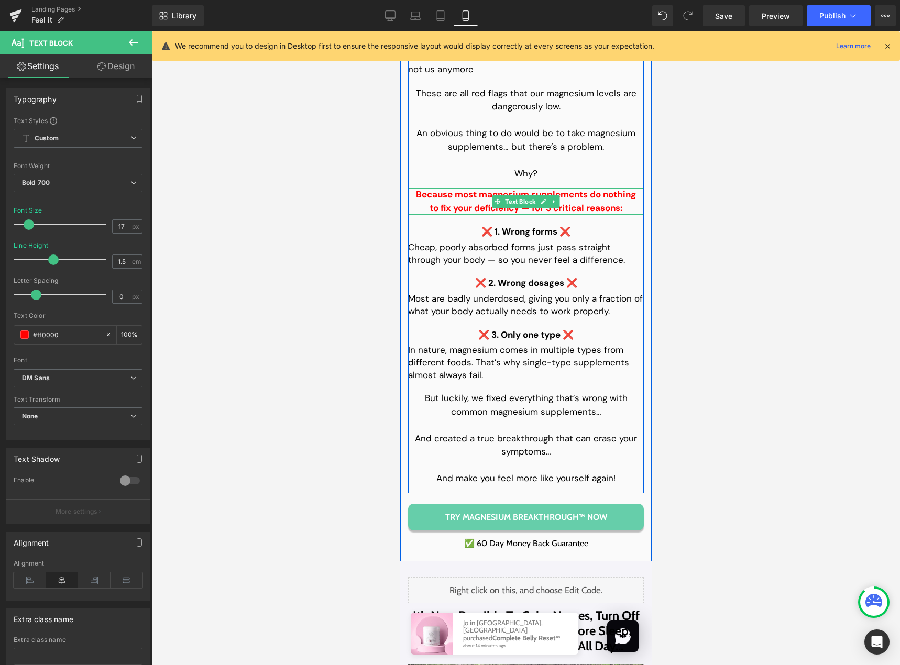
click at [554, 208] on link at bounding box center [553, 201] width 11 height 13
click at [546, 204] on icon at bounding box center [548, 201] width 6 height 6
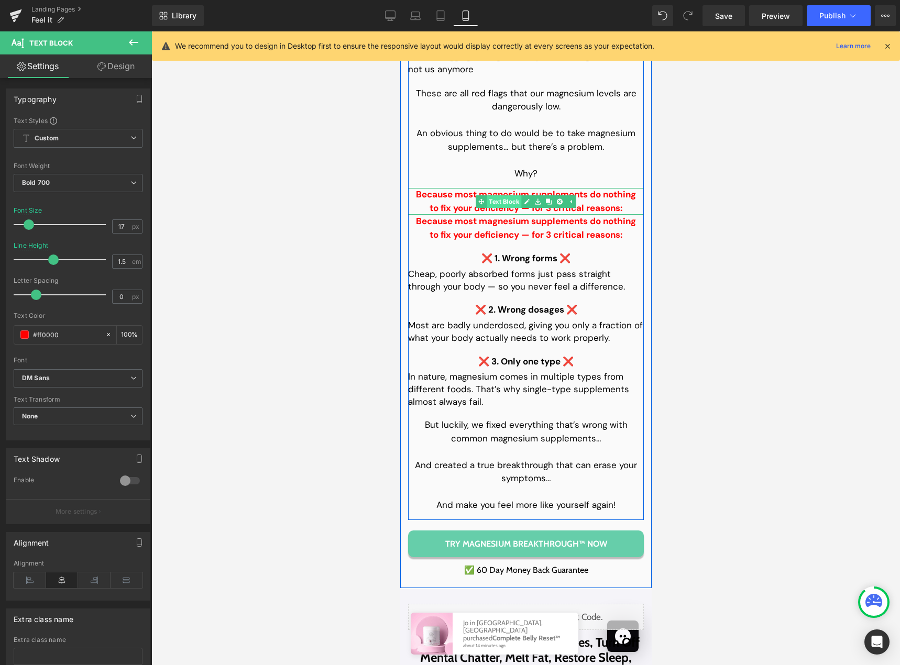
click at [504, 208] on span "Text Block" at bounding box center [503, 201] width 35 height 13
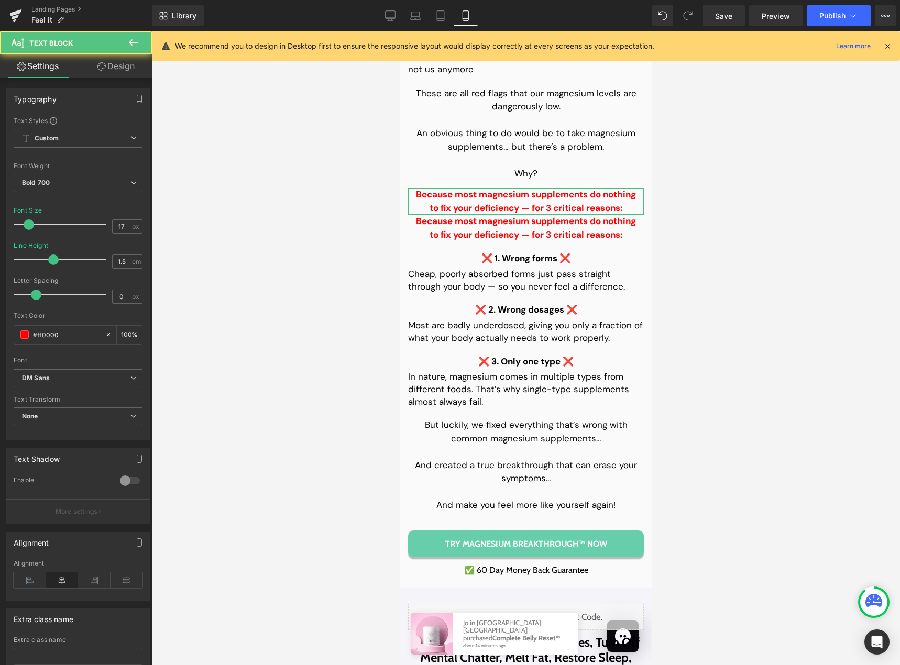
click at [109, 67] on link "Design" at bounding box center [116, 66] width 76 height 24
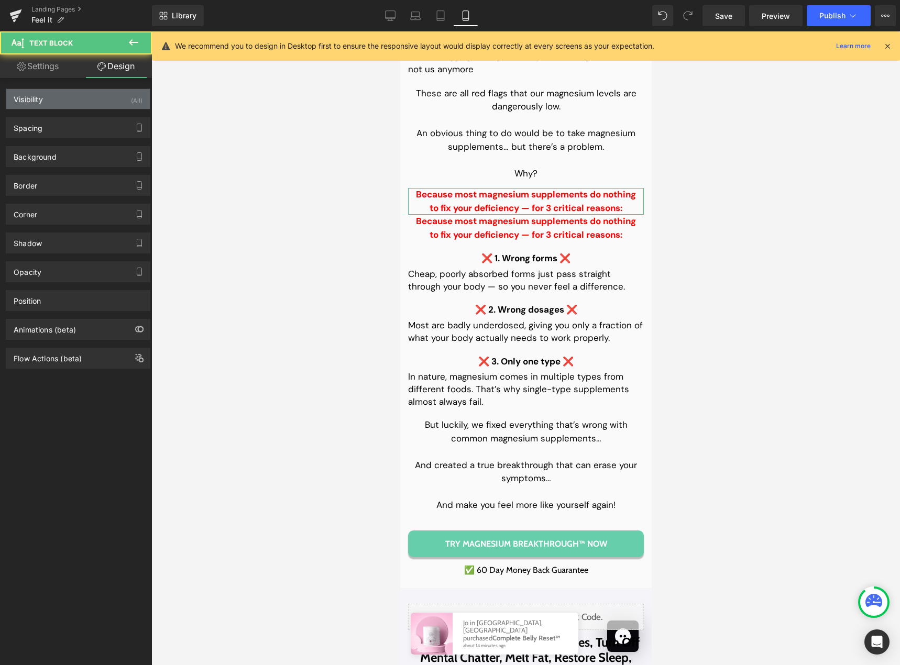
click at [107, 98] on div "Visibility (All)" at bounding box center [77, 99] width 143 height 20
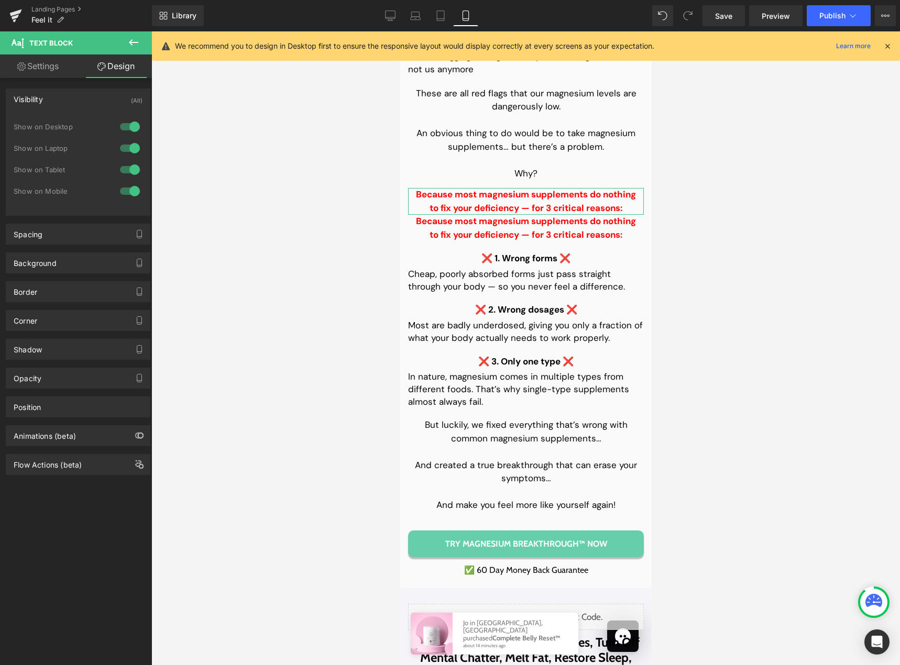
click at [122, 187] on div at bounding box center [129, 191] width 25 height 17
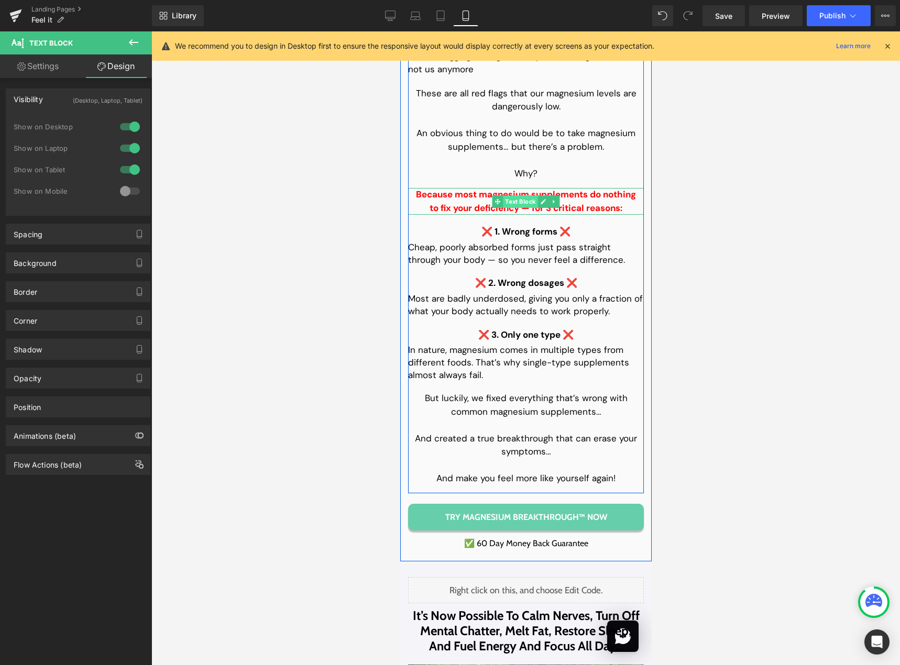
click at [522, 208] on span "Text Block" at bounding box center [519, 201] width 35 height 13
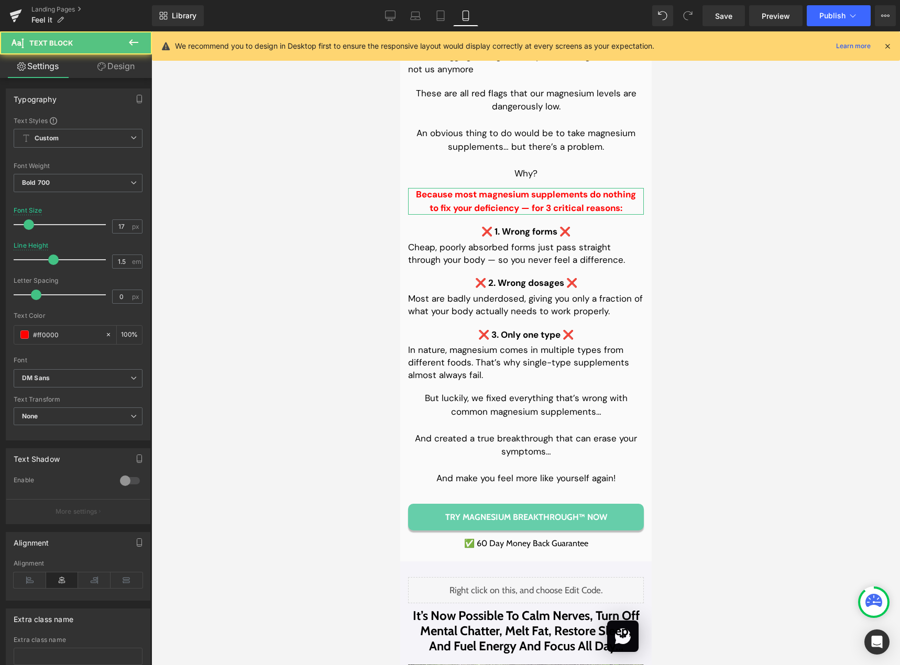
drag, startPoint x: 118, startPoint y: 66, endPoint x: 97, endPoint y: 98, distance: 38.2
click at [118, 66] on link "Design" at bounding box center [116, 66] width 76 height 24
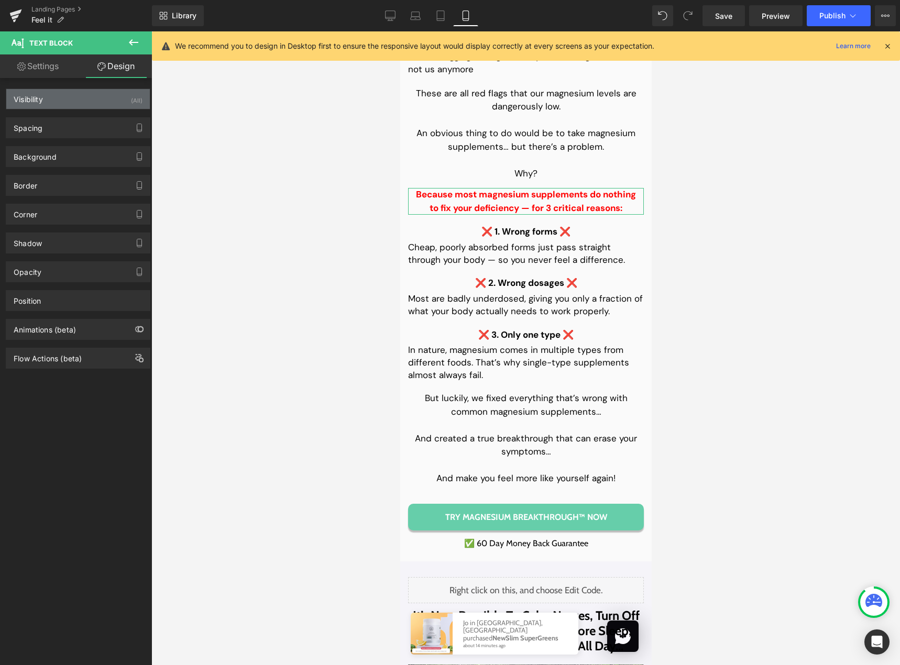
click at [103, 99] on div "Visibility (All)" at bounding box center [77, 99] width 143 height 20
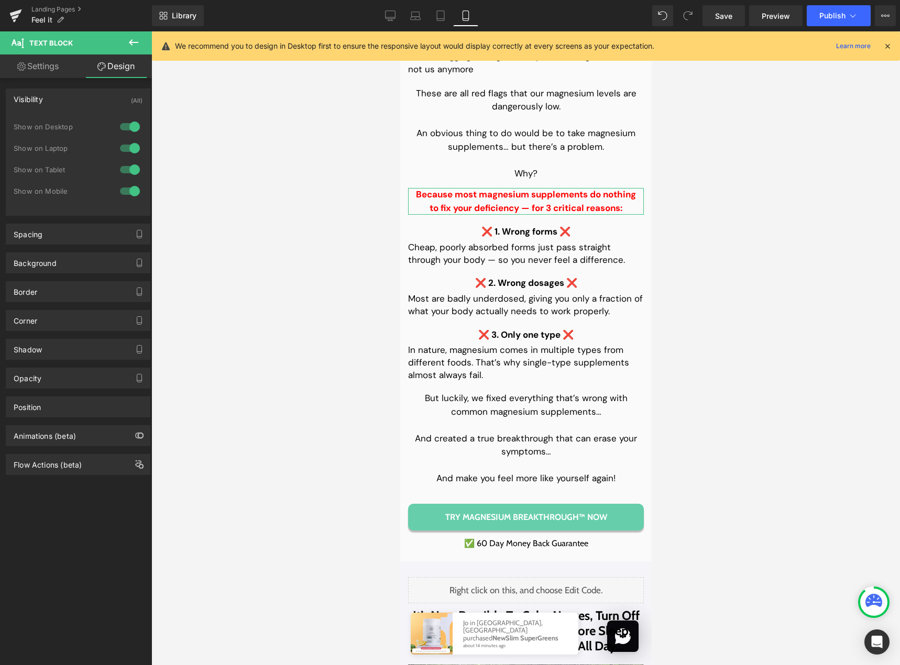
click at [127, 169] on div at bounding box center [129, 169] width 25 height 17
click at [127, 150] on div at bounding box center [129, 148] width 25 height 17
click at [128, 131] on div at bounding box center [129, 126] width 25 height 17
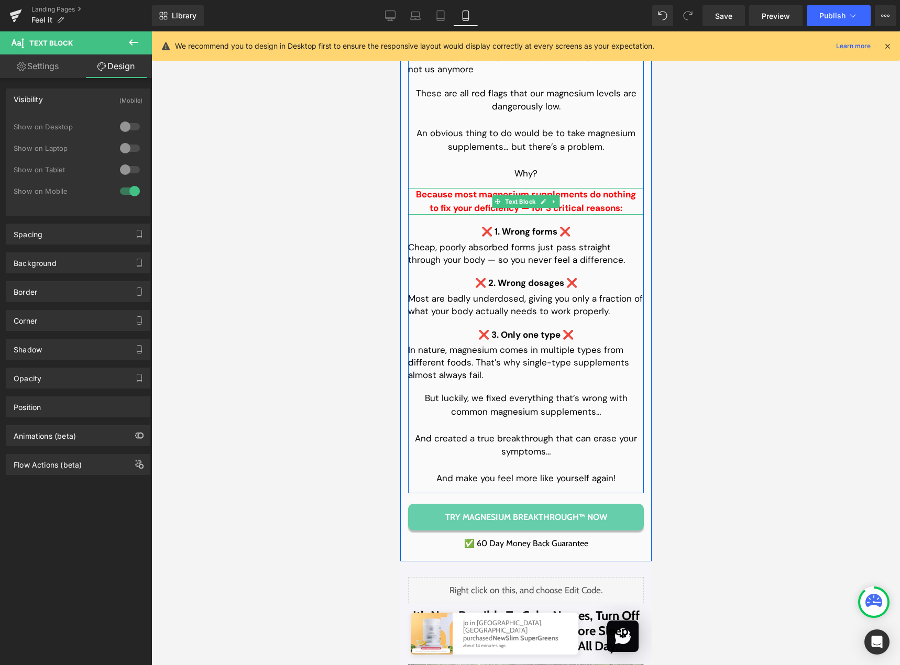
click at [423, 215] on p "to fix your deficiency — for 3 critical reasons:" at bounding box center [525, 209] width 236 height 14
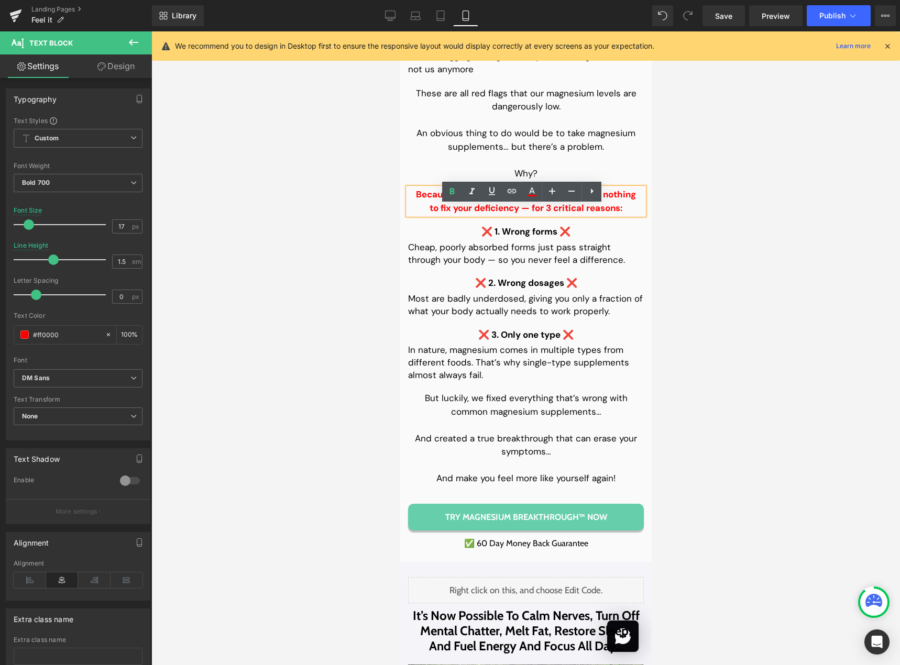
click at [423, 215] on p "to fix your deficiency — for 3 critical reasons:" at bounding box center [525, 209] width 236 height 14
click at [728, 13] on span "Save" at bounding box center [723, 15] width 17 height 11
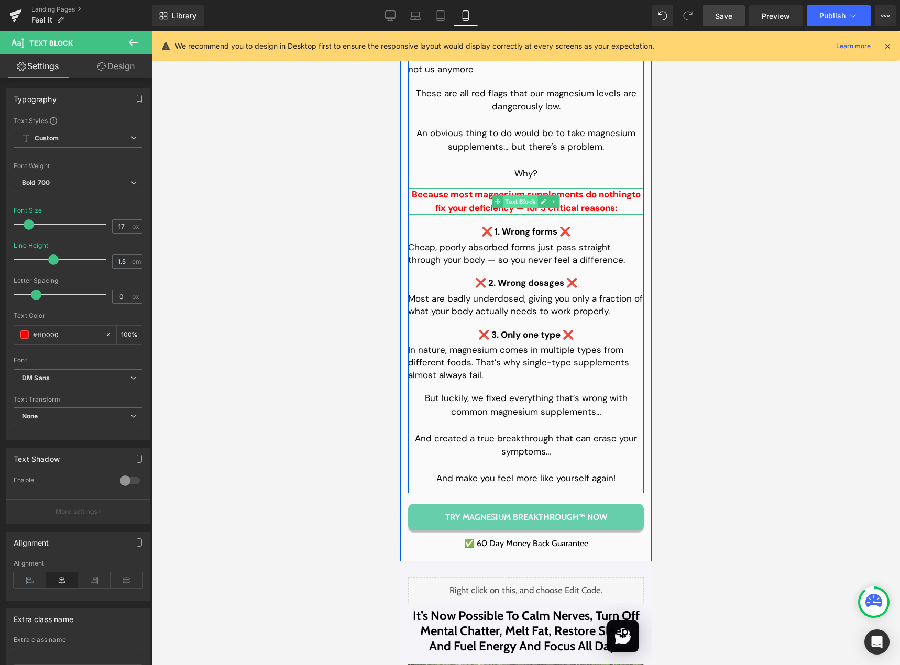
drag, startPoint x: 520, startPoint y: 218, endPoint x: 515, endPoint y: 217, distance: 5.5
click at [520, 208] on span "Text Block" at bounding box center [519, 201] width 35 height 13
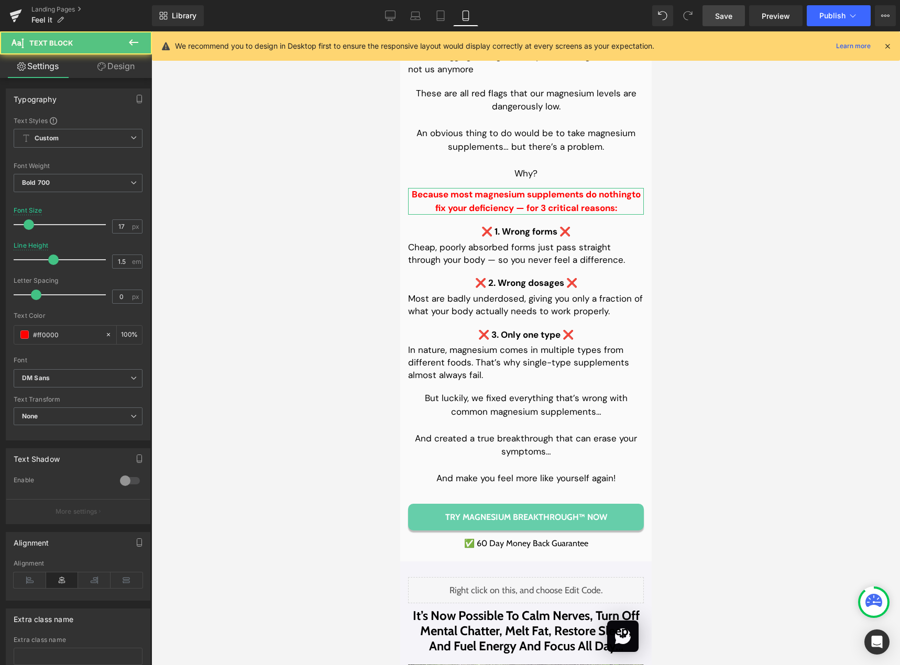
click at [112, 71] on link "Design" at bounding box center [116, 66] width 76 height 24
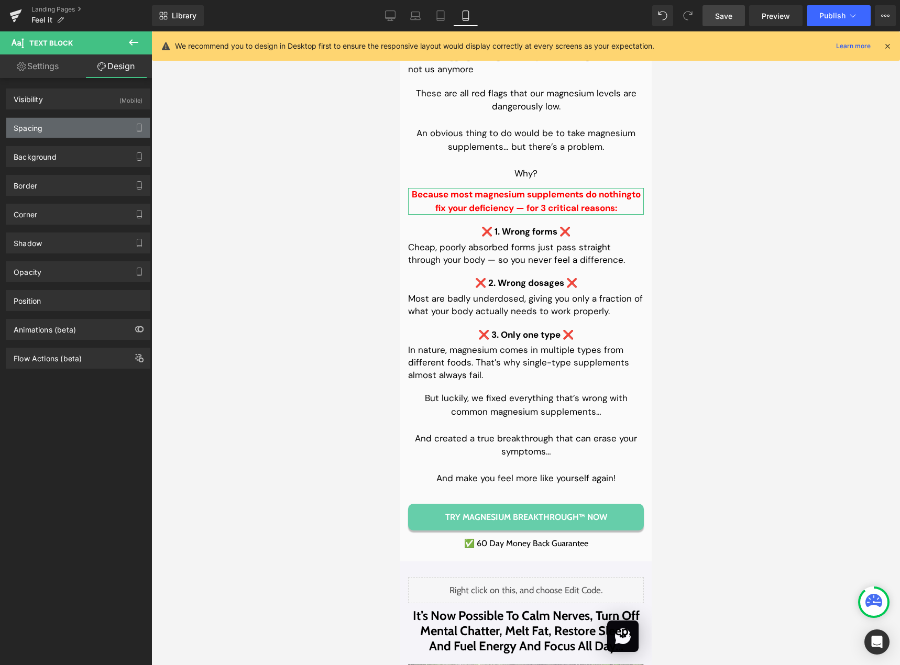
click at [65, 127] on div "Spacing" at bounding box center [77, 128] width 143 height 20
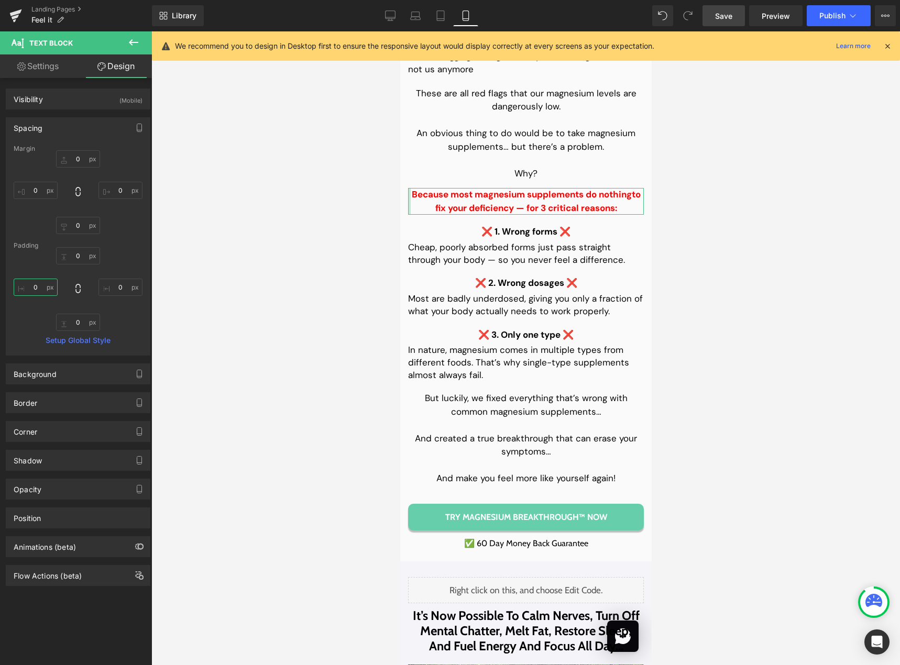
click at [35, 287] on input "0" at bounding box center [36, 287] width 44 height 17
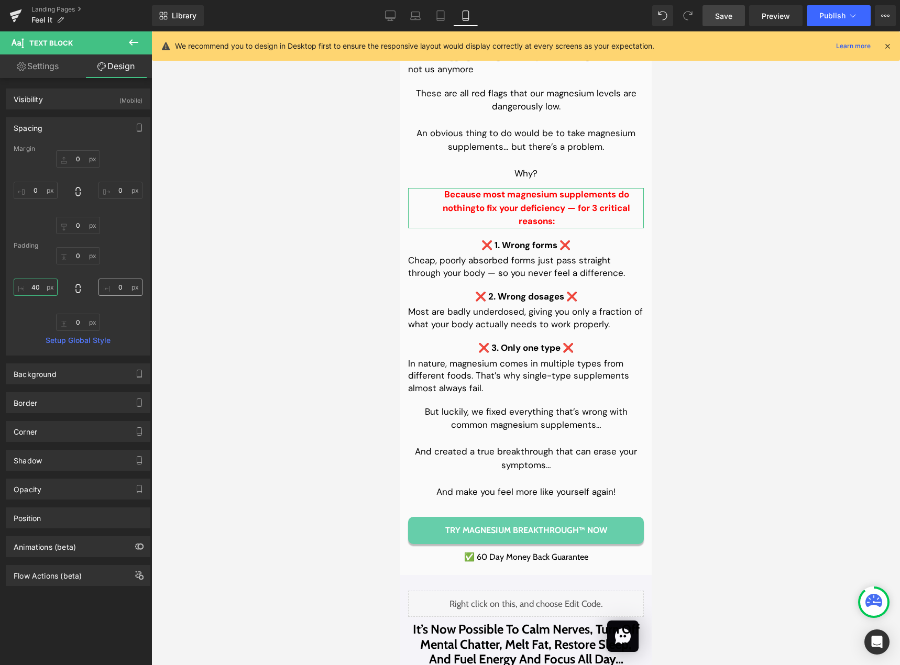
type input "40"
click at [105, 290] on input "0" at bounding box center [120, 287] width 44 height 17
type input "40"
click at [725, 18] on span "Save" at bounding box center [723, 15] width 17 height 11
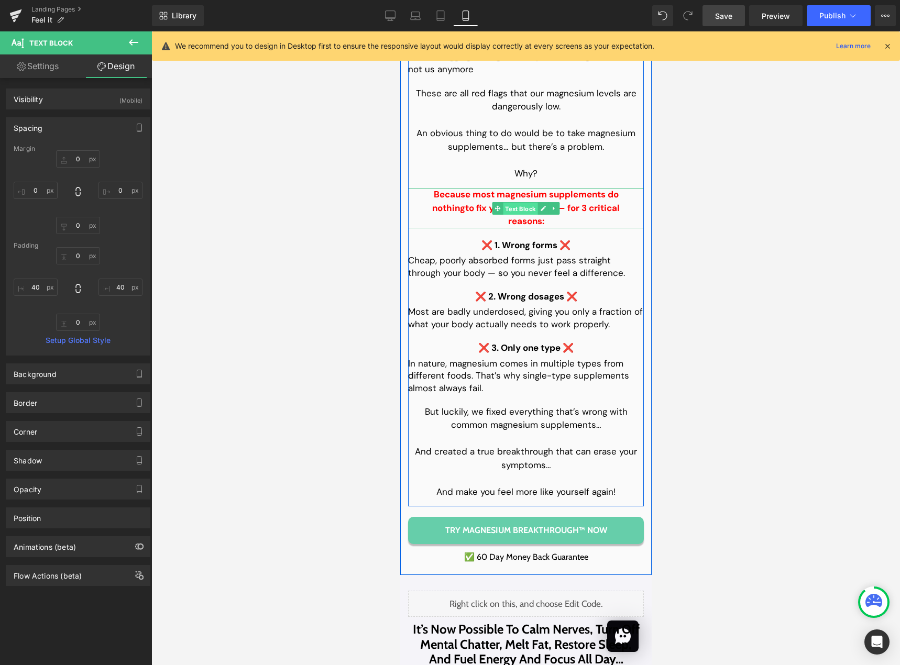
click at [522, 215] on span "Text Block" at bounding box center [519, 208] width 35 height 13
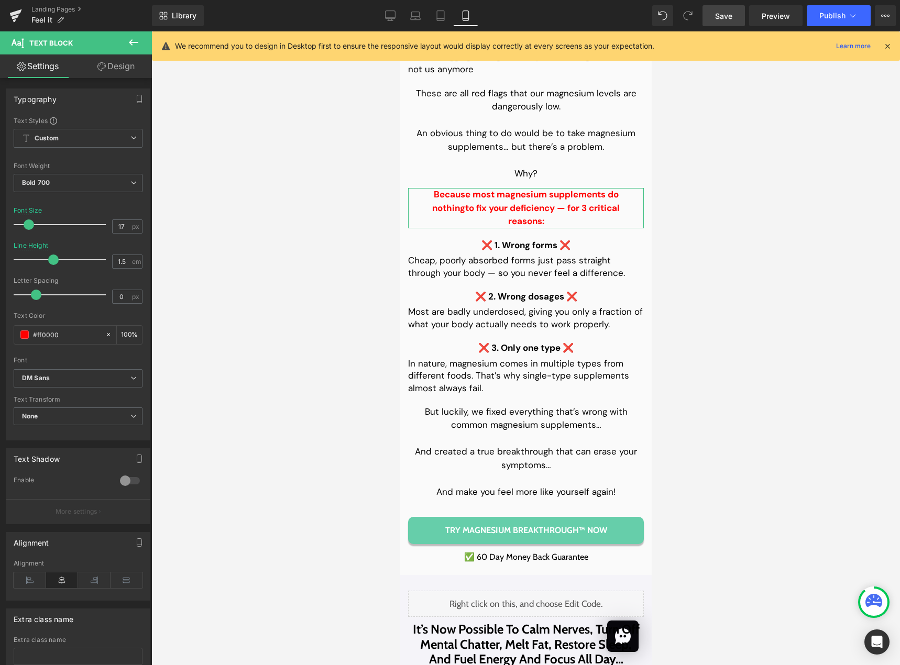
click at [123, 73] on link "Design" at bounding box center [116, 66] width 76 height 24
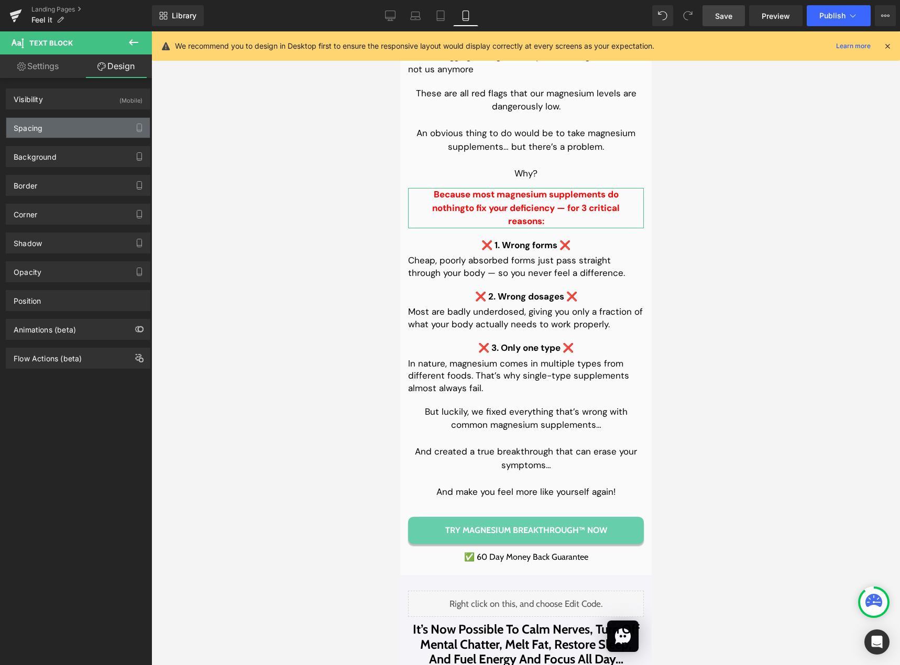
click at [59, 127] on div "Spacing" at bounding box center [77, 128] width 143 height 20
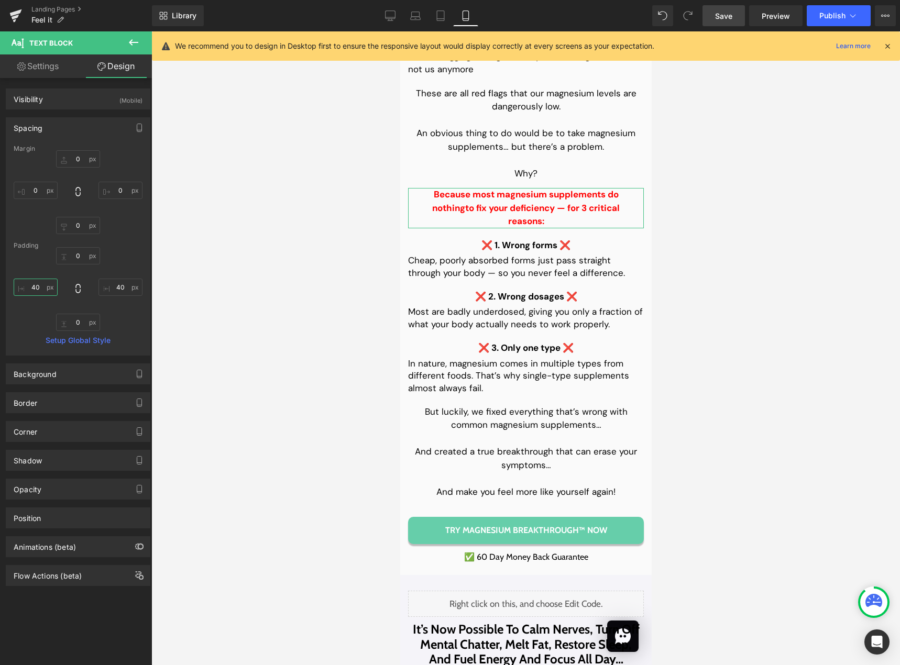
click at [35, 282] on input "40" at bounding box center [36, 287] width 44 height 17
type input "0"
click at [110, 286] on input "40" at bounding box center [120, 287] width 44 height 17
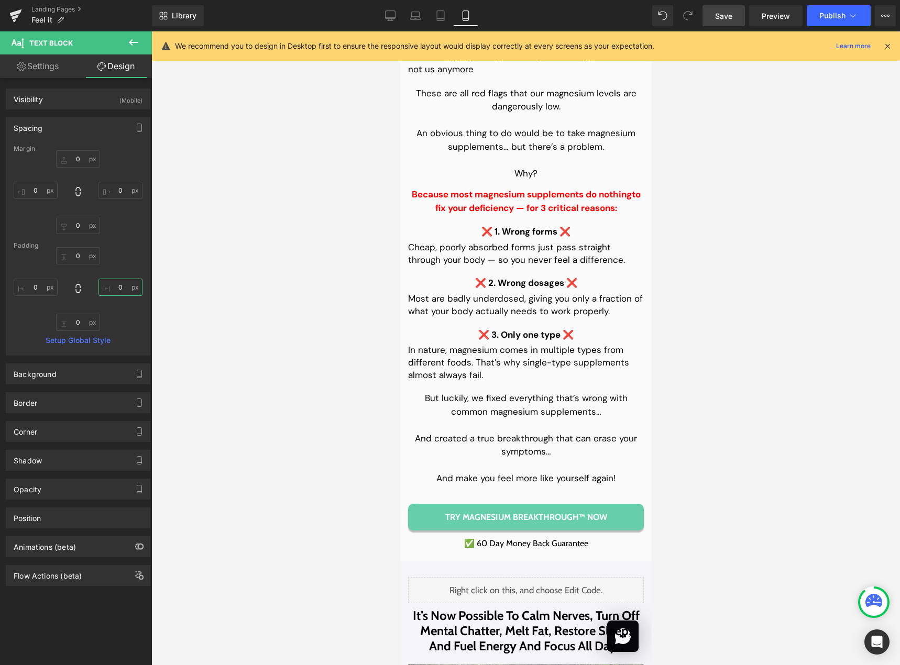
type input "0"
click at [724, 8] on link "Save" at bounding box center [723, 15] width 42 height 21
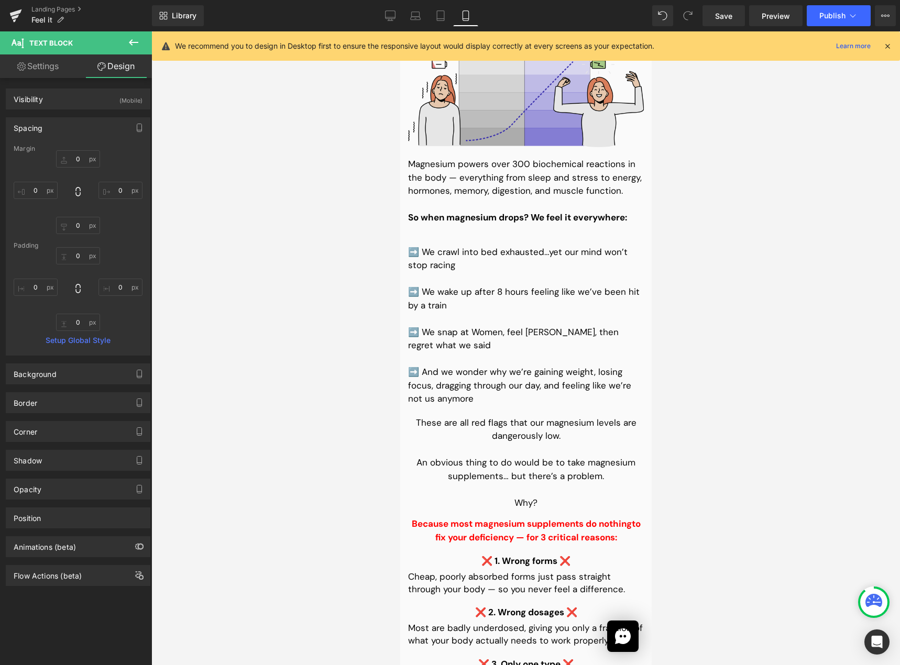
scroll to position [1990, 0]
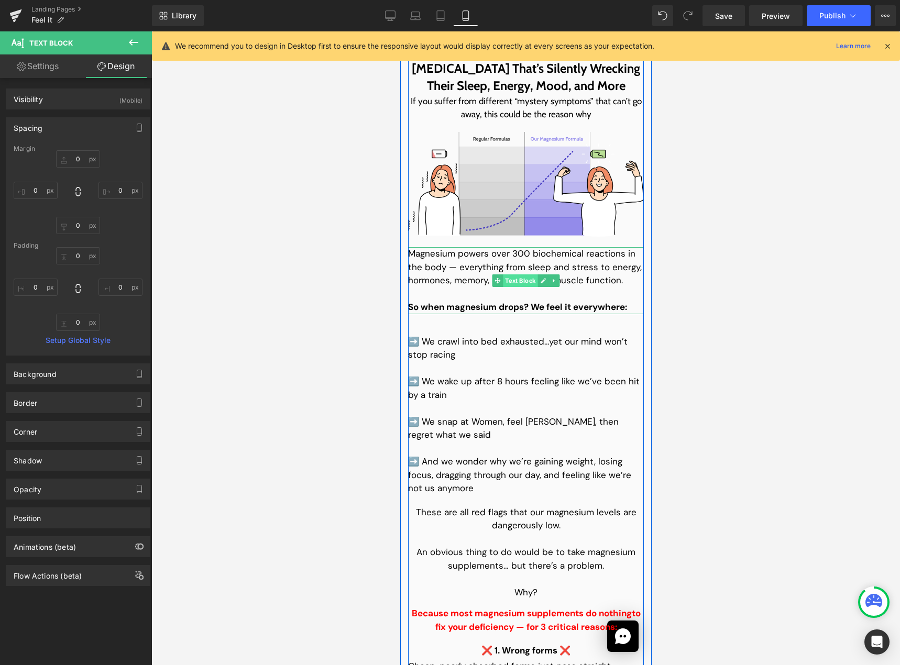
click at [522, 287] on span "Text Block" at bounding box center [519, 280] width 35 height 13
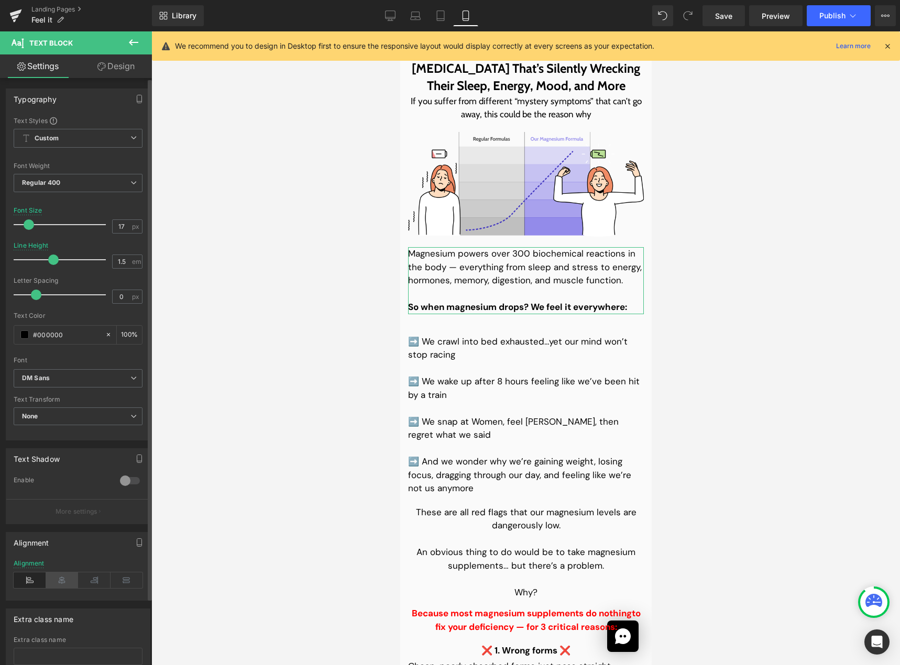
click at [61, 579] on icon at bounding box center [62, 580] width 32 height 16
click at [723, 16] on span "Save" at bounding box center [723, 15] width 17 height 11
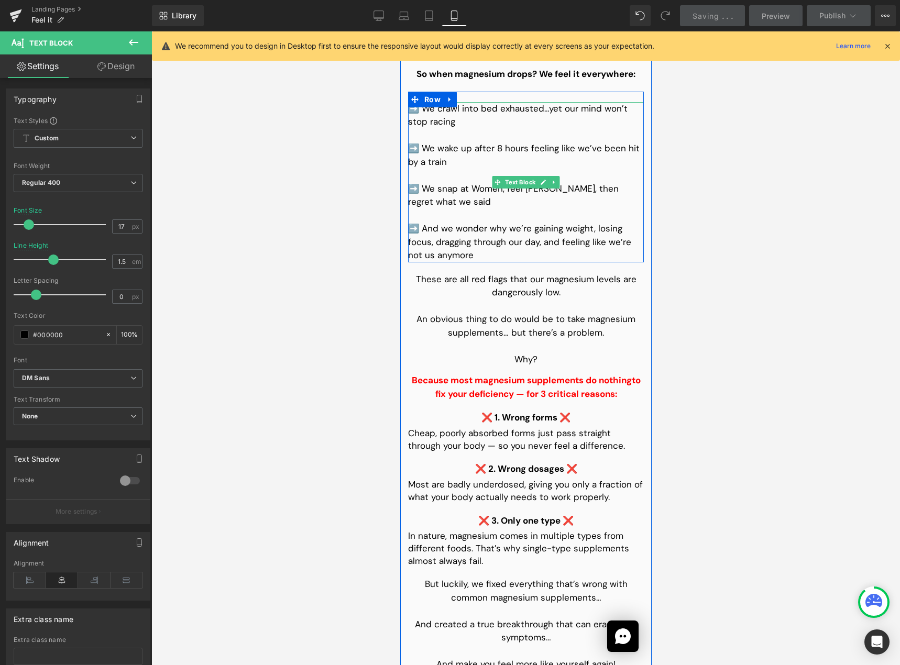
scroll to position [2252, 0]
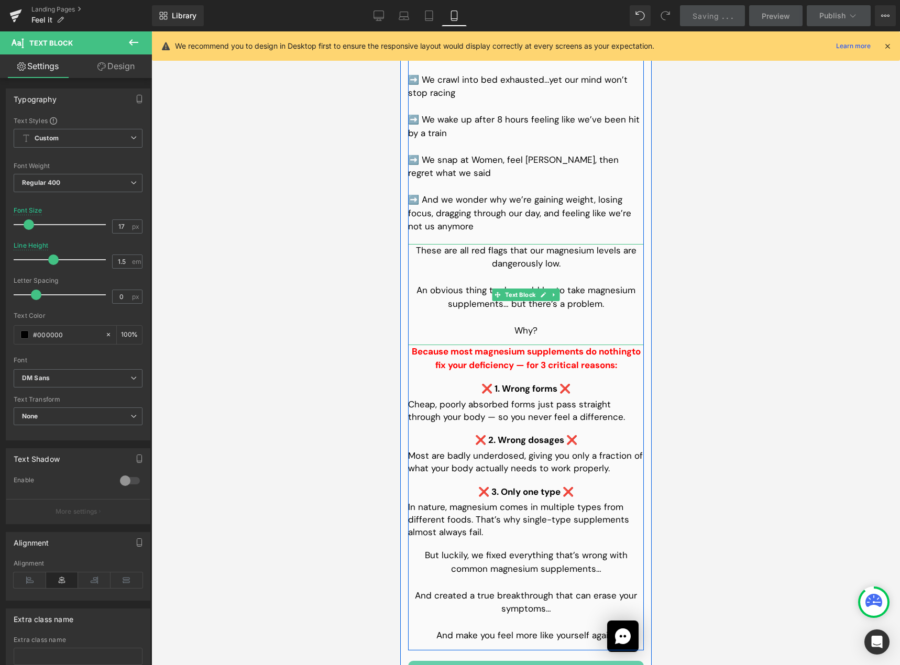
click at [518, 346] on div "These are all red flags that our magnesium levels are dangerously low. An obvio…" at bounding box center [525, 295] width 236 height 102
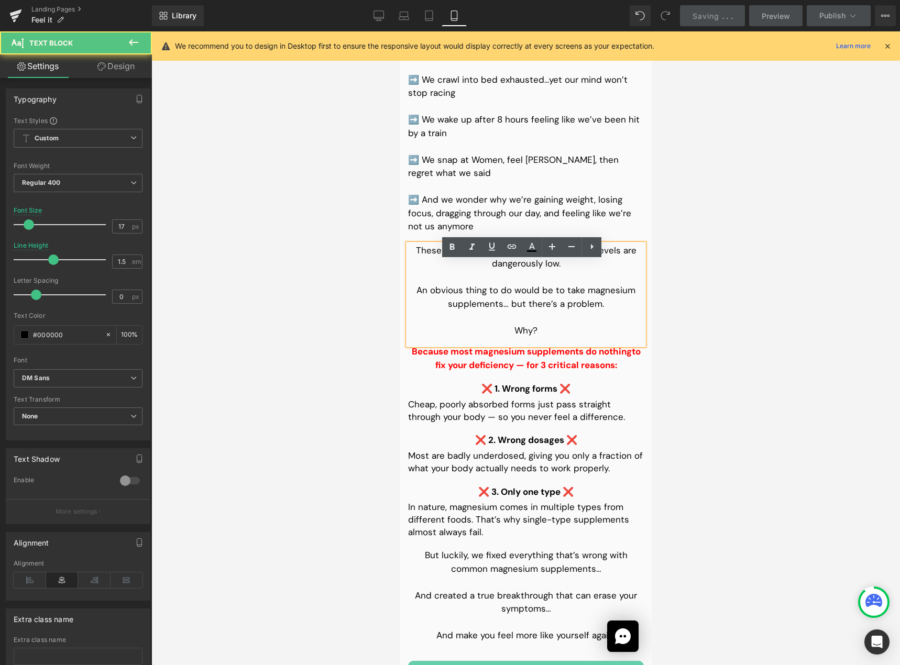
click at [543, 338] on p "Why?" at bounding box center [525, 331] width 236 height 14
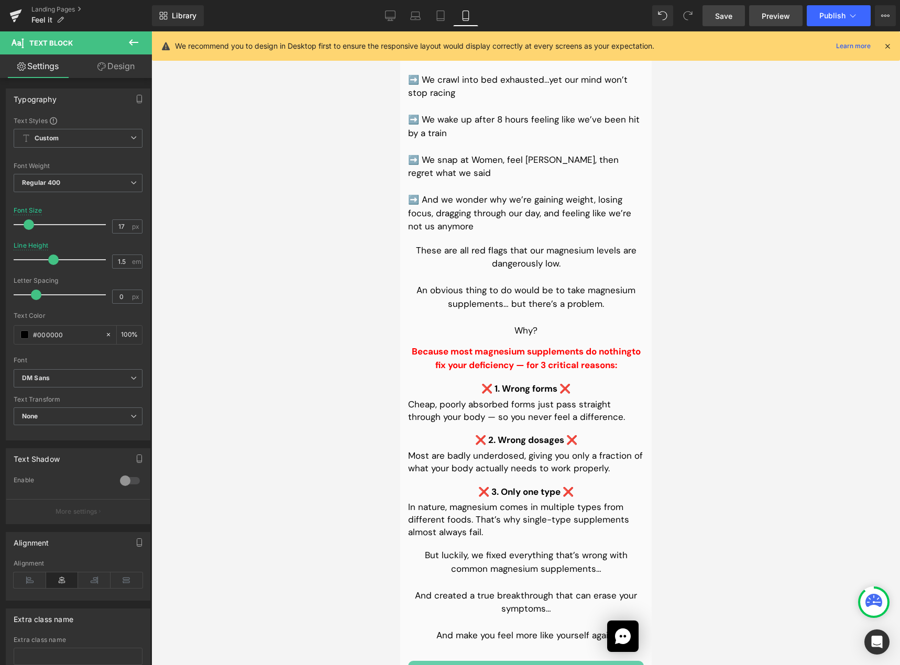
click at [777, 20] on span "Preview" at bounding box center [775, 15] width 28 height 11
